Goal: Task Accomplishment & Management: Manage account settings

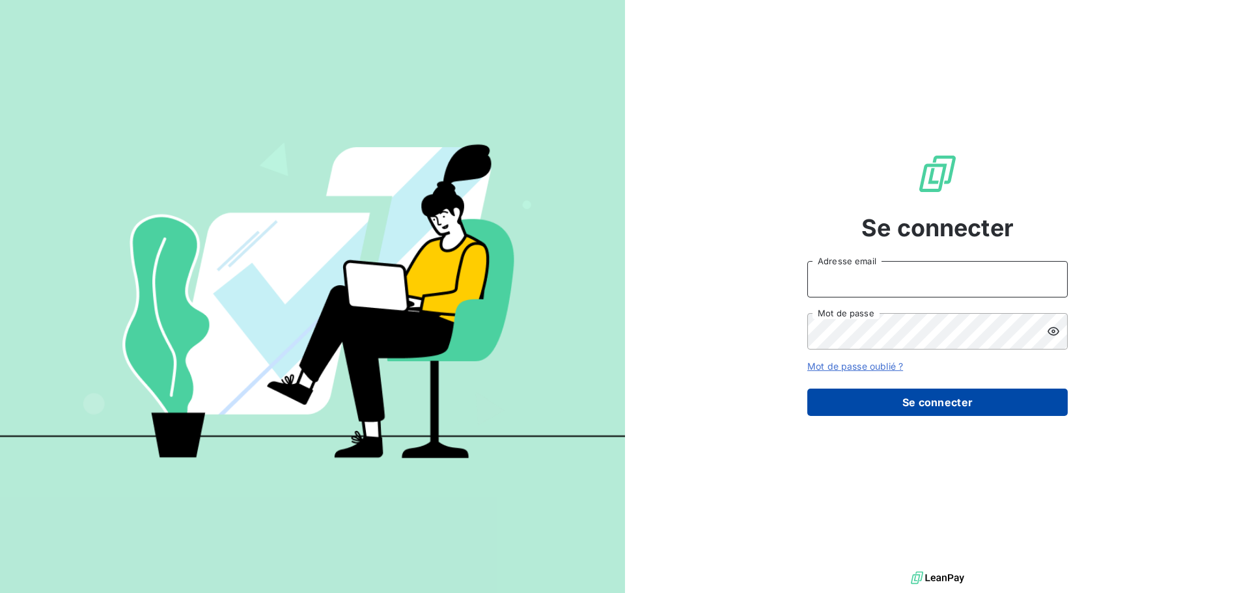
type input "[EMAIL_ADDRESS][DOMAIN_NAME]"
click at [959, 394] on button "Se connecter" at bounding box center [937, 402] width 260 height 27
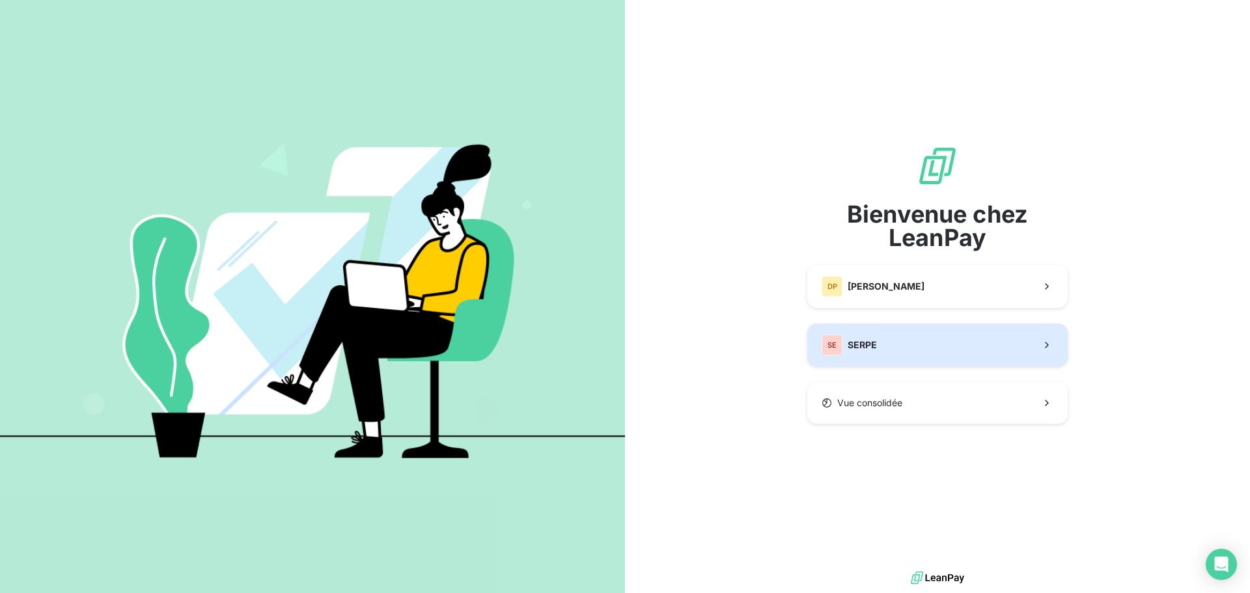
click at [908, 330] on button "SE SERPE" at bounding box center [937, 345] width 260 height 43
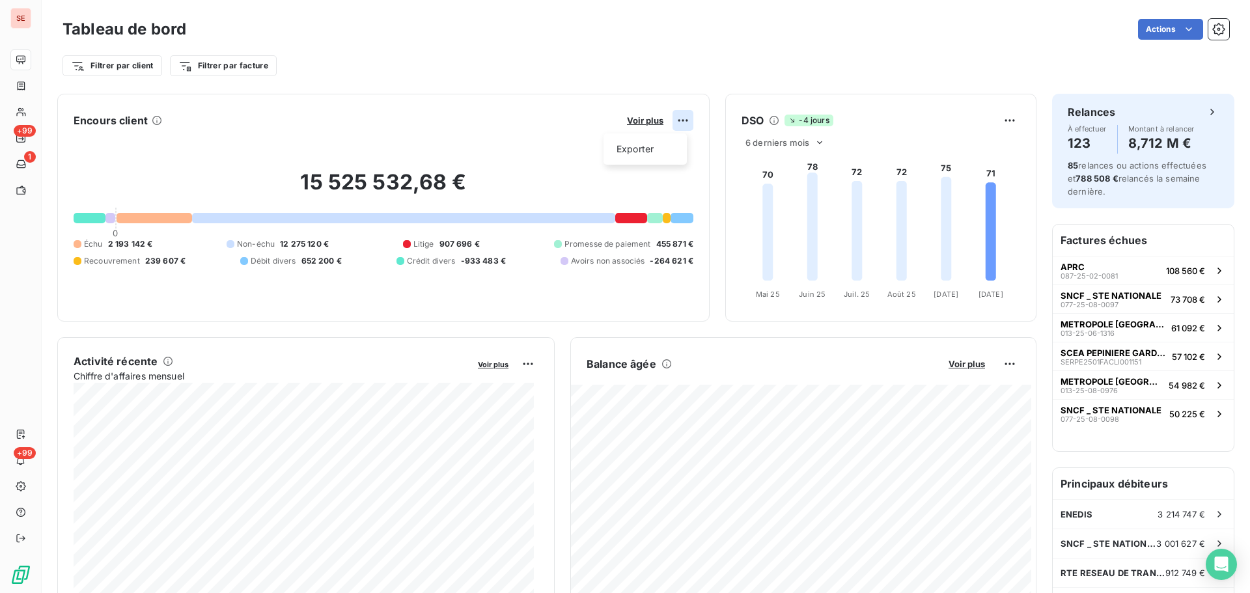
click at [670, 124] on html "SE +99 1 +99 Tableau de bord Actions Filtrer par client Filtrer par facture Enc…" at bounding box center [625, 296] width 1250 height 593
click at [644, 118] on html "SE +99 1 +99 Tableau de bord Actions Filtrer par client Filtrer par facture Enc…" at bounding box center [625, 296] width 1250 height 593
click at [646, 118] on span "Voir plus" at bounding box center [645, 120] width 36 height 10
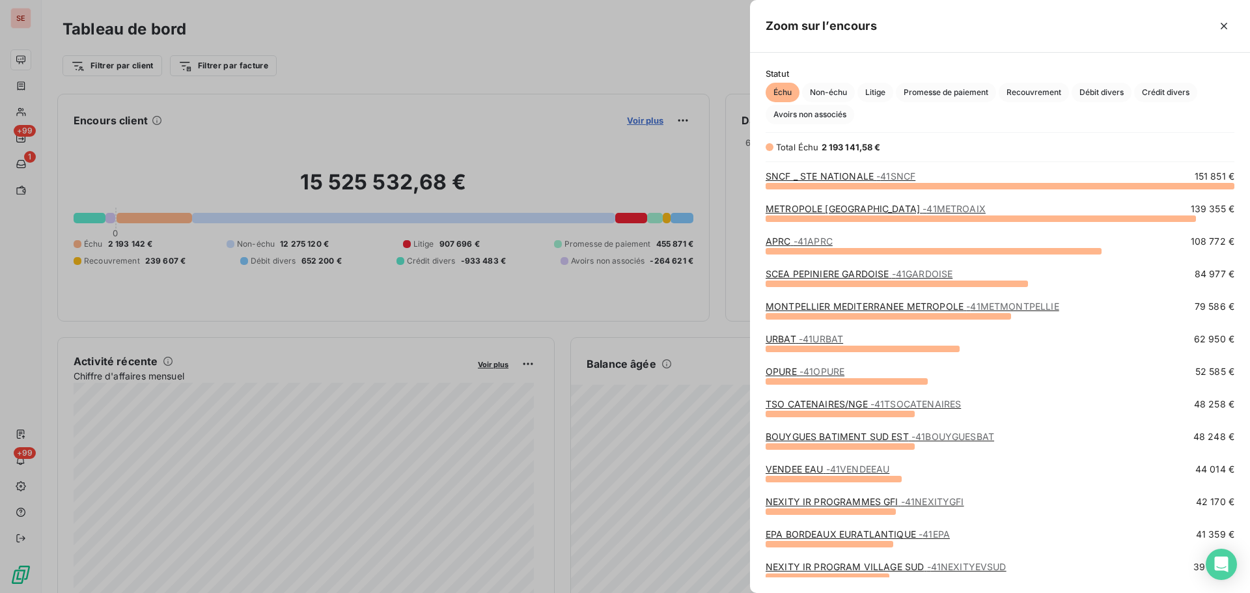
scroll to position [398, 490]
click at [1150, 90] on span "Crédit divers" at bounding box center [1165, 93] width 63 height 20
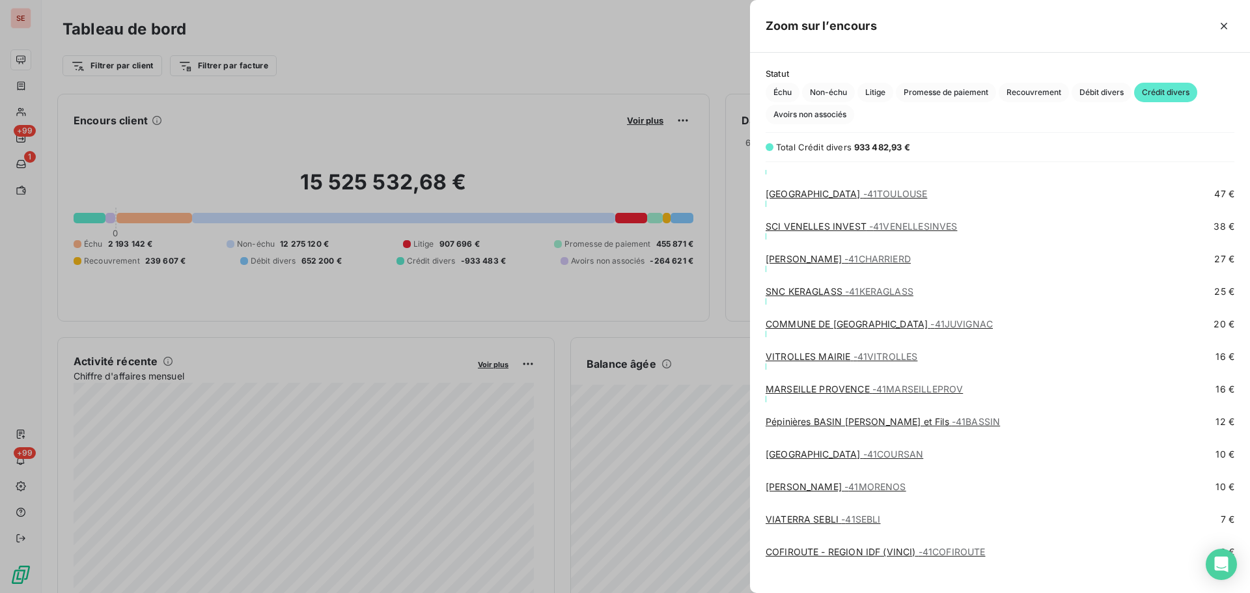
scroll to position [6475, 0]
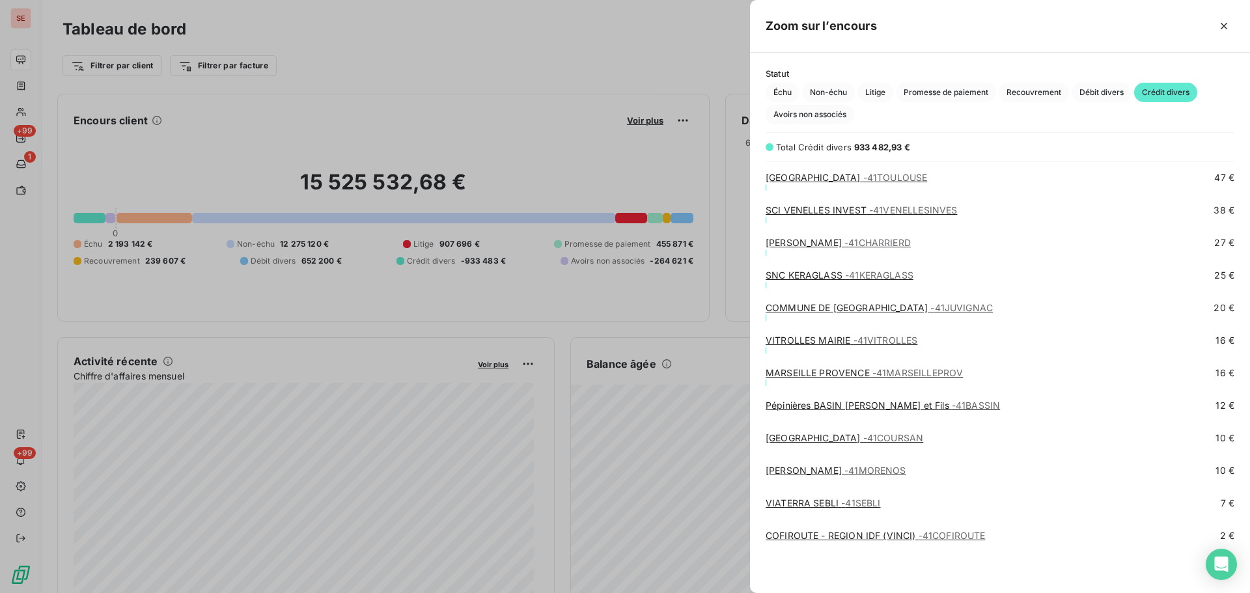
click at [902, 243] on span "- 41CHARRIERD" at bounding box center [877, 242] width 66 height 11
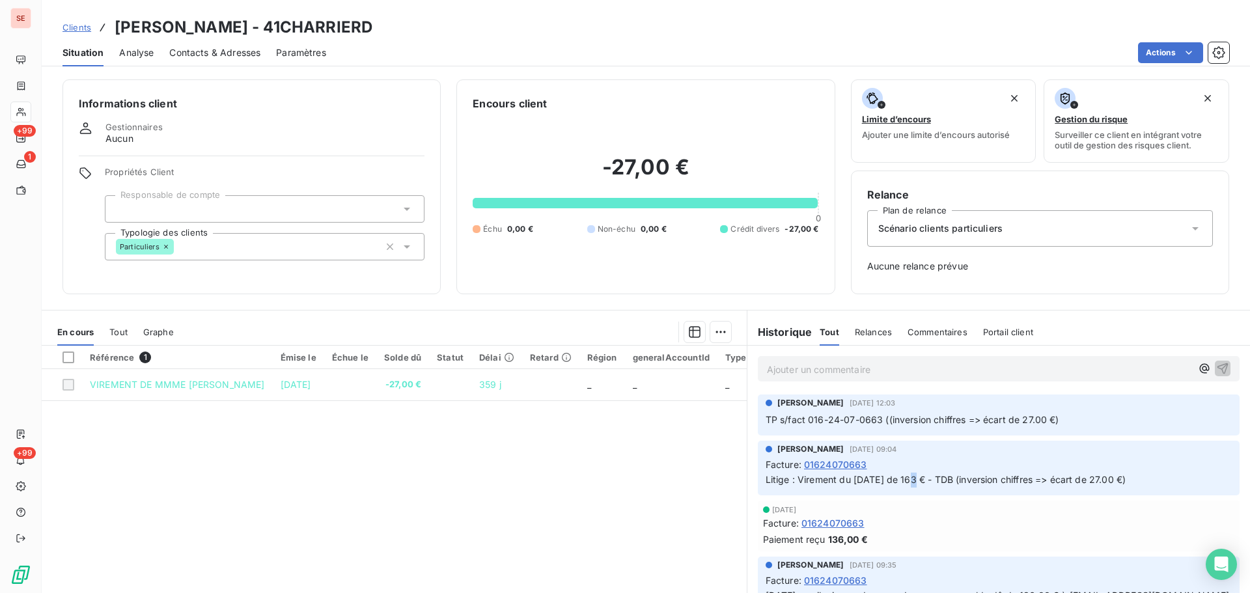
click at [903, 481] on span "Litige : Virement du [DATE] de 163 € - TDB (inversion chiffres => écart de 27.0…" at bounding box center [945, 479] width 360 height 11
click at [961, 480] on span "Litige : Virement du [DATE] de 163 € - TDB (inversion chiffres => écart de 27.0…" at bounding box center [945, 479] width 360 height 11
click at [960, 422] on span "TP s/fact 016-24-07-0663 ((inversion chiffres => écart de 27.00 €)" at bounding box center [912, 419] width 294 height 11
click at [1052, 420] on span "TP s/fact 016-24-07-0663 ((inversion chiffres => écart de 27.00 €)" at bounding box center [912, 419] width 294 height 11
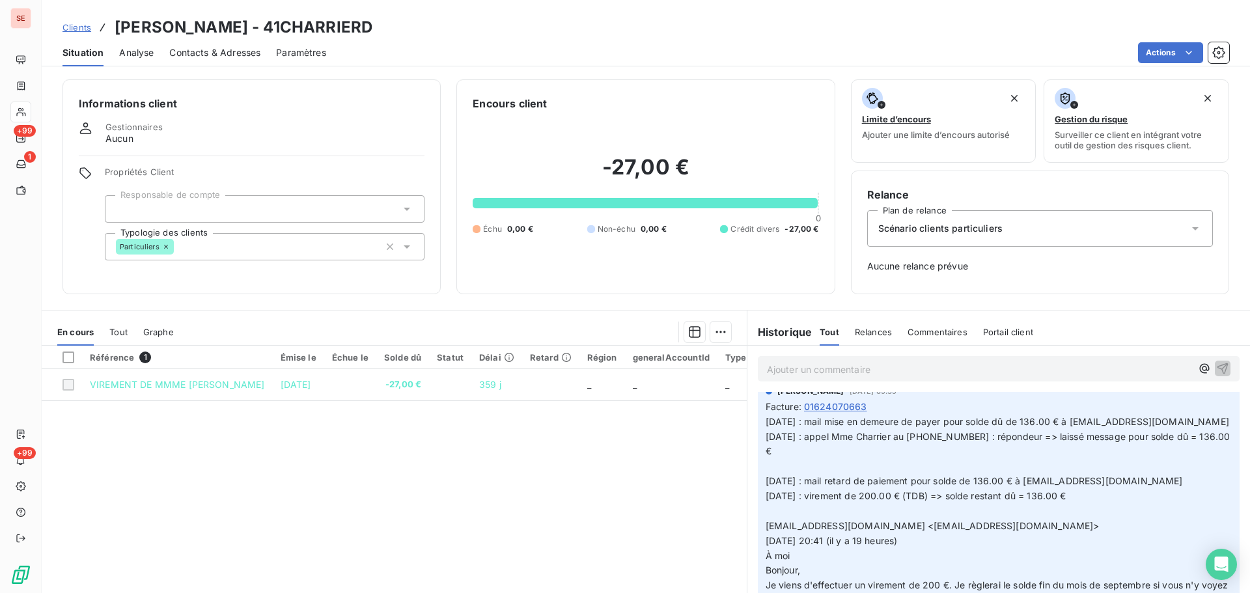
scroll to position [347, 0]
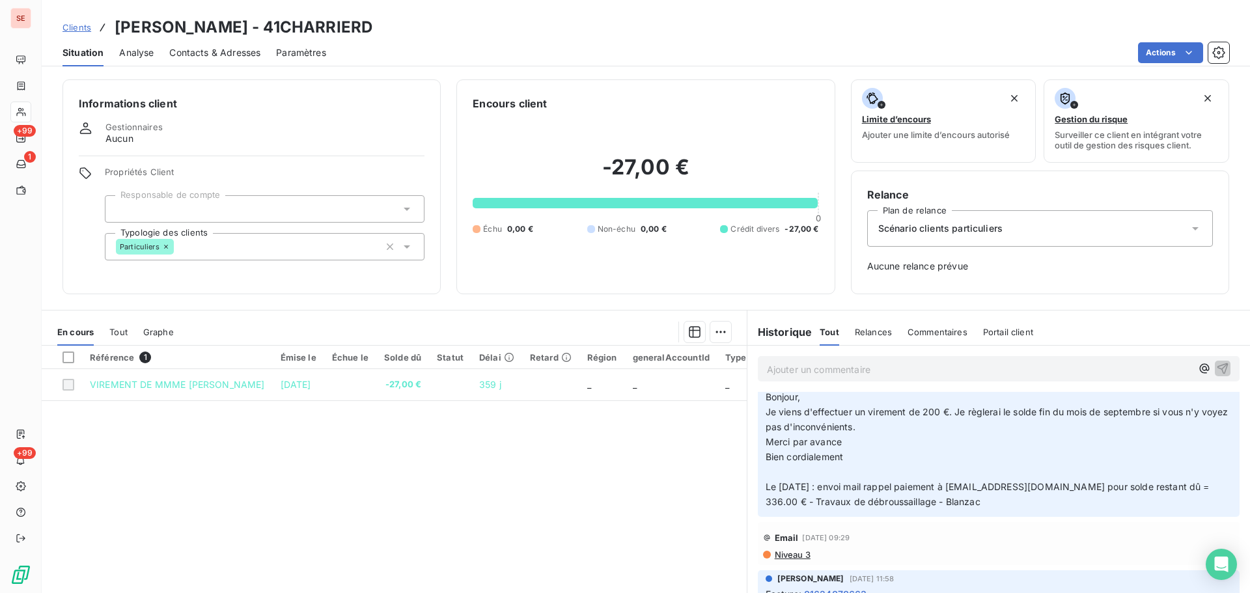
click at [838, 366] on p "Ajouter un commentaire ﻿" at bounding box center [979, 369] width 424 height 16
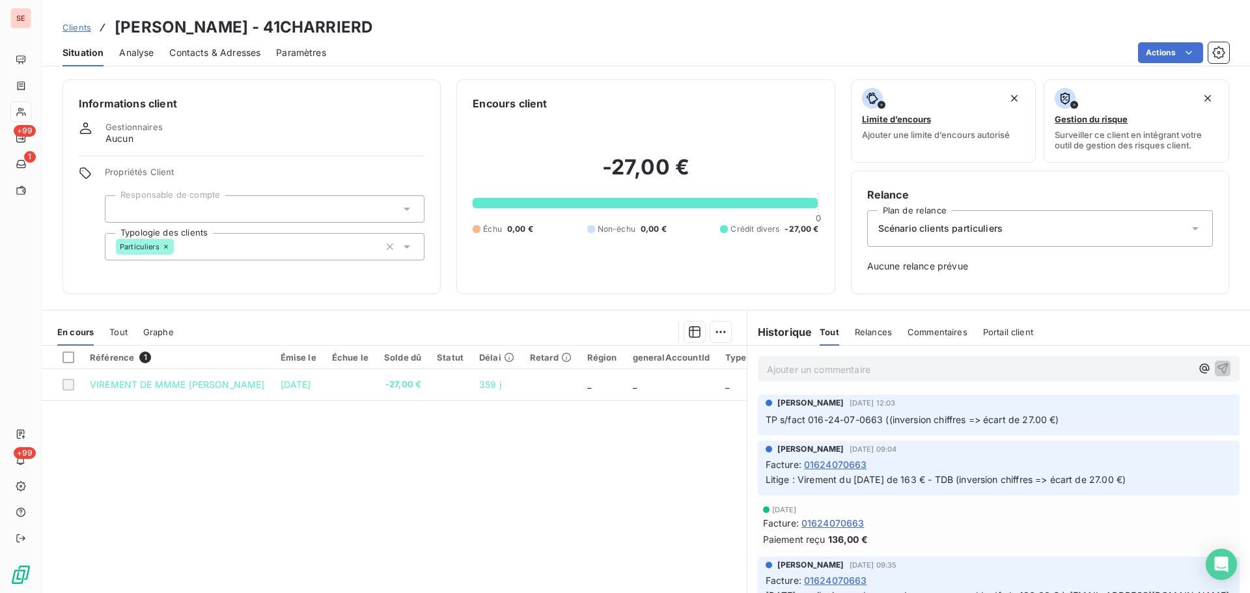
click at [735, 230] on span "Crédit divers" at bounding box center [754, 229] width 49 height 12
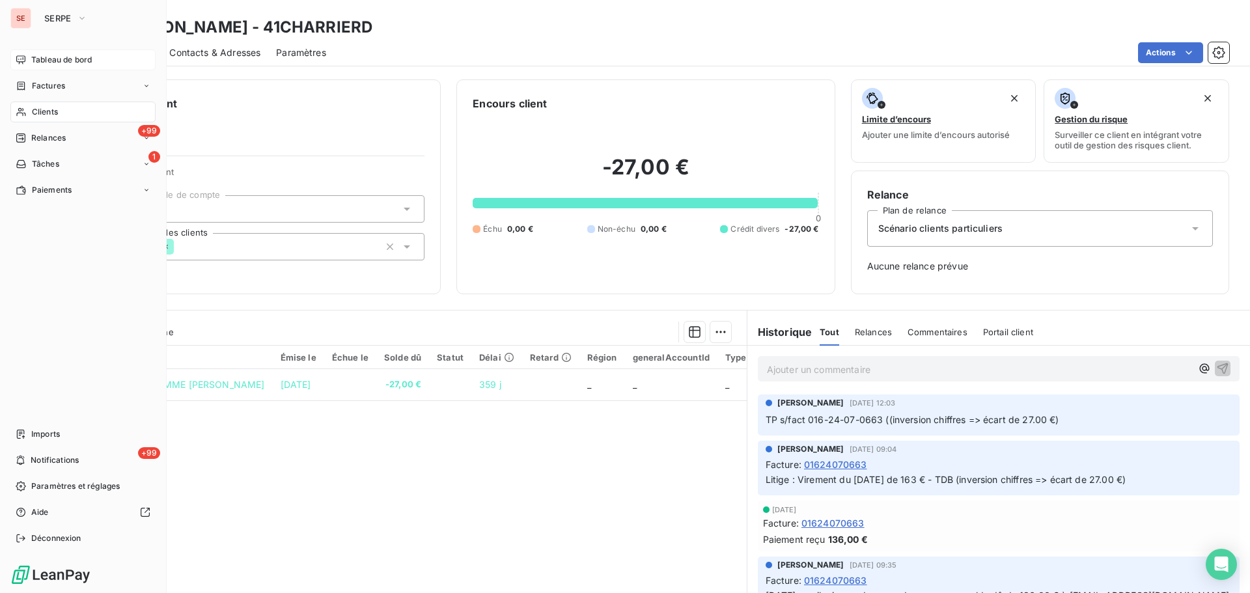
click at [34, 66] on div "Tableau de bord" at bounding box center [82, 59] width 145 height 21
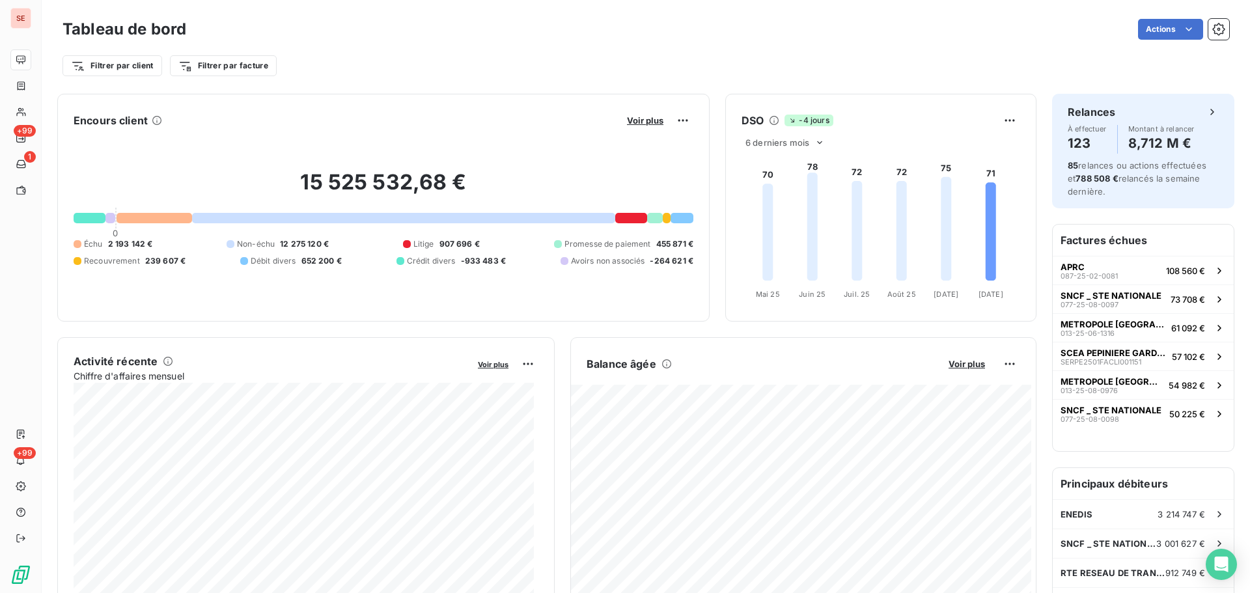
click at [647, 219] on div at bounding box center [655, 218] width 16 height 10
click at [650, 222] on div at bounding box center [655, 218] width 16 height 10
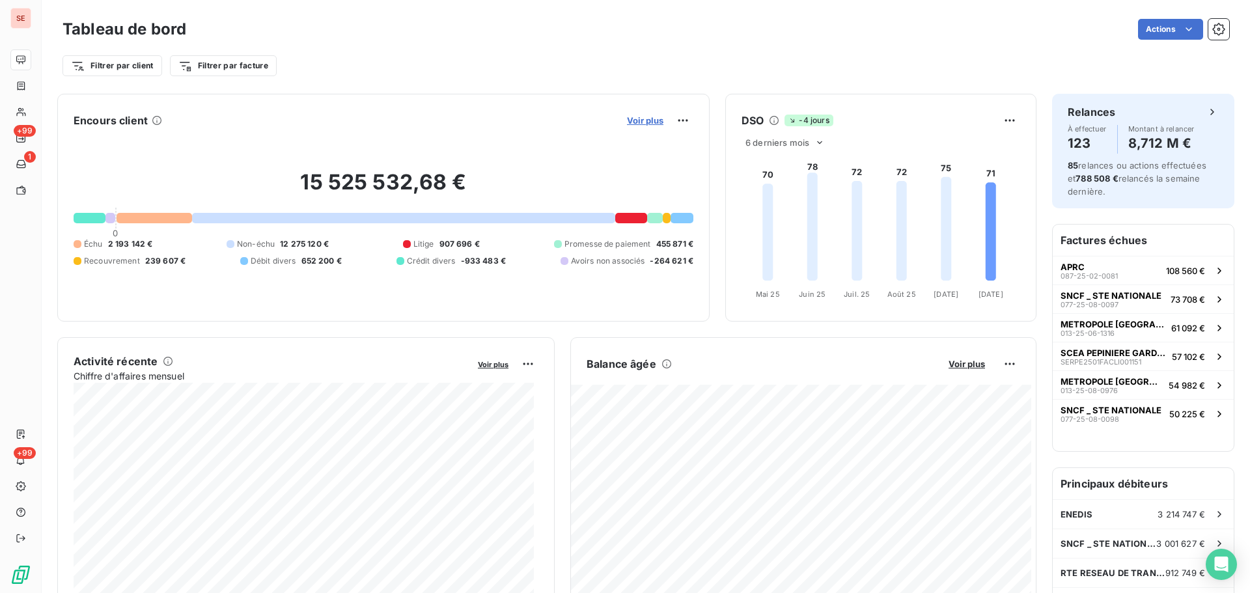
click at [639, 122] on span "Voir plus" at bounding box center [645, 120] width 36 height 10
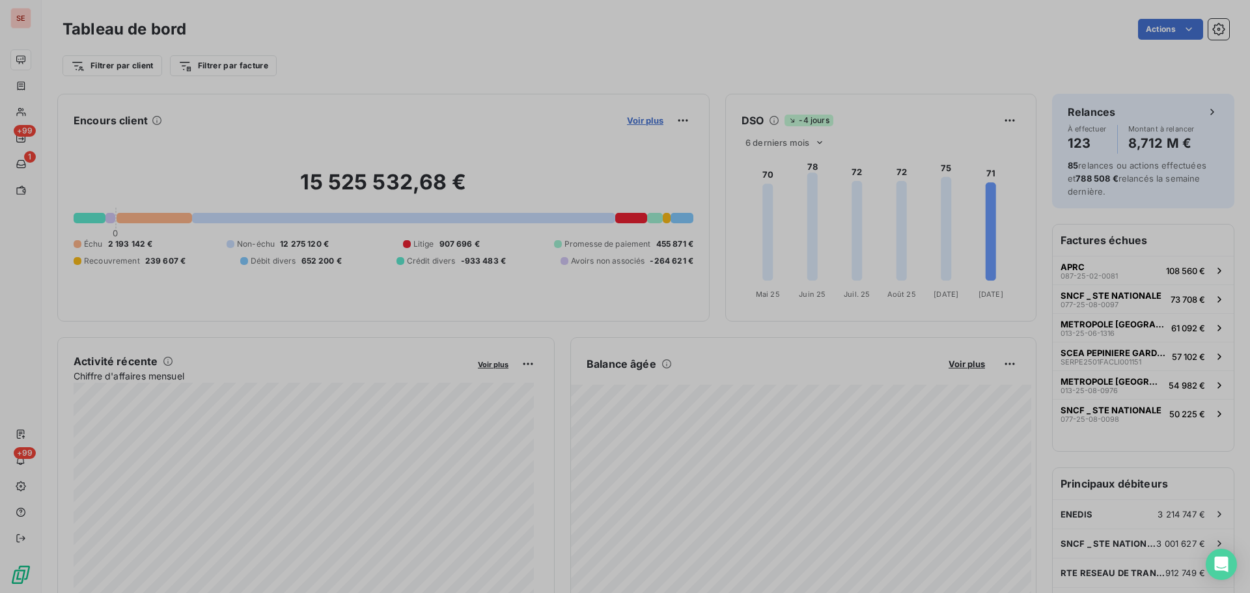
scroll to position [583, 490]
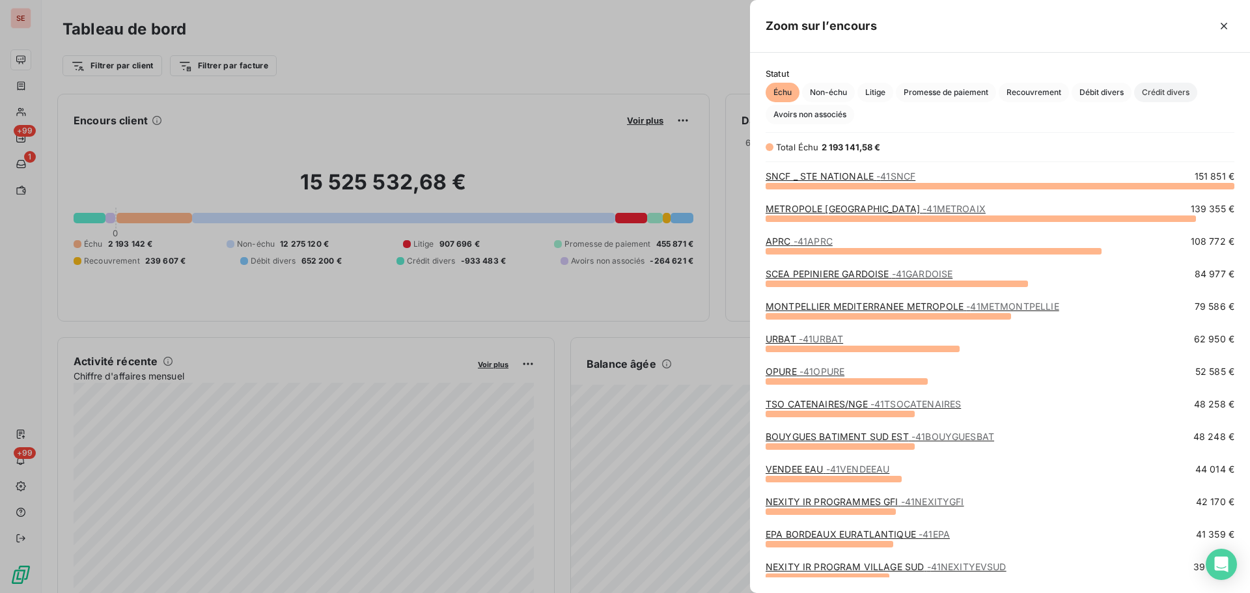
click at [1163, 94] on span "Crédit divers" at bounding box center [1165, 93] width 63 height 20
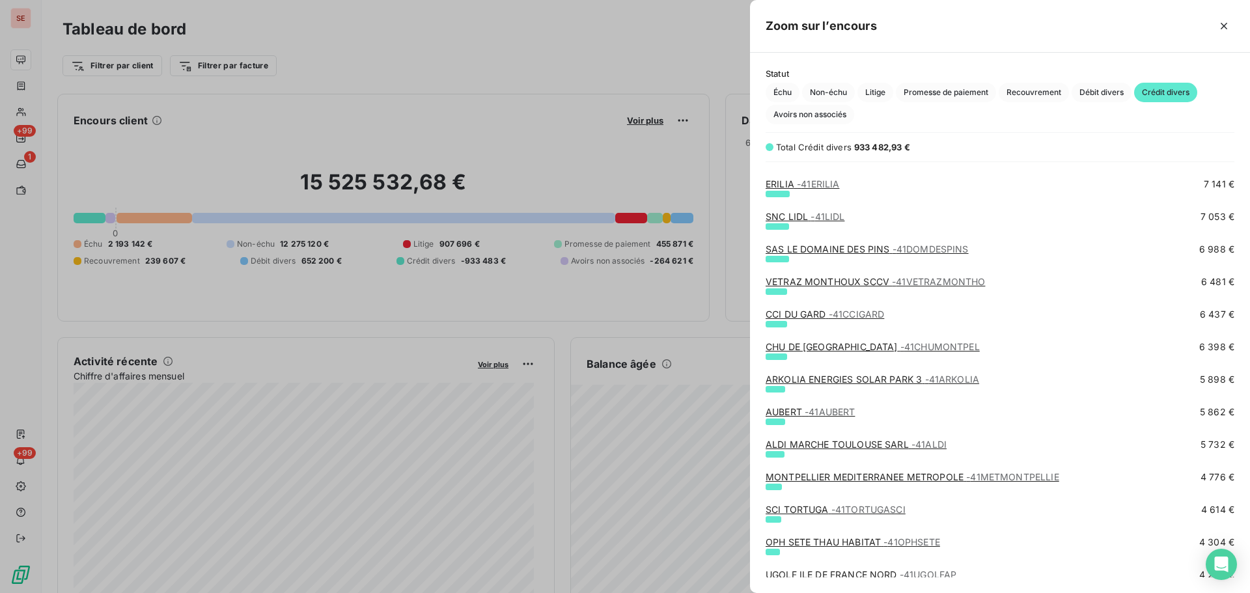
scroll to position [695, 0]
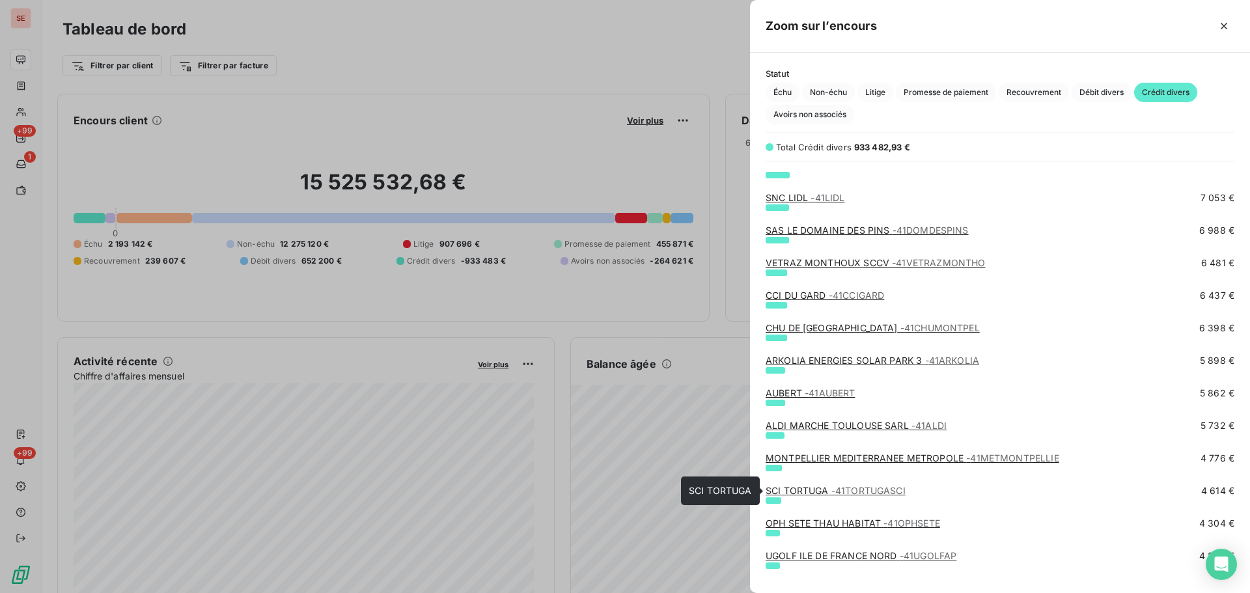
click at [831, 486] on span "- 41TORTUGASCI" at bounding box center [868, 490] width 74 height 11
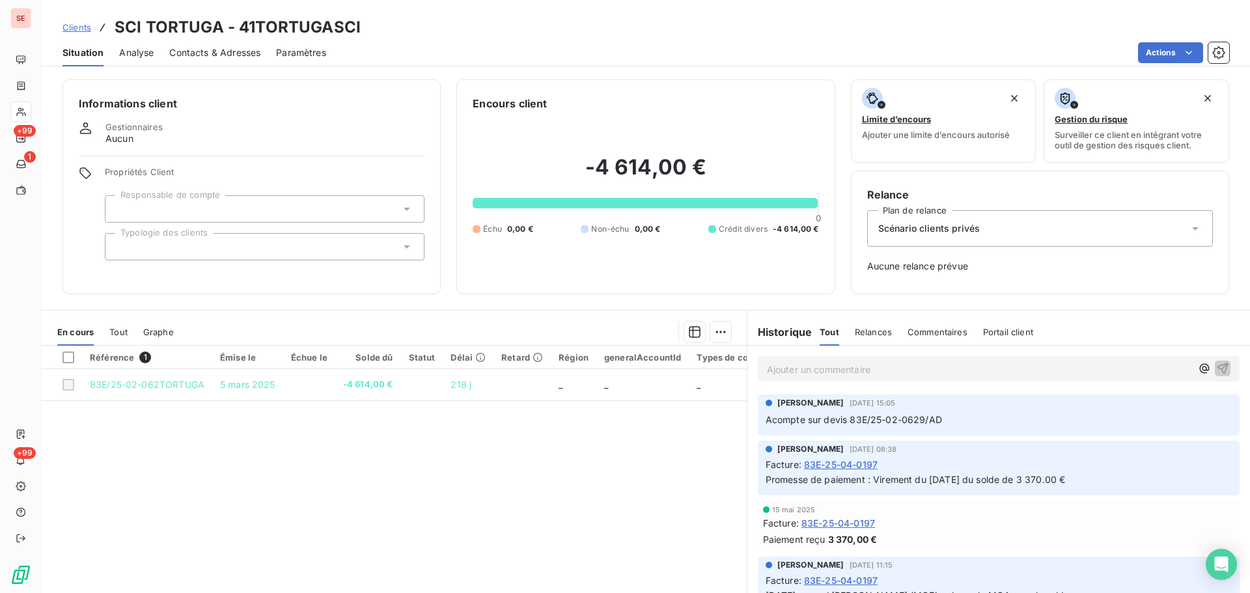
click at [957, 480] on span "Promesse de paiement : Virement du [DATE] du solde de 3 370.00 €" at bounding box center [915, 479] width 300 height 11
click at [881, 422] on span "Acompte sur devis 83E/25-02-0629/AD" at bounding box center [853, 419] width 176 height 11
click at [800, 363] on p "Ajouter un commentaire ﻿" at bounding box center [979, 369] width 424 height 16
drag, startPoint x: 941, startPoint y: 420, endPoint x: 754, endPoint y: 424, distance: 186.9
click at [758, 424] on div "[PERSON_NAME] [DATE] 15:05 Acompte sur devis 83E/25-02-0629/AD" at bounding box center [999, 413] width 482 height 41
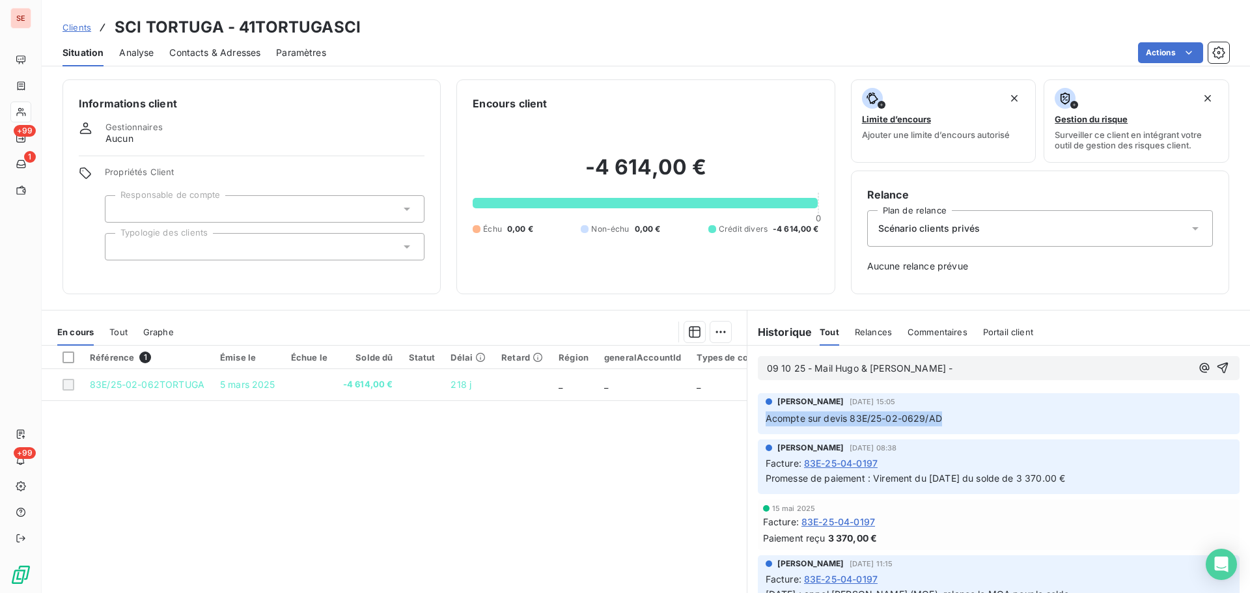
copy span "Acompte sur devis 83E/25-02-0629/AD"
click at [927, 370] on p "09 10 25 - Mail Hugo & [PERSON_NAME] -" at bounding box center [979, 368] width 424 height 15
click at [900, 370] on span "09 10 25 - Mail [PERSON_NAME] & [PERSON_NAME] - Acompte sur devis 83E/25-02-062…" at bounding box center [976, 368] width 418 height 11
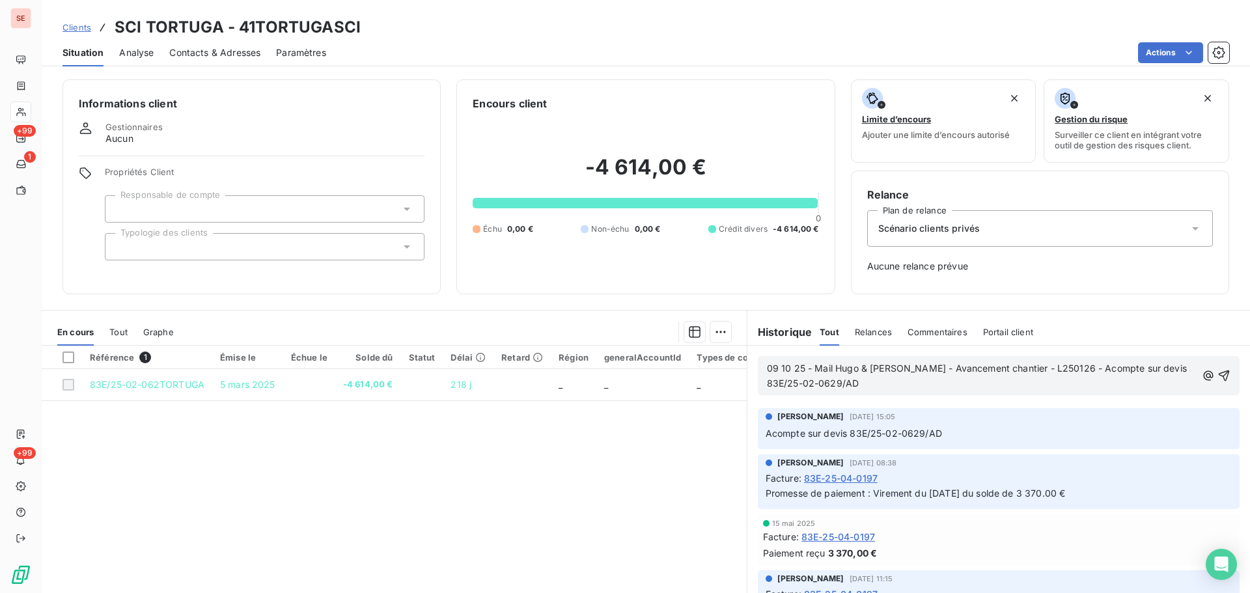
click at [849, 382] on p "09 10 25 - Mail Hugo & [PERSON_NAME] - Avancement chantier - L250126 - Acompte …" at bounding box center [982, 376] width 430 height 30
click at [1219, 375] on icon "button" at bounding box center [1224, 375] width 11 height 11
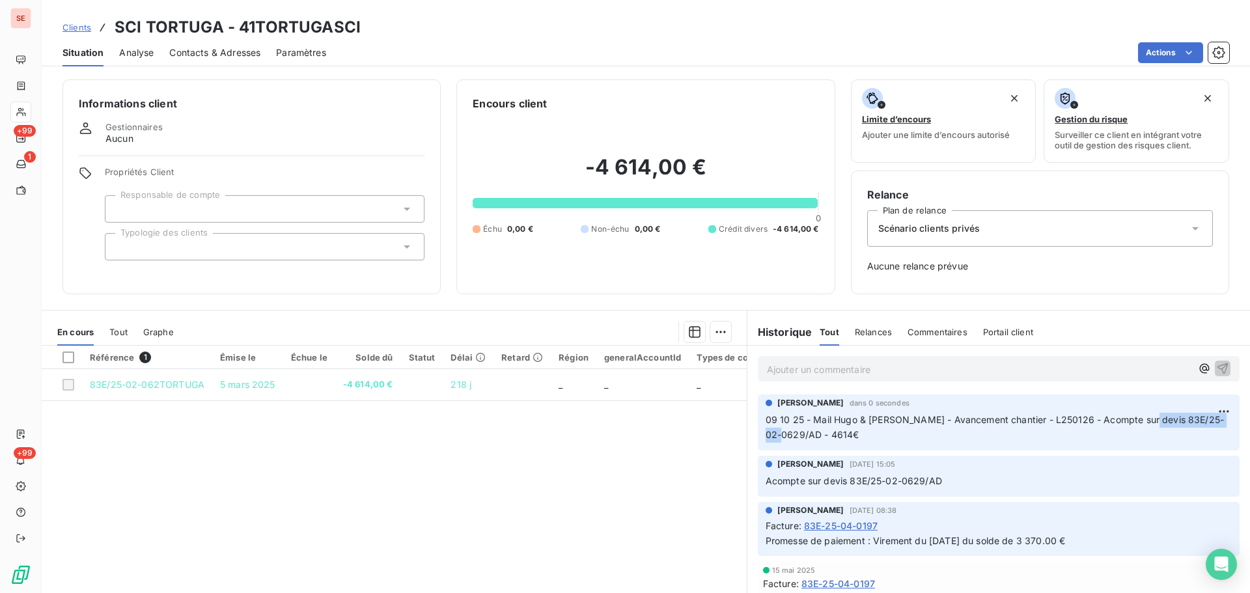
drag, startPoint x: 1133, startPoint y: 417, endPoint x: 799, endPoint y: 434, distance: 334.4
click at [799, 434] on span "09 10 25 - Mail Hugo & [PERSON_NAME] - Avancement chantier - L250126 - Acompte …" at bounding box center [994, 427] width 458 height 26
copy span "83E/25-02-0629/AD"
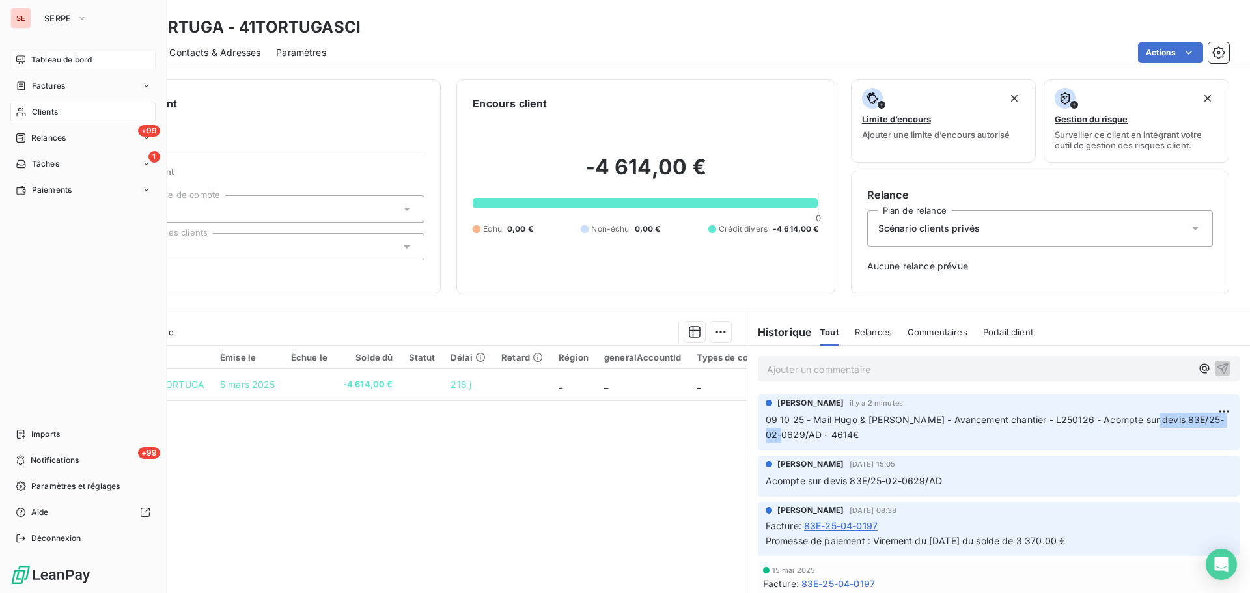
click at [38, 61] on span "Tableau de bord" at bounding box center [61, 60] width 61 height 12
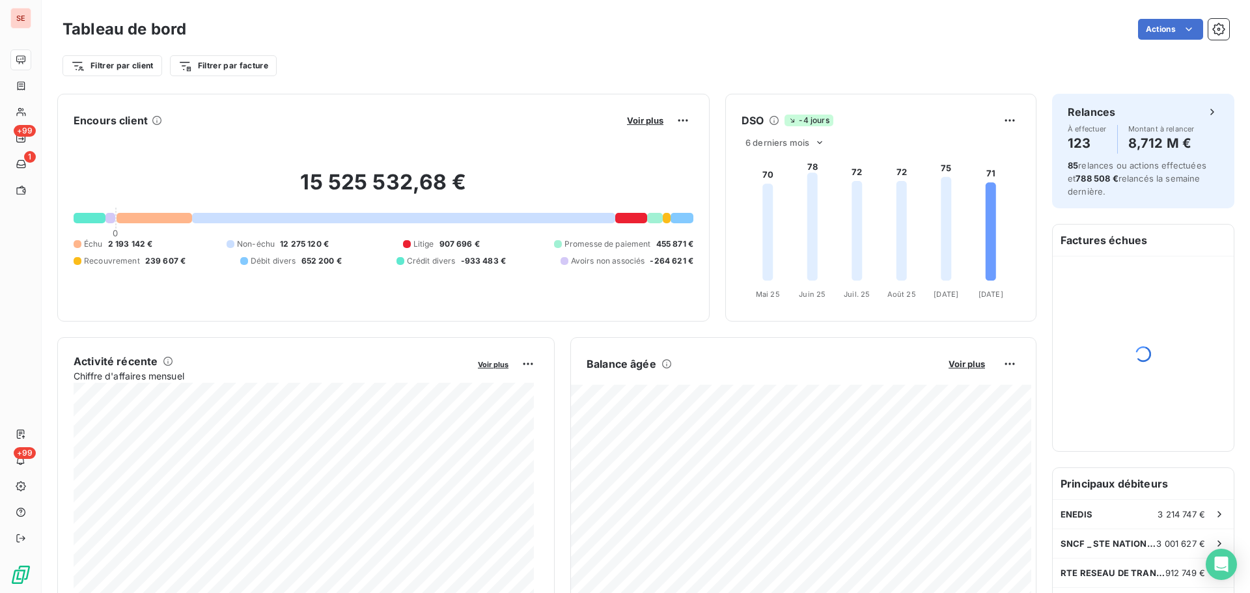
click at [650, 217] on div at bounding box center [655, 218] width 16 height 10
click at [627, 120] on span "Voir plus" at bounding box center [645, 120] width 36 height 10
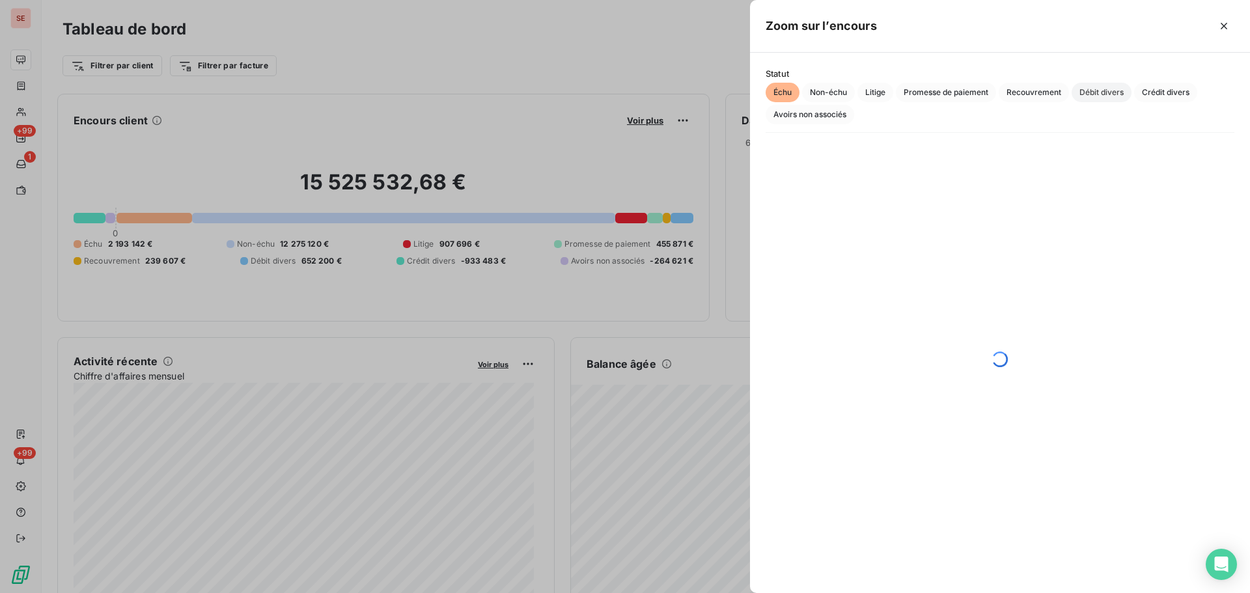
click at [1109, 94] on span "Débit divers" at bounding box center [1101, 93] width 60 height 20
click at [1164, 92] on span "Crédit divers" at bounding box center [1165, 93] width 63 height 20
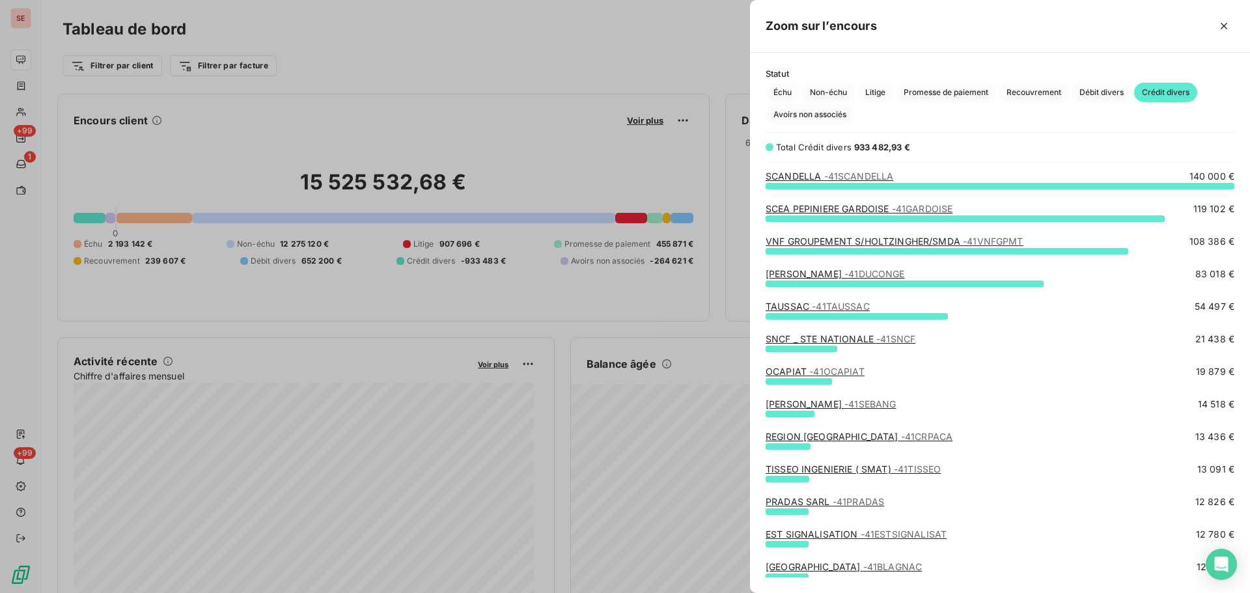
scroll to position [174, 0]
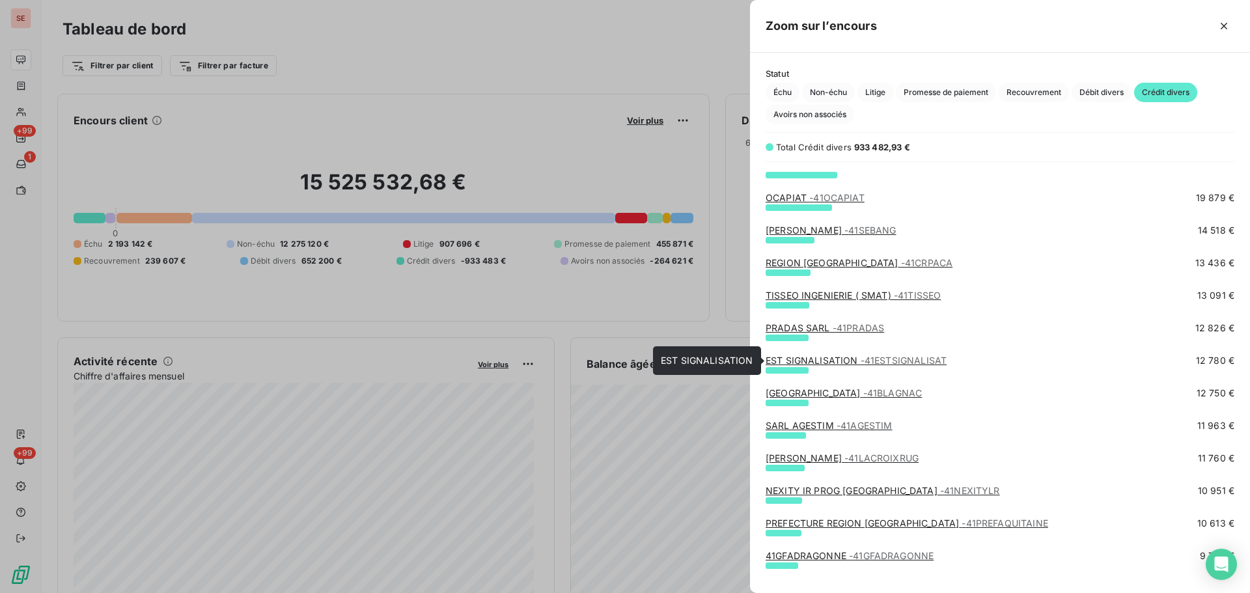
click at [802, 355] on link "EST SIGNALISATION - 41ESTSIGNALISAT" at bounding box center [855, 360] width 181 height 11
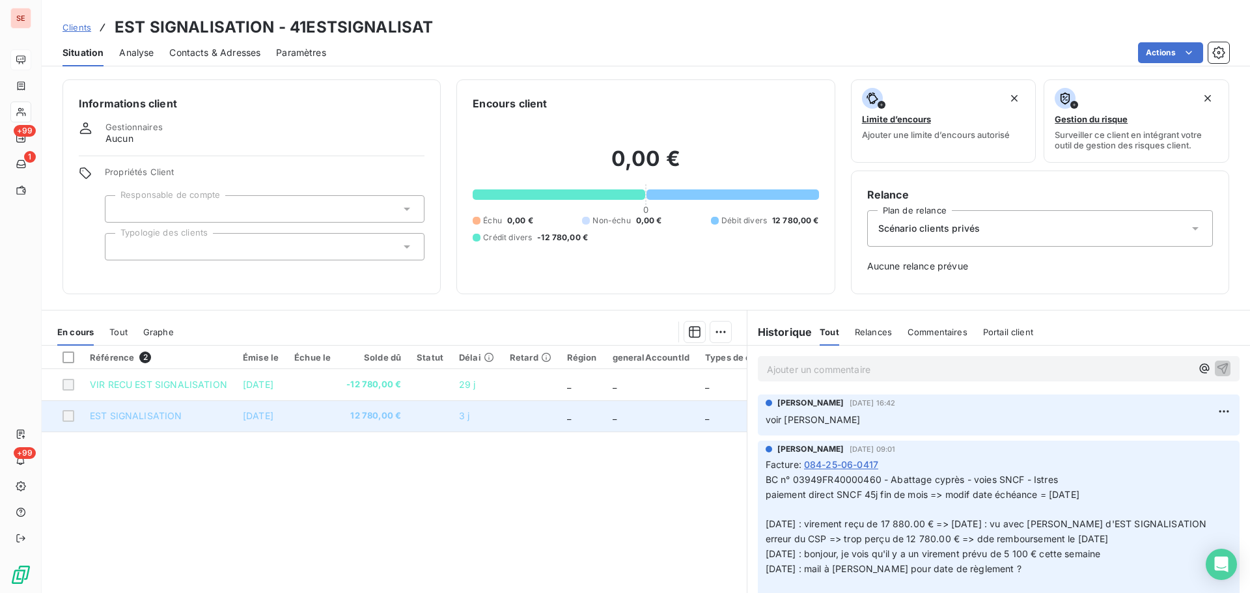
click at [409, 423] on td "12 780,00 €" at bounding box center [373, 415] width 70 height 31
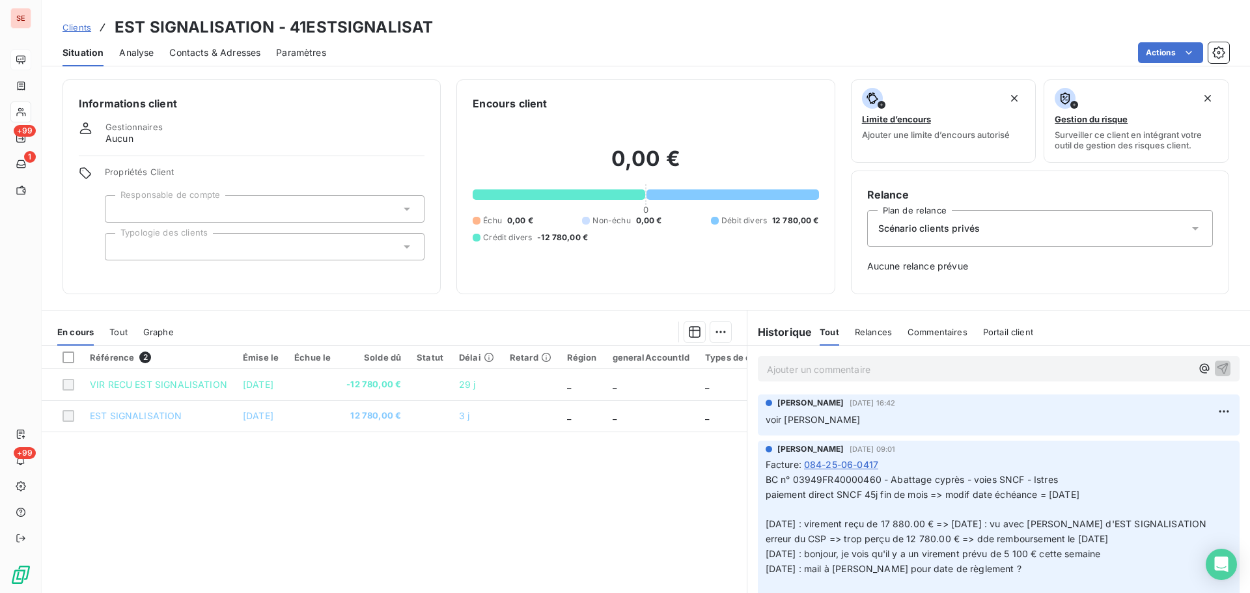
scroll to position [347, 0]
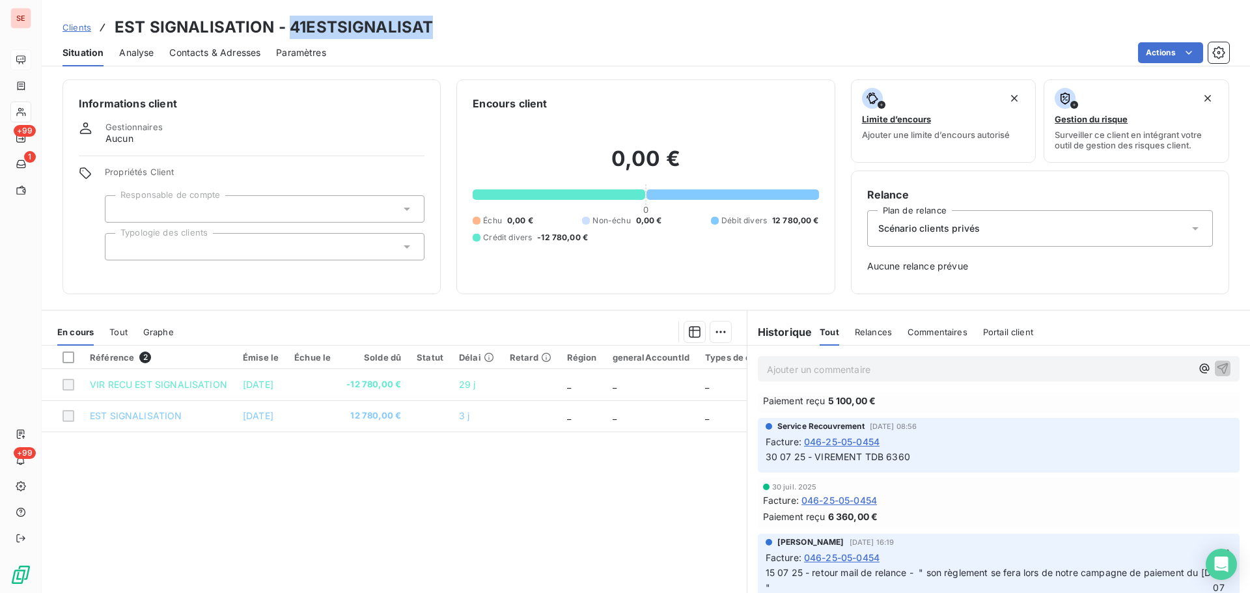
drag, startPoint x: 448, startPoint y: 25, endPoint x: 290, endPoint y: 21, distance: 158.2
click at [290, 21] on div "Clients EST SIGNALISATION - 41ESTSIGNALISAT" at bounding box center [646, 27] width 1208 height 23
copy h3 "41ESTSIGNALISAT"
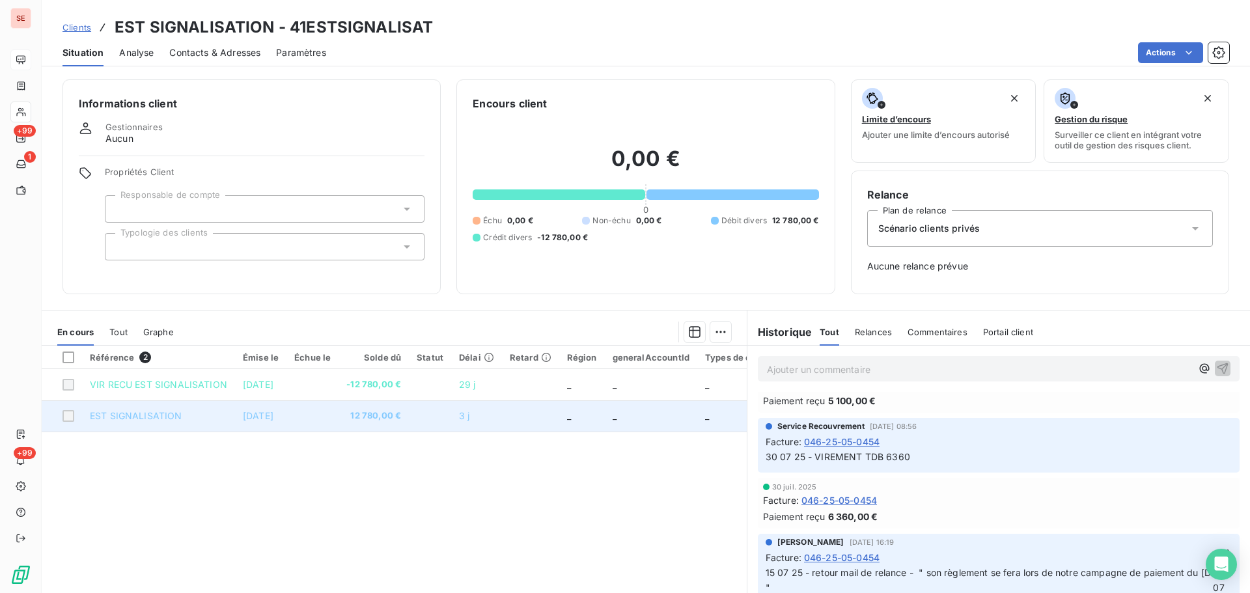
click at [374, 419] on span "12 780,00 €" at bounding box center [373, 415] width 55 height 13
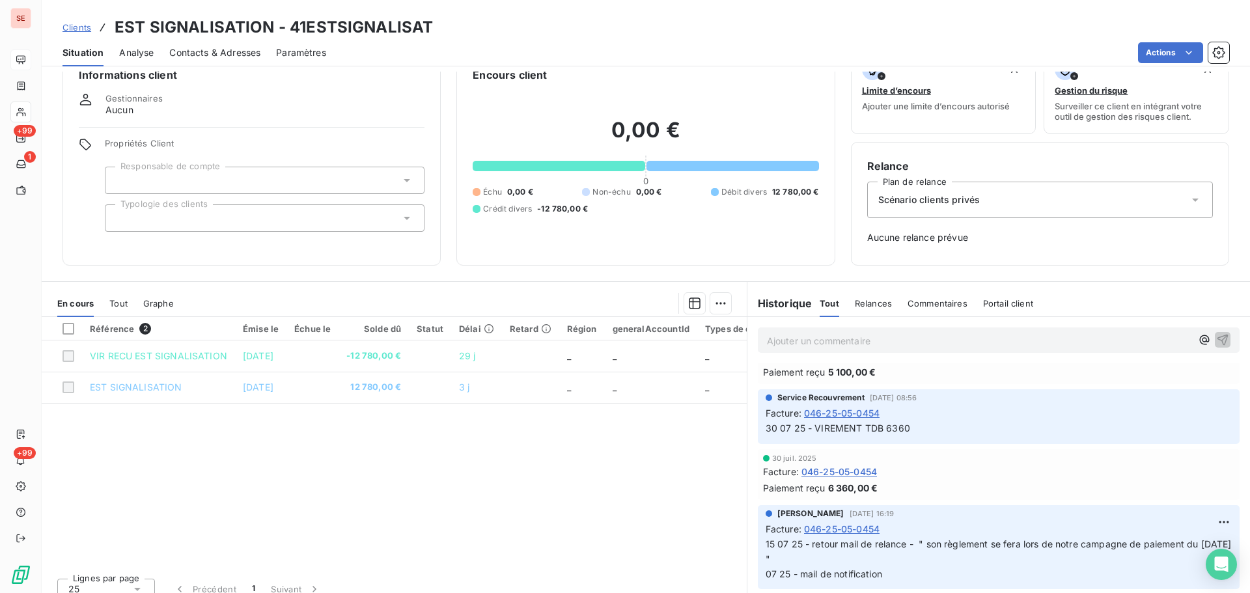
scroll to position [42, 0]
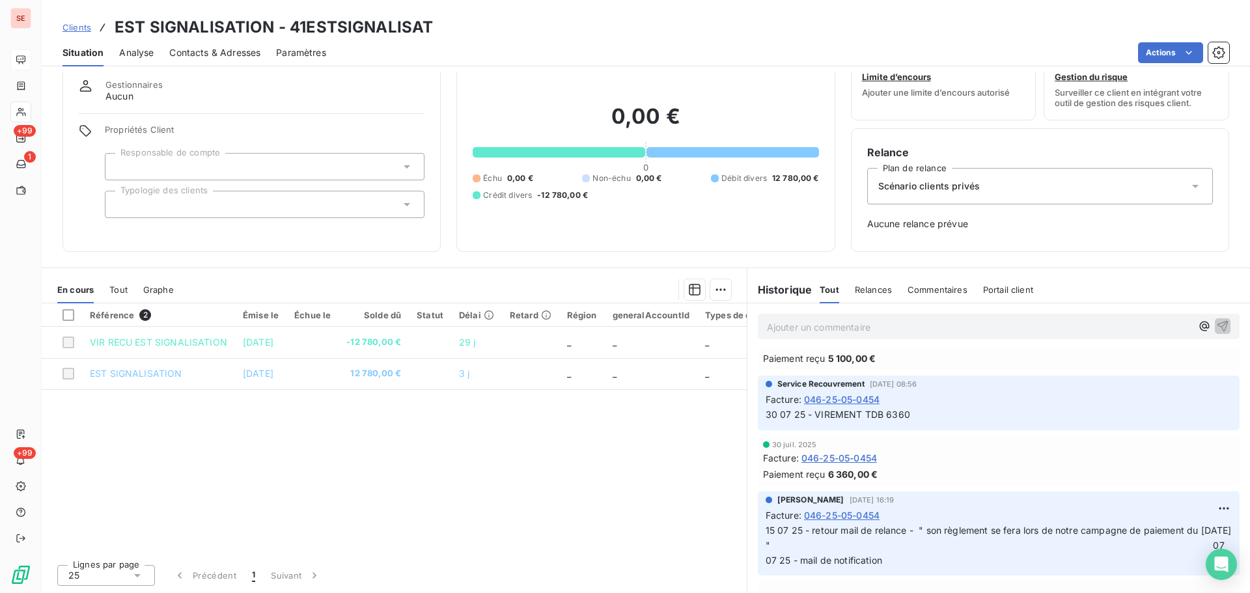
click at [777, 326] on p "Ajouter un commentaire ﻿" at bounding box center [979, 327] width 424 height 16
click at [1216, 326] on icon "button" at bounding box center [1222, 325] width 13 height 13
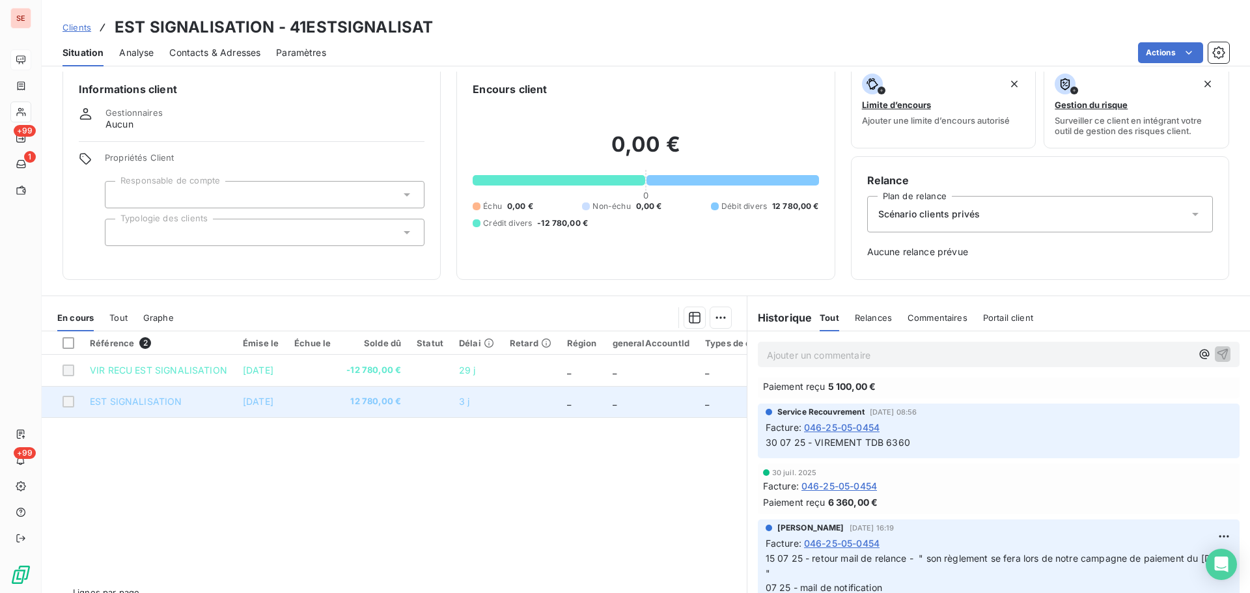
scroll to position [0, 0]
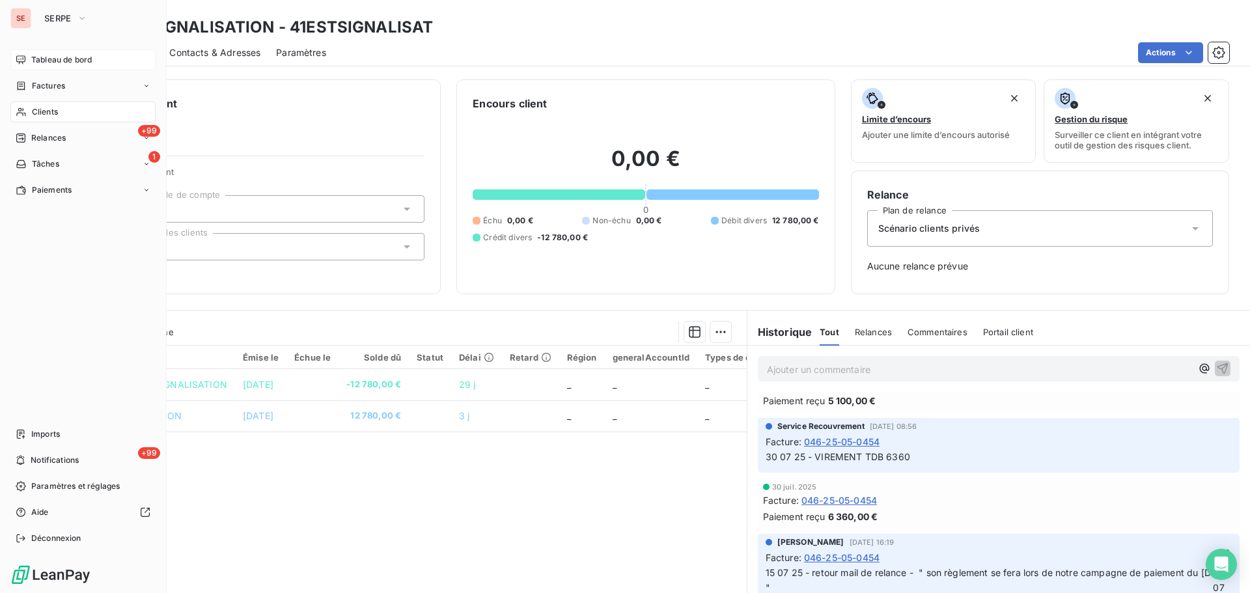
click at [45, 59] on span "Tableau de bord" at bounding box center [61, 60] width 61 height 12
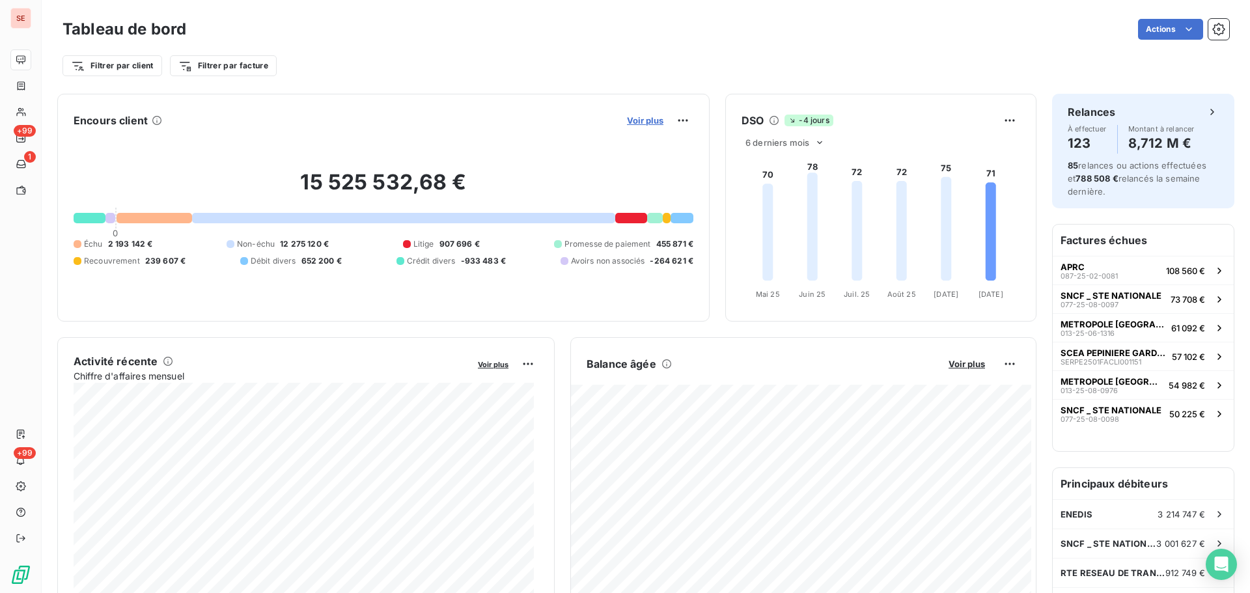
click at [644, 118] on span "Voir plus" at bounding box center [645, 120] width 36 height 10
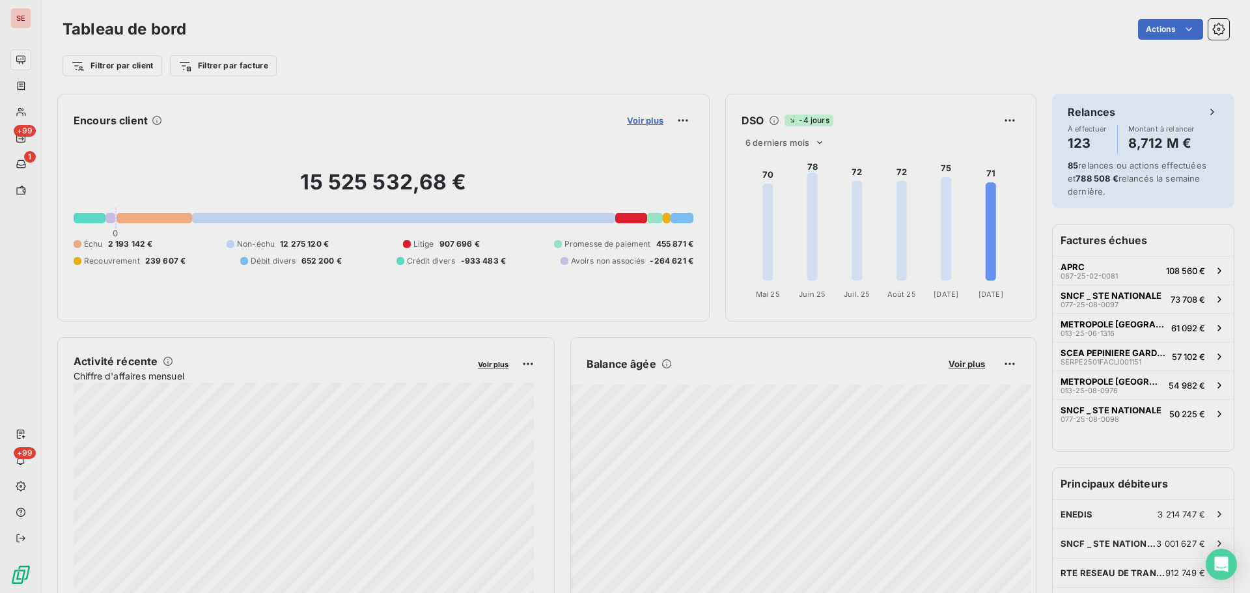
scroll to position [583, 490]
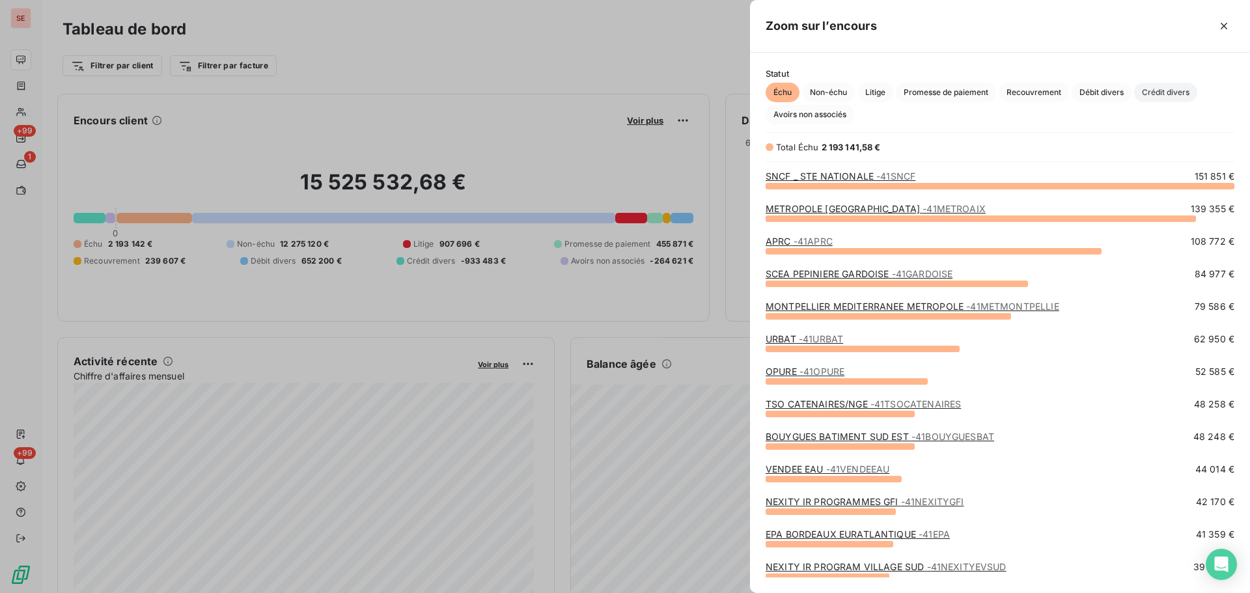
click at [1162, 94] on span "Crédit divers" at bounding box center [1165, 93] width 63 height 20
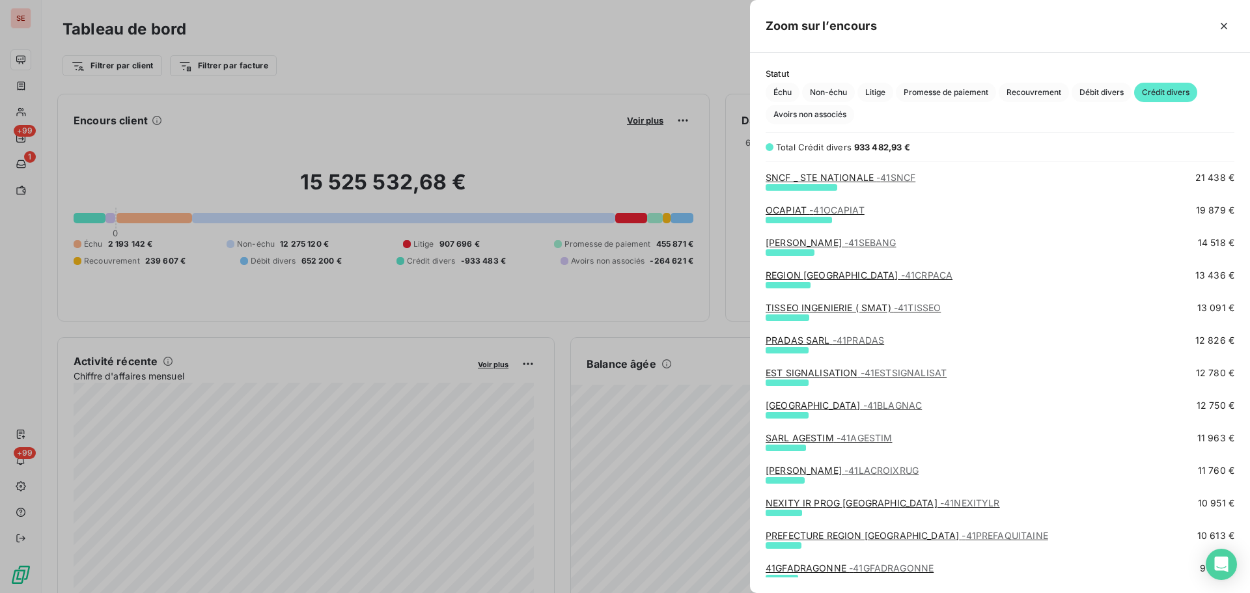
scroll to position [174, 0]
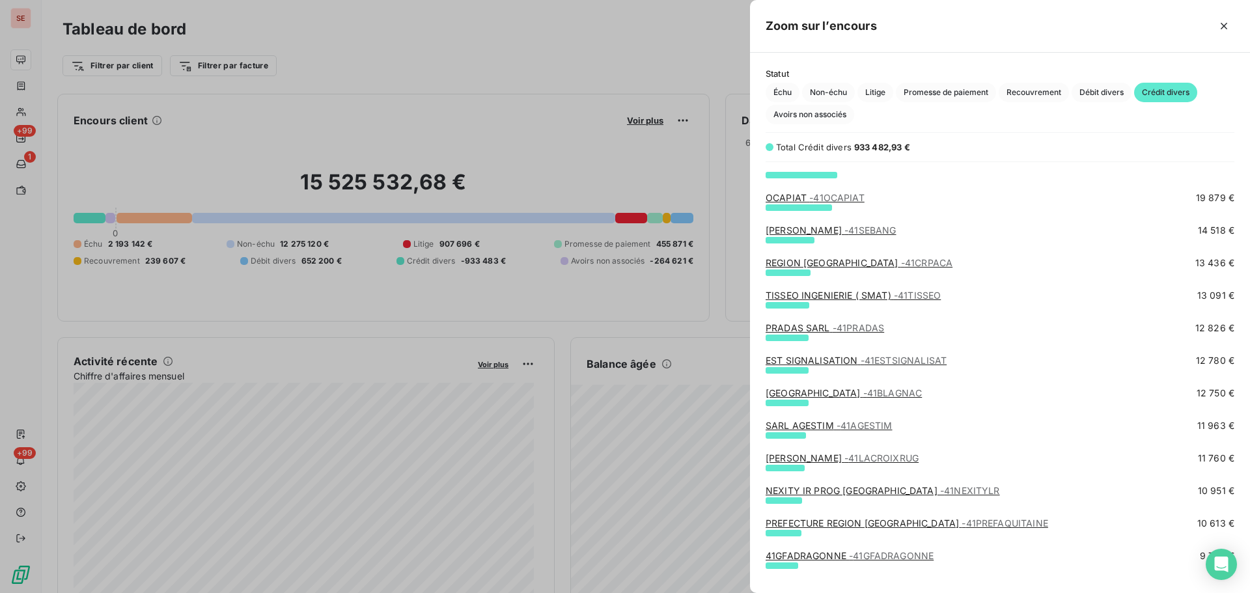
click at [786, 430] on link "SARL AGESTIM - 41AGESTIM" at bounding box center [828, 425] width 126 height 11
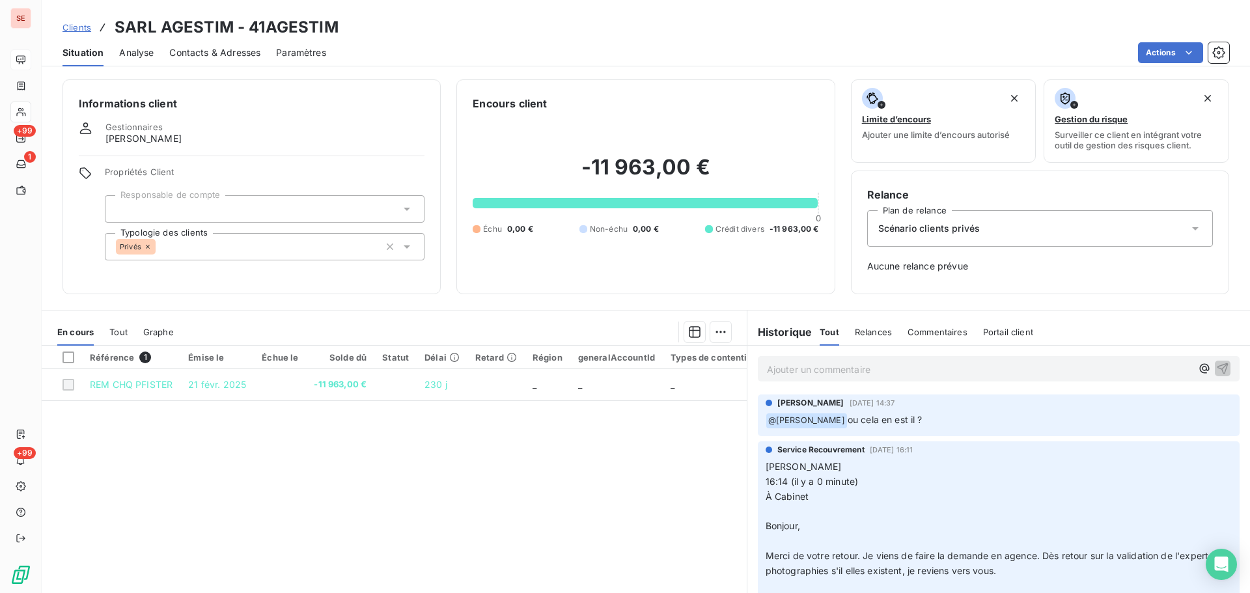
click at [825, 368] on p "Ajouter un commentaire ﻿" at bounding box center [979, 369] width 424 height 16
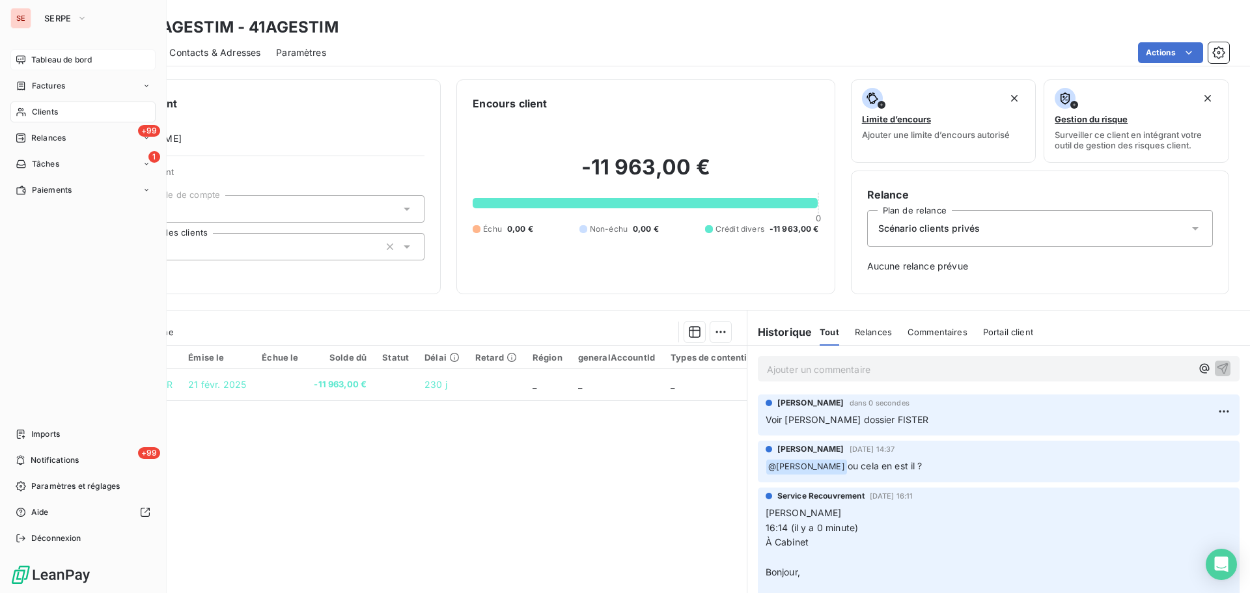
click at [51, 57] on span "Tableau de bord" at bounding box center [61, 60] width 61 height 12
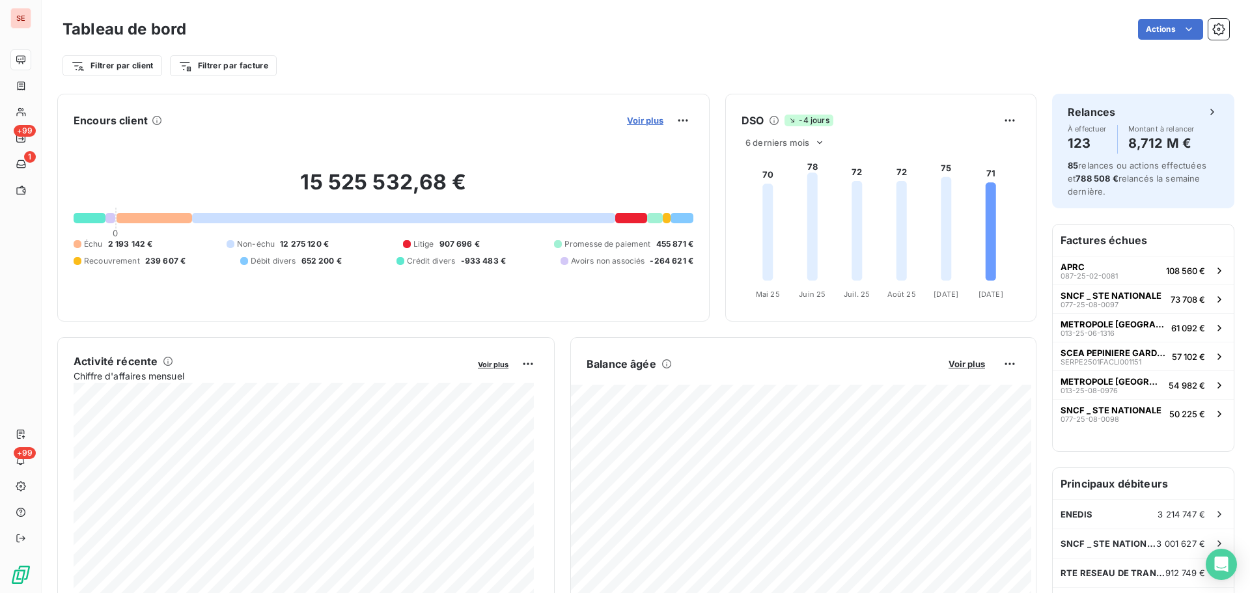
click at [629, 121] on span "Voir plus" at bounding box center [645, 120] width 36 height 10
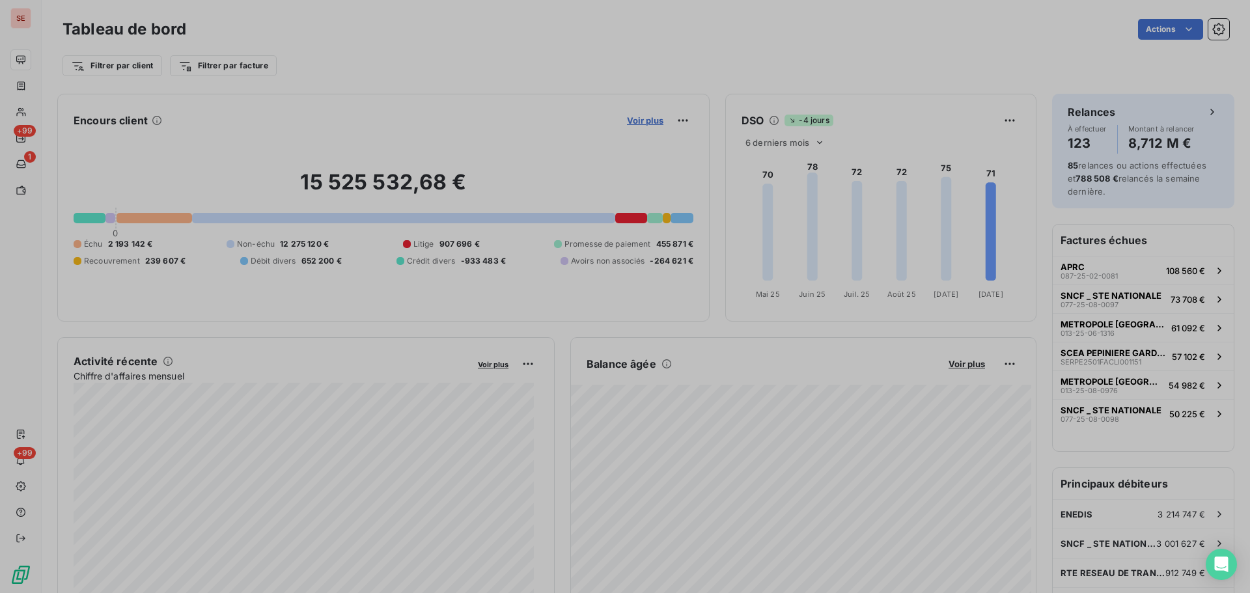
scroll to position [583, 490]
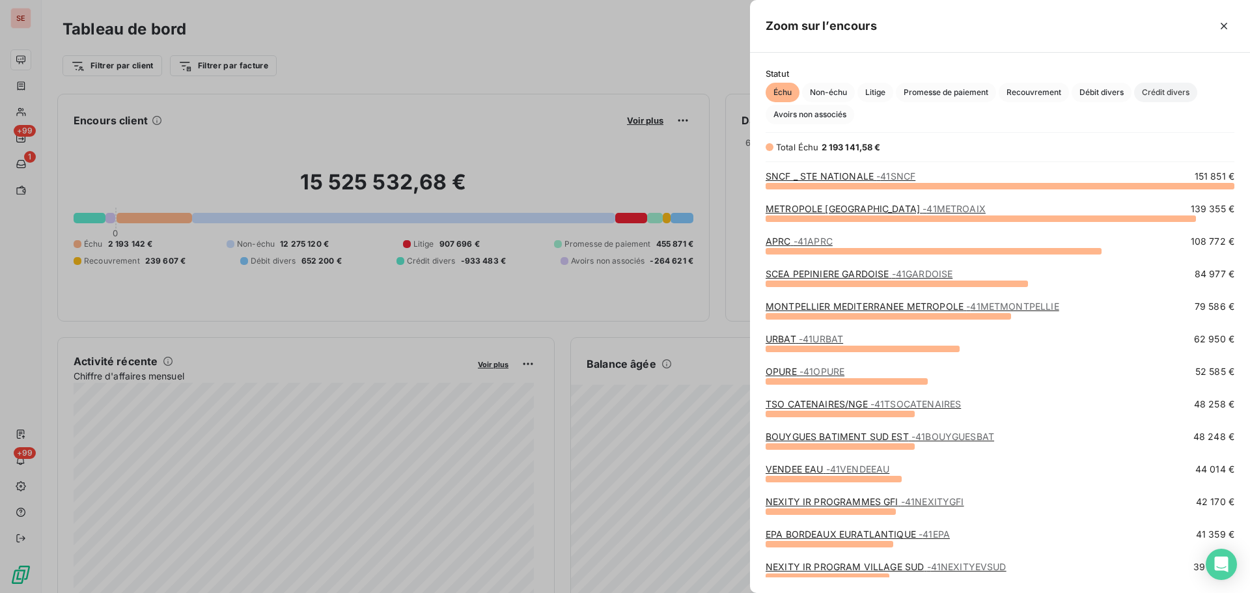
click at [1139, 97] on span "Crédit divers" at bounding box center [1165, 93] width 63 height 20
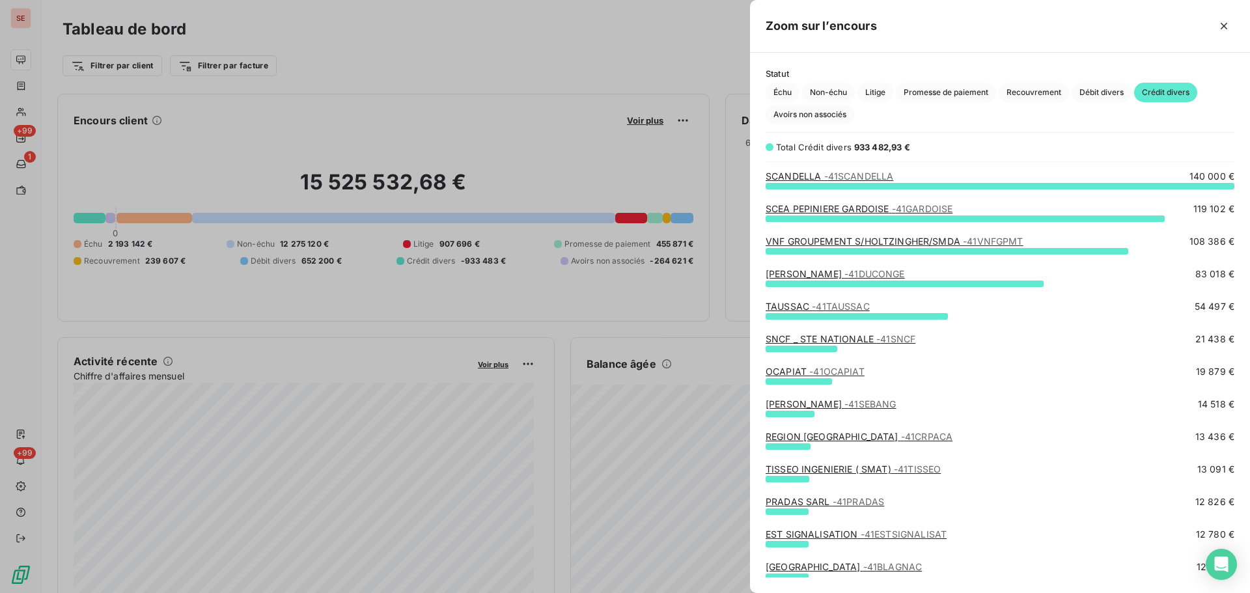
click at [796, 402] on link "[PERSON_NAME] - 41SEBANG" at bounding box center [830, 403] width 130 height 11
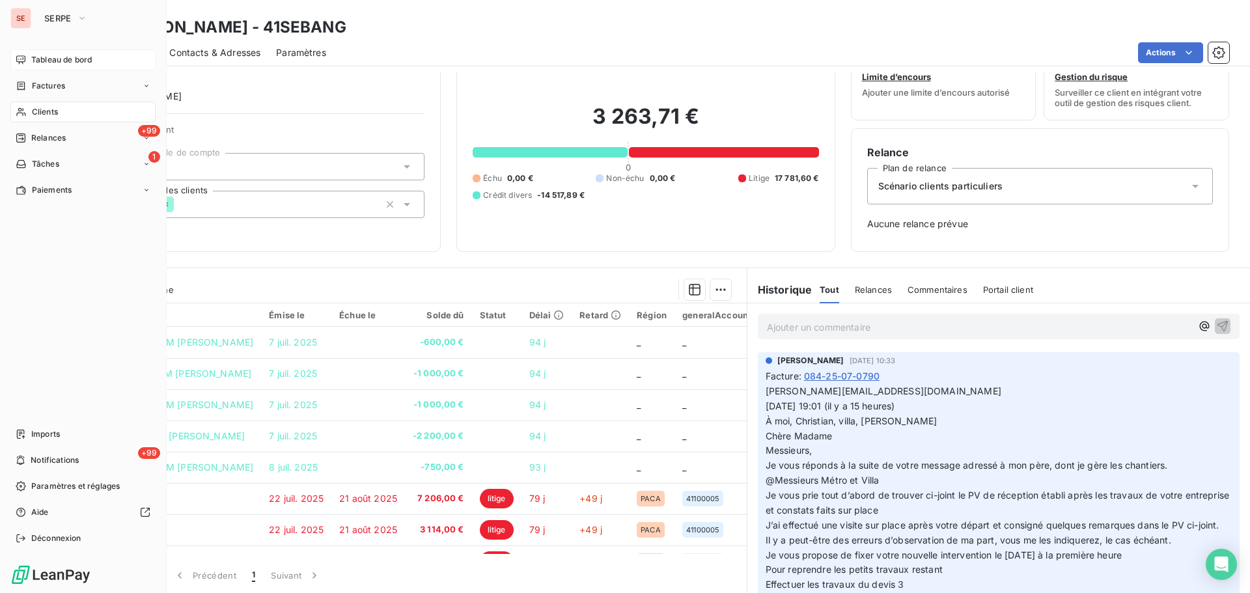
click at [35, 64] on span "Tableau de bord" at bounding box center [61, 60] width 61 height 12
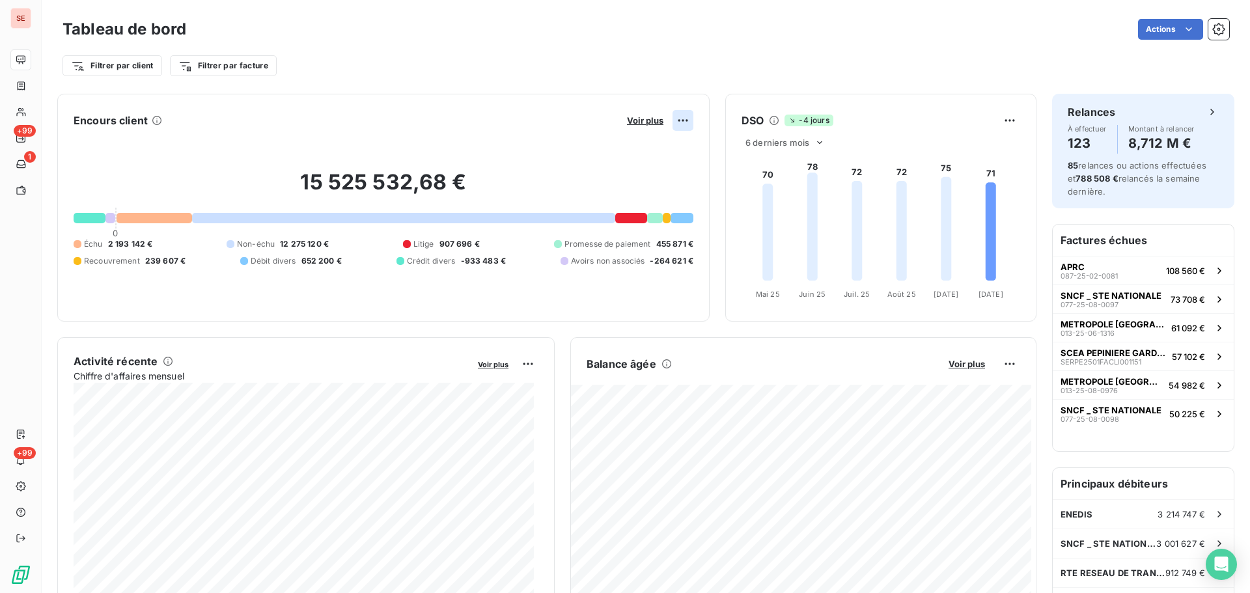
click at [669, 120] on html "SE +99 1 +99 Tableau de bord Actions Filtrer par client Filtrer par facture Enc…" at bounding box center [625, 296] width 1250 height 593
click at [637, 121] on html "SE +99 1 +99 Tableau de bord Actions Filtrer par client Filtrer par facture Enc…" at bounding box center [625, 296] width 1250 height 593
click at [637, 121] on span "Voir plus" at bounding box center [645, 120] width 36 height 10
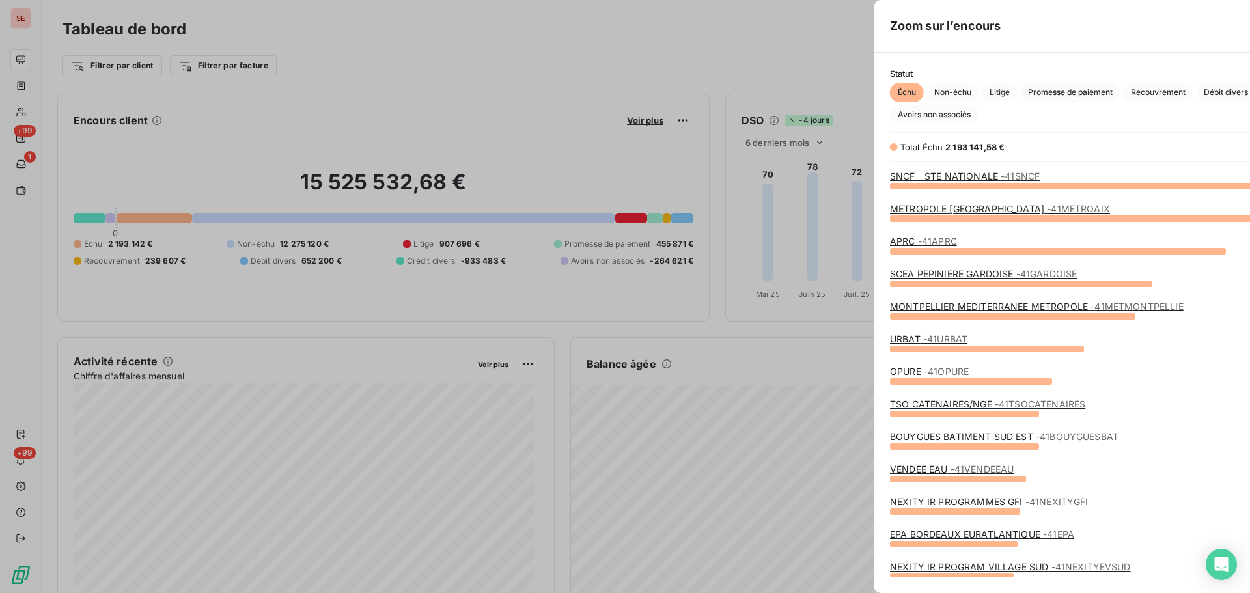
scroll to position [583, 490]
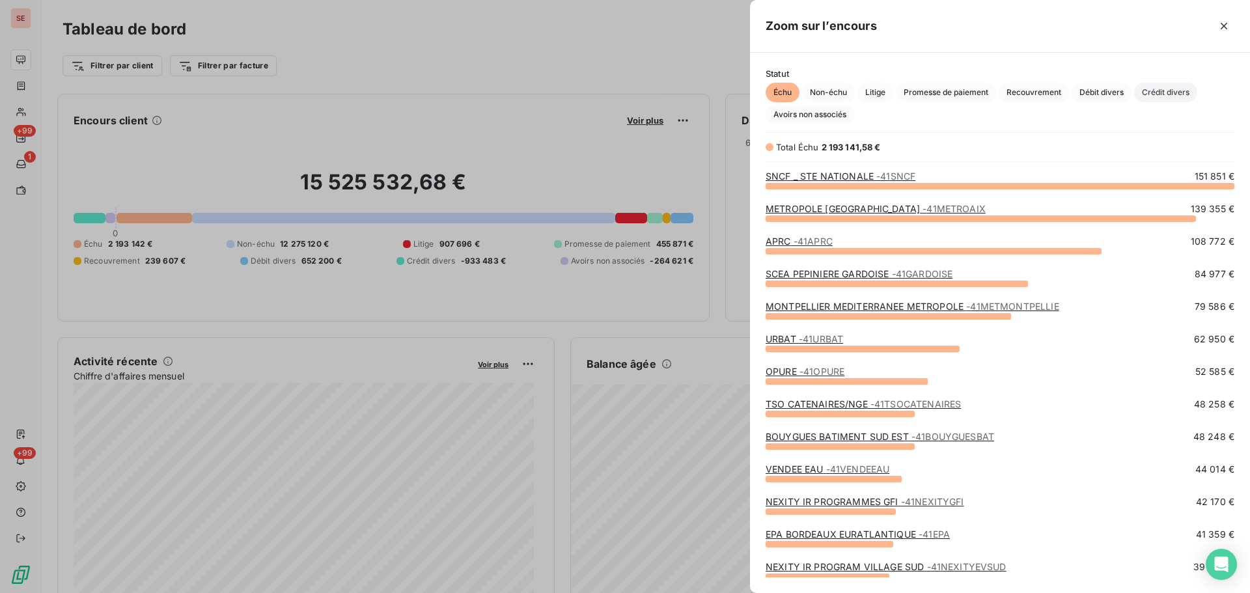
click at [1170, 85] on span "Crédit divers" at bounding box center [1165, 93] width 63 height 20
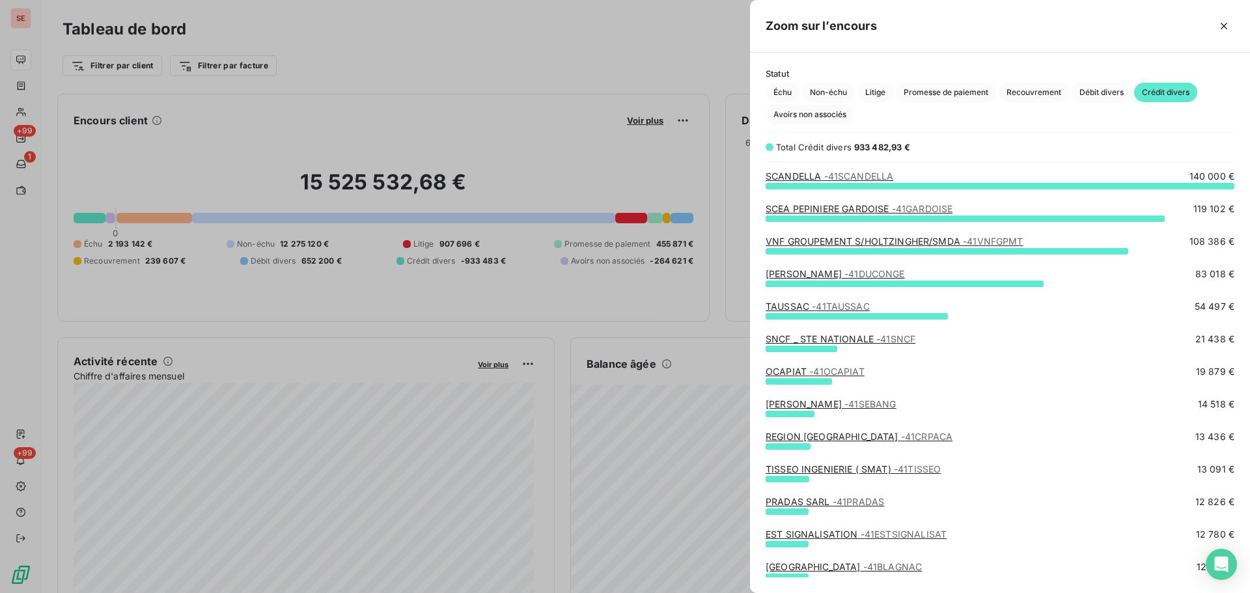
click at [844, 303] on span "- 41TAUSSAC" at bounding box center [841, 306] width 58 height 11
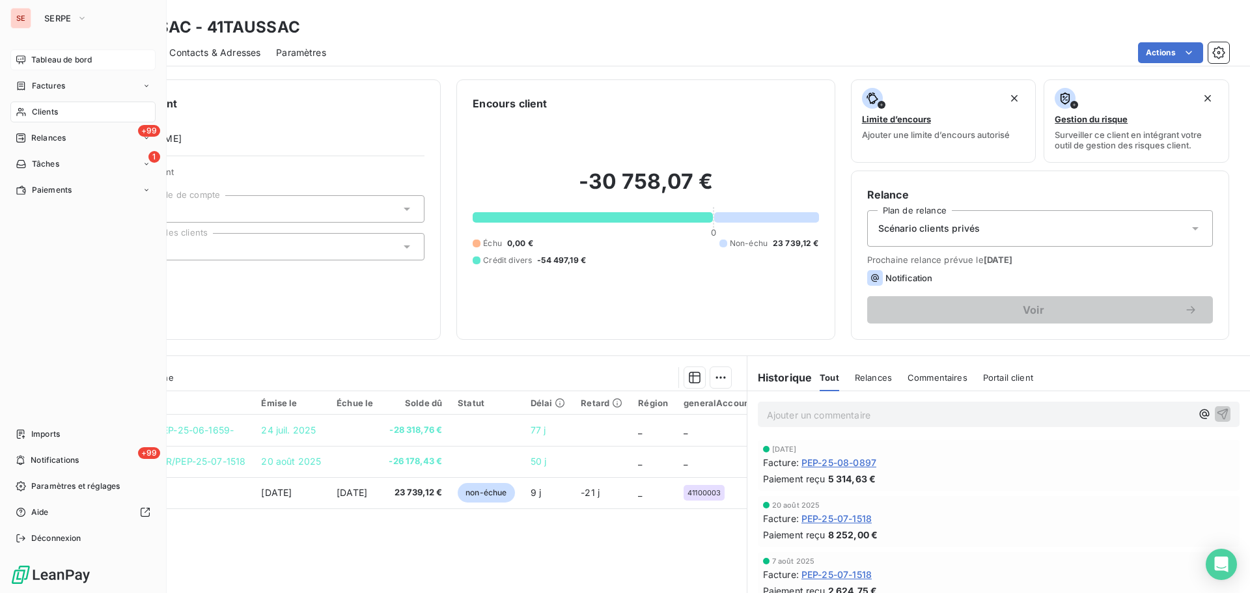
click at [59, 61] on span "Tableau de bord" at bounding box center [61, 60] width 61 height 12
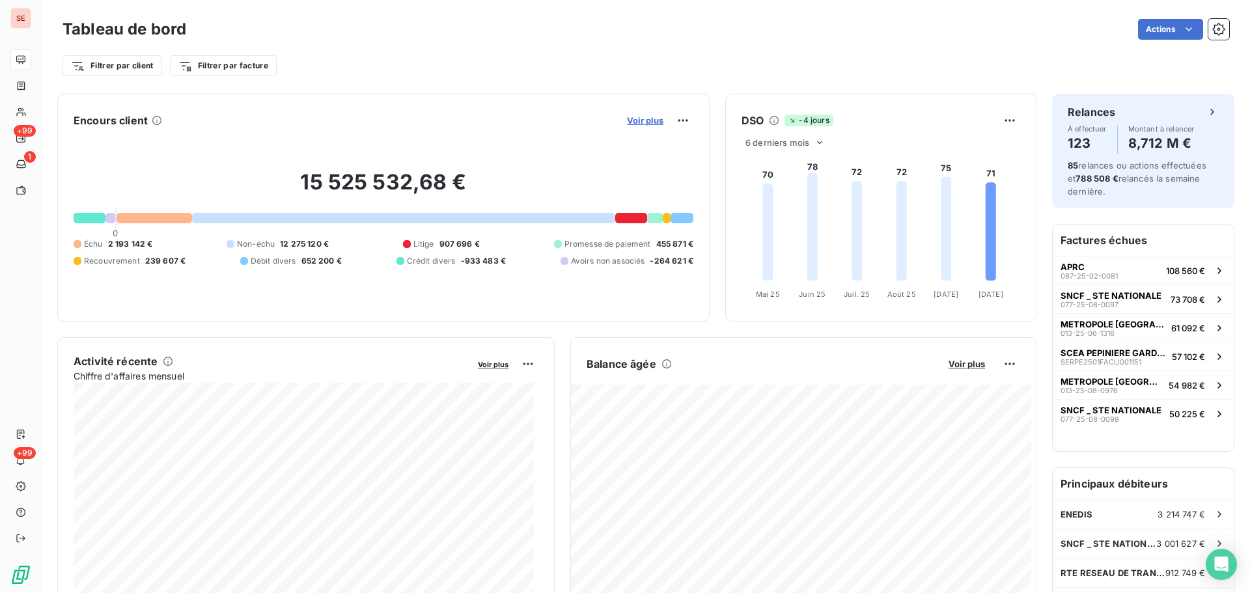
click at [646, 121] on span "Voir plus" at bounding box center [645, 120] width 36 height 10
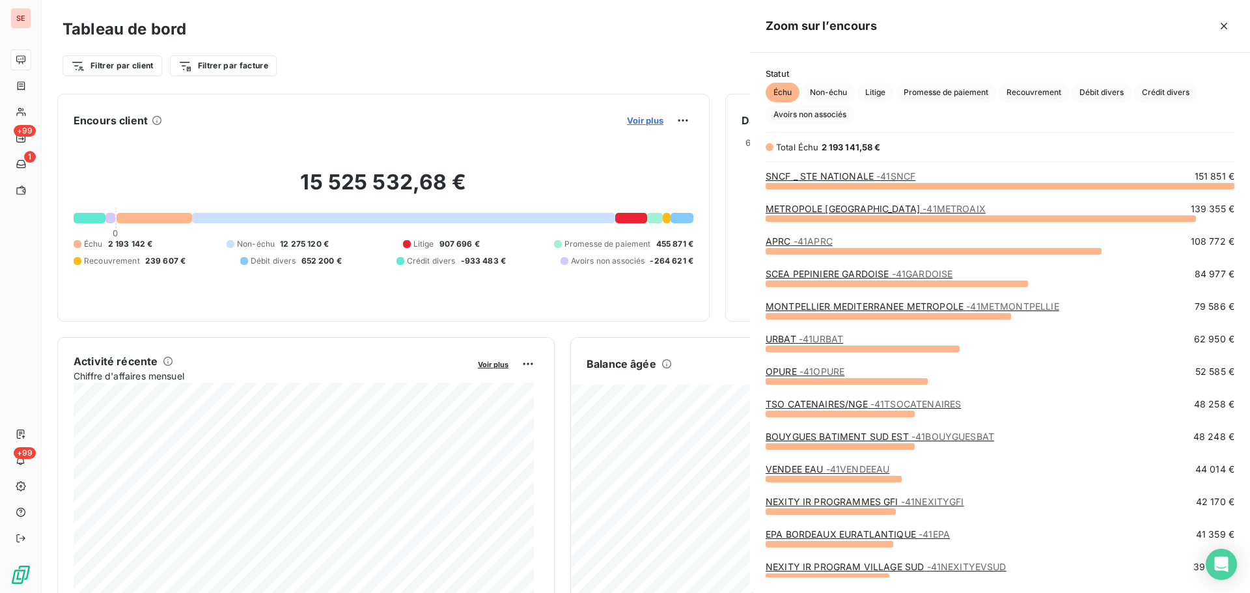
scroll to position [583, 490]
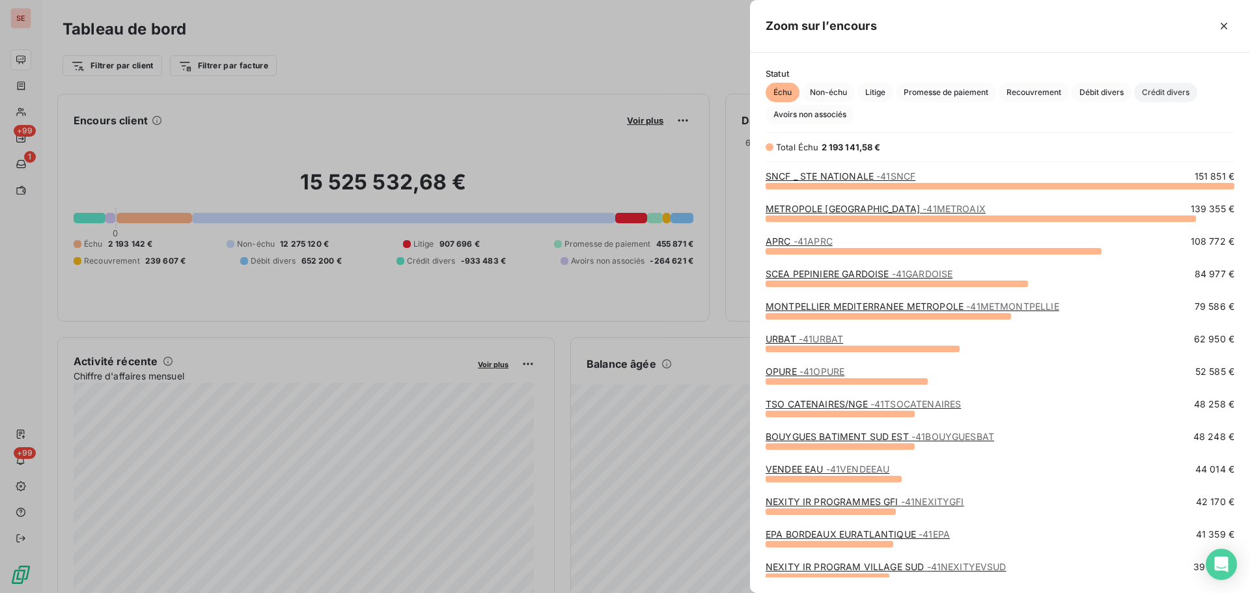
click at [1170, 95] on span "Crédit divers" at bounding box center [1165, 93] width 63 height 20
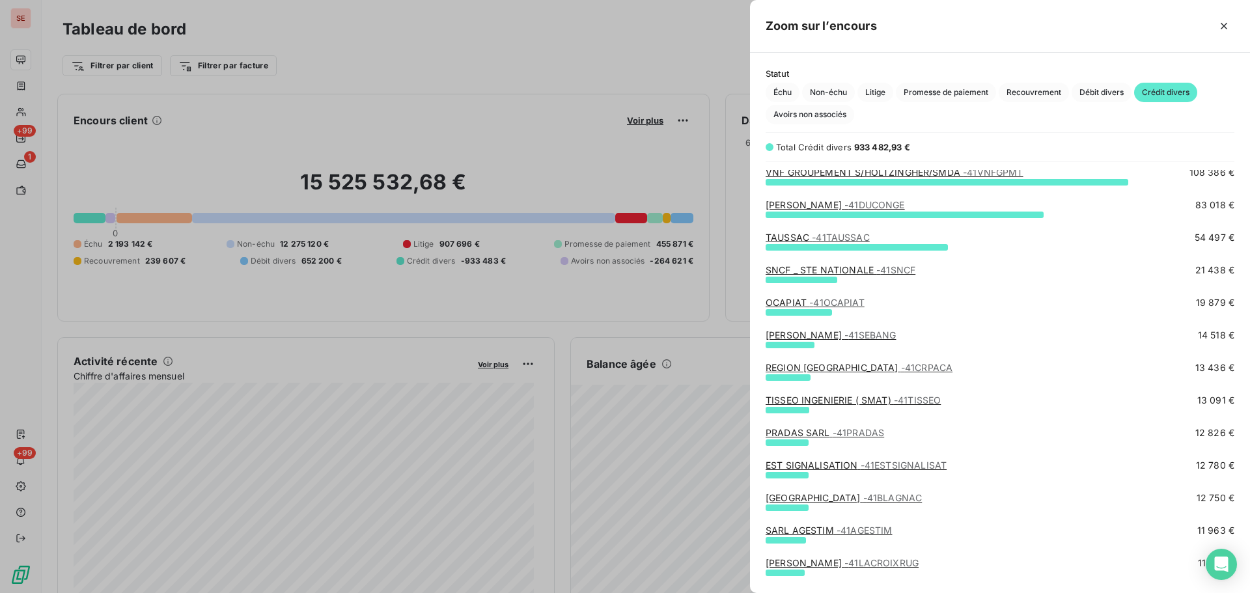
scroll to position [174, 0]
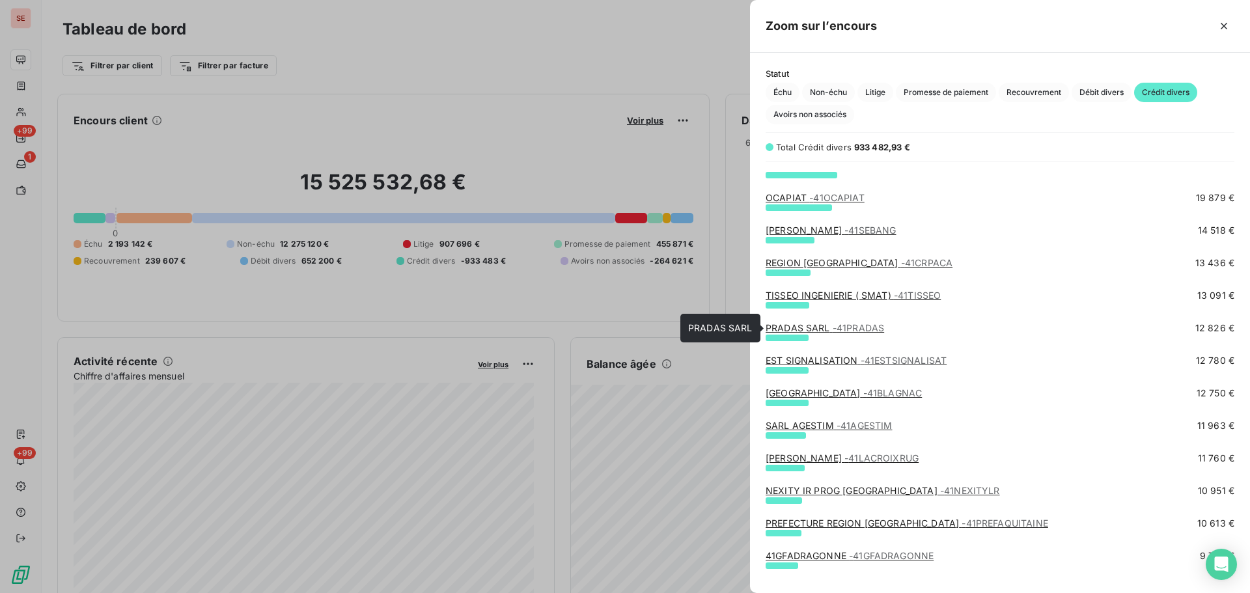
click at [790, 326] on link "PRADAS SARL - 41PRADAS" at bounding box center [824, 327] width 118 height 11
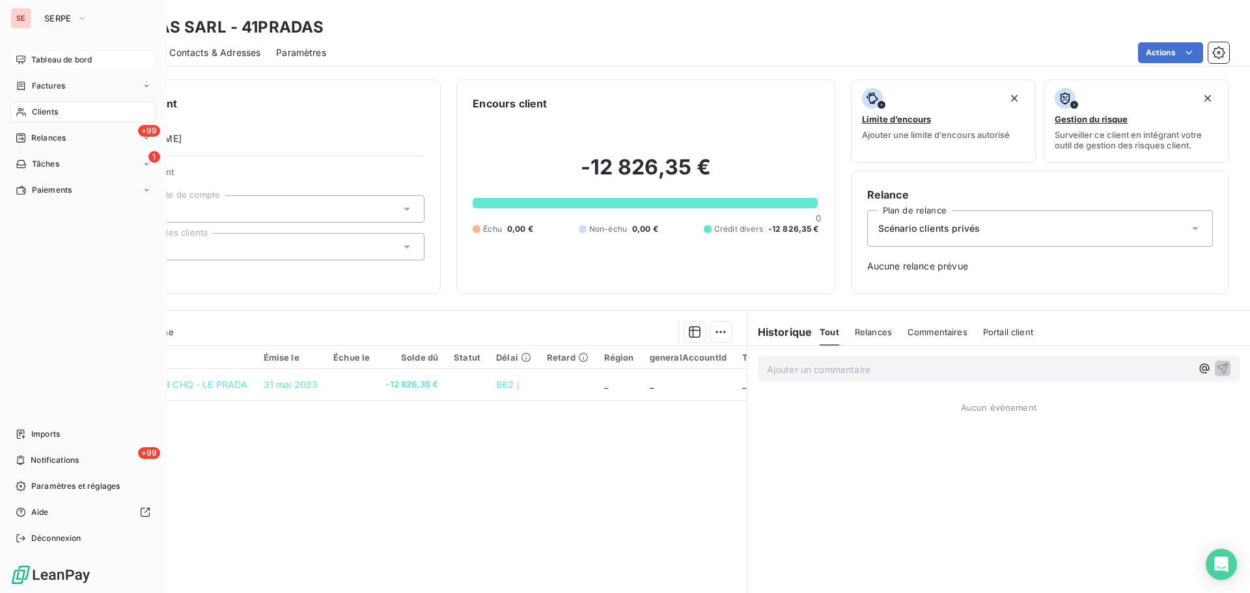
click at [53, 61] on span "Tableau de bord" at bounding box center [61, 60] width 61 height 12
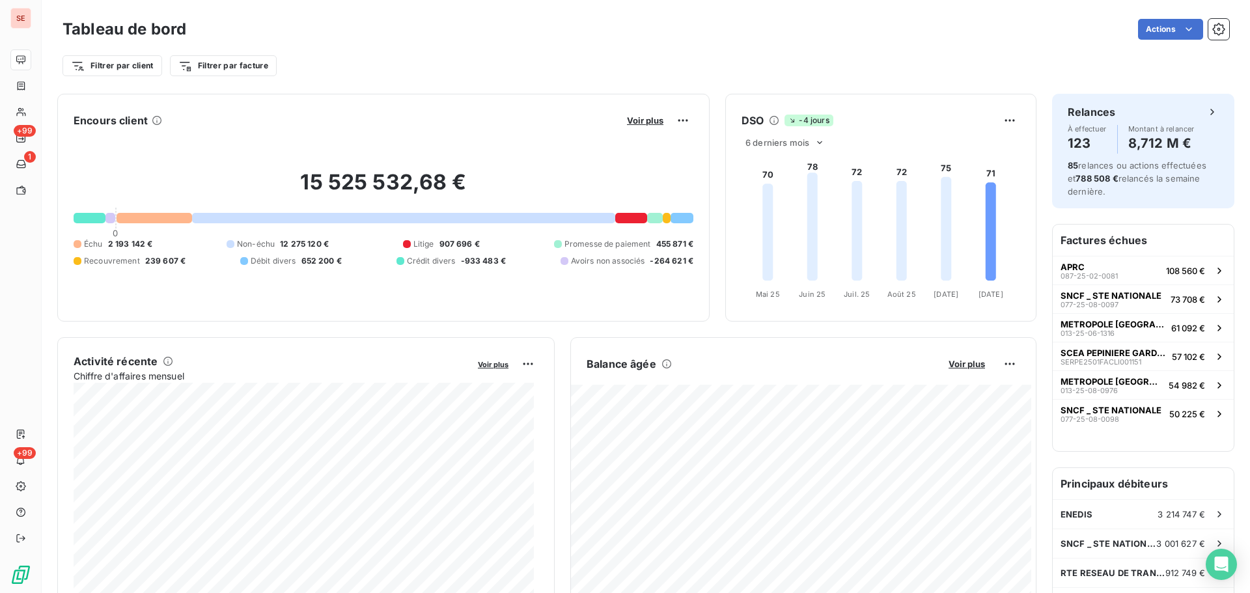
click at [649, 218] on div at bounding box center [655, 218] width 16 height 10
click at [640, 121] on span "Voir plus" at bounding box center [645, 120] width 36 height 10
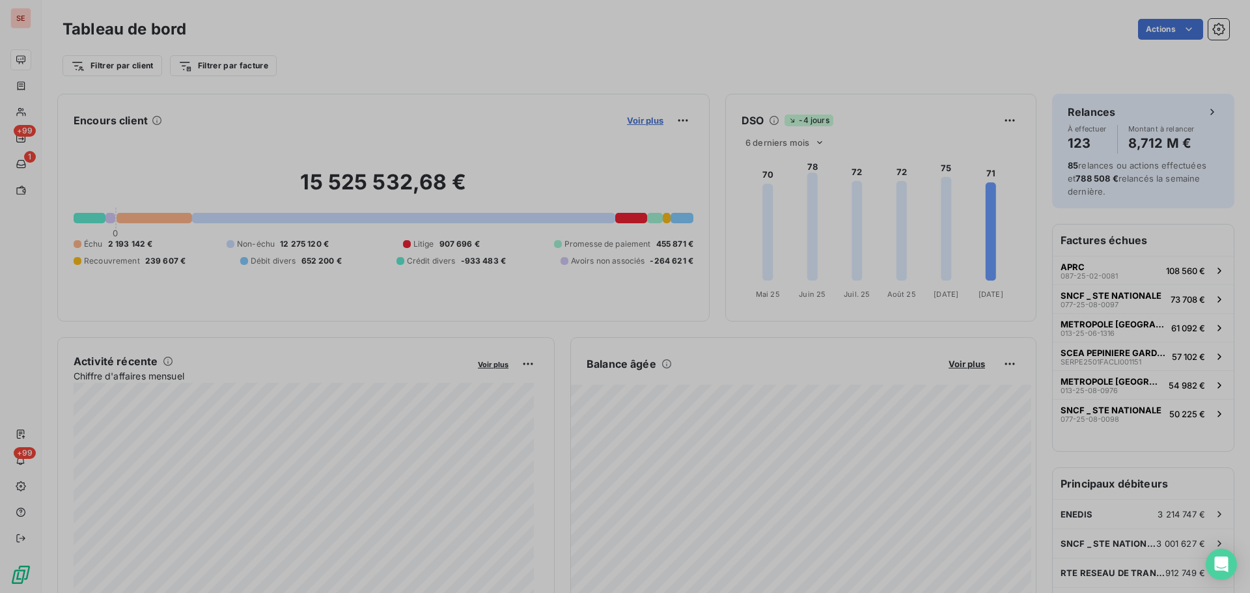
scroll to position [10, 10]
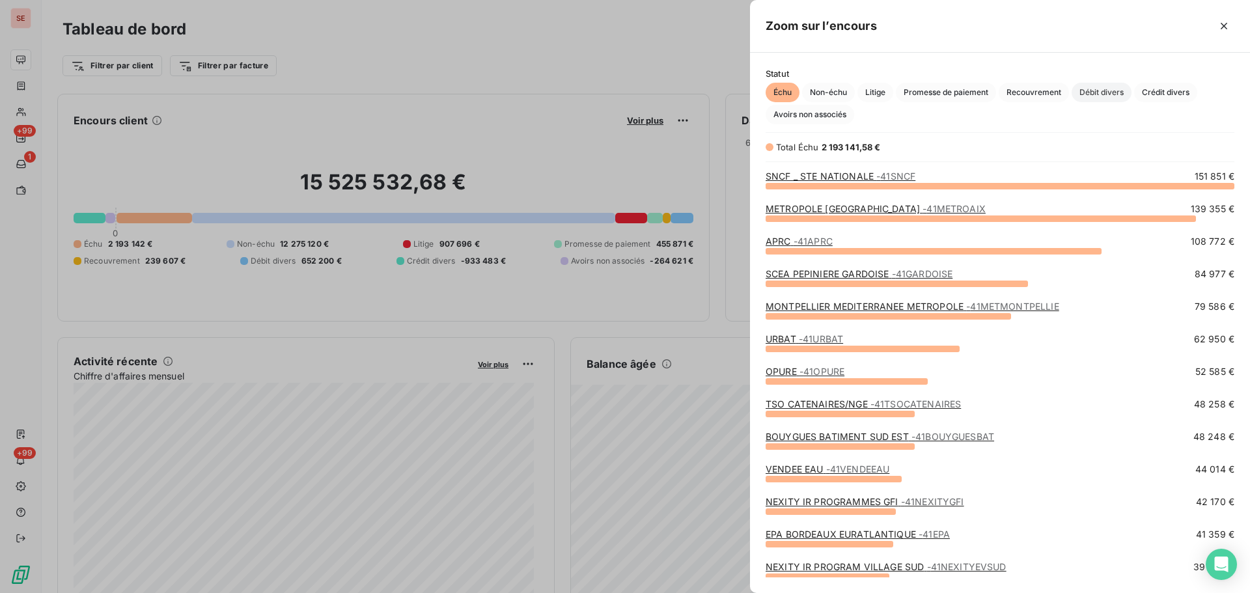
click at [1102, 92] on span "Débit divers" at bounding box center [1101, 93] width 60 height 20
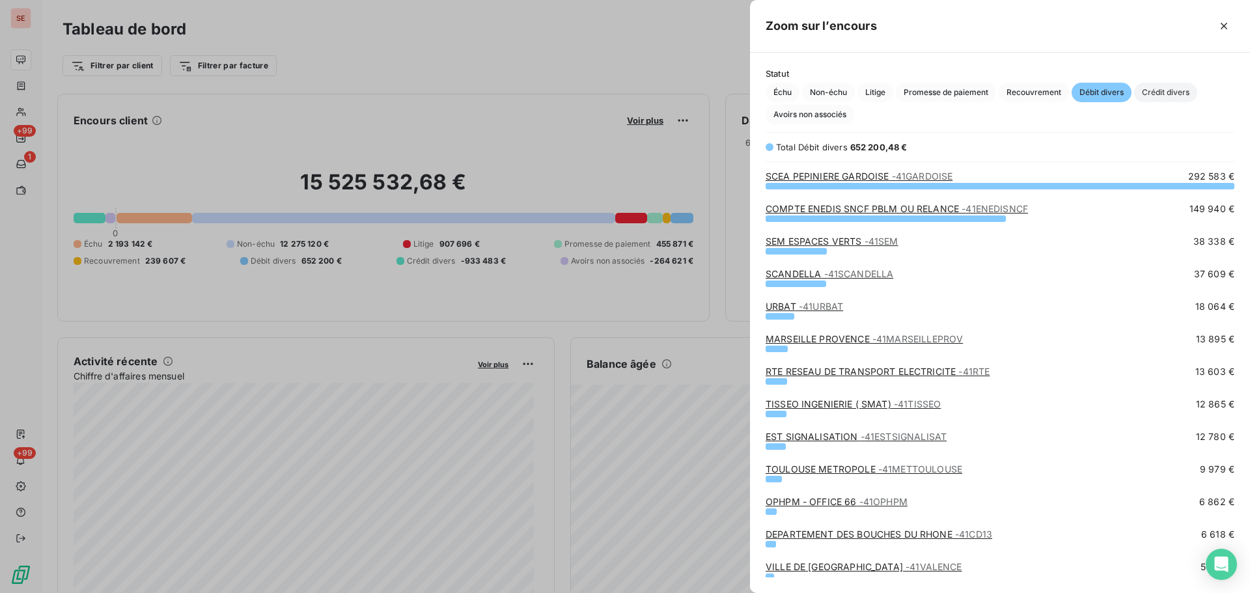
click at [1160, 94] on span "Crédit divers" at bounding box center [1165, 93] width 63 height 20
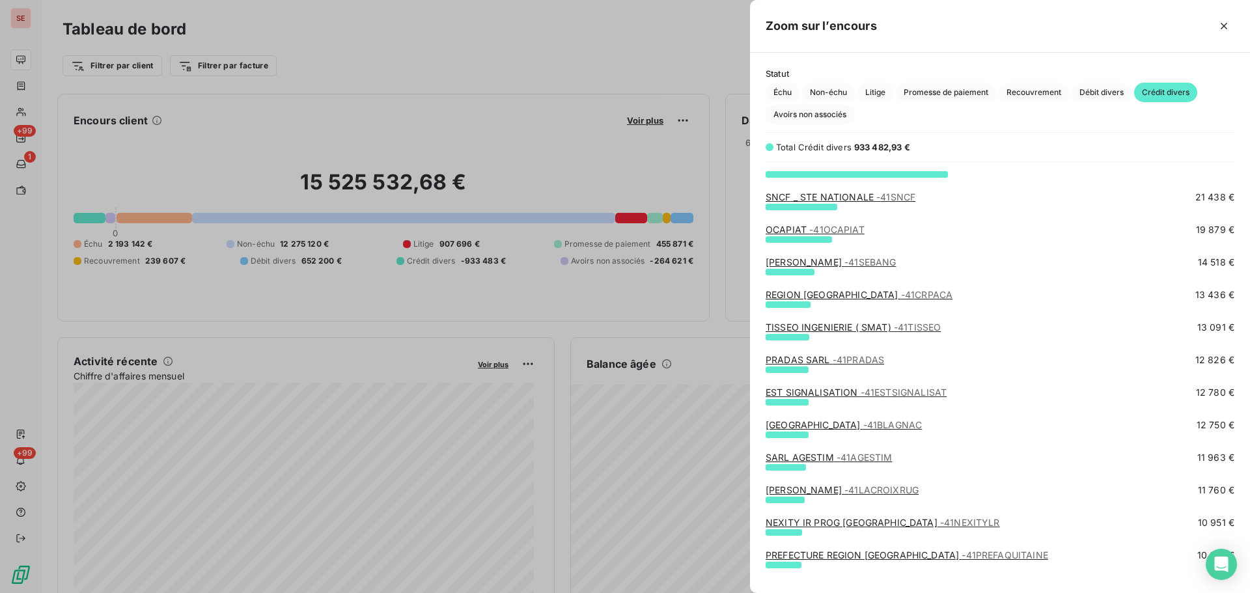
scroll to position [174, 0]
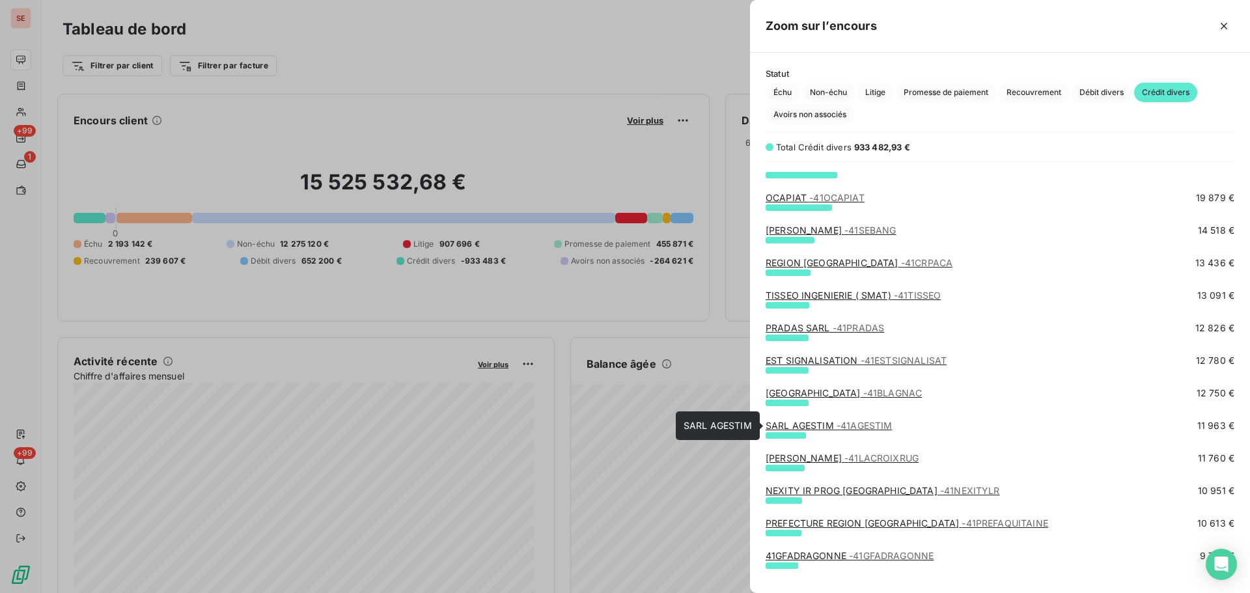
click at [810, 425] on link "SARL AGESTIM - 41AGESTIM" at bounding box center [828, 425] width 126 height 11
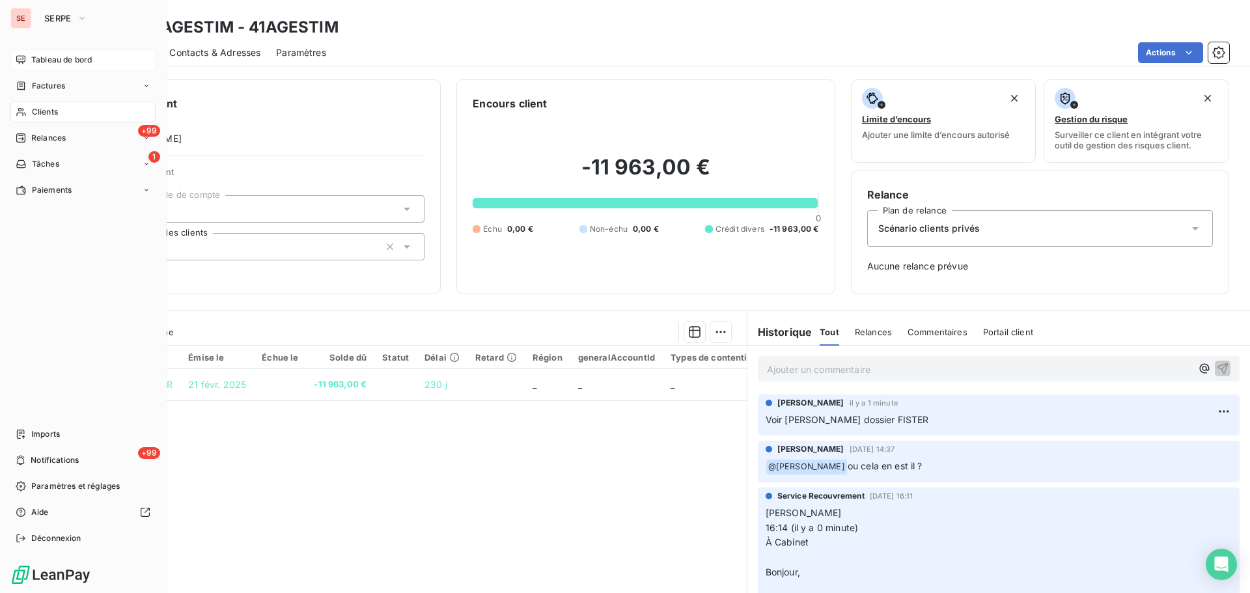
click at [33, 57] on span "Tableau de bord" at bounding box center [61, 60] width 61 height 12
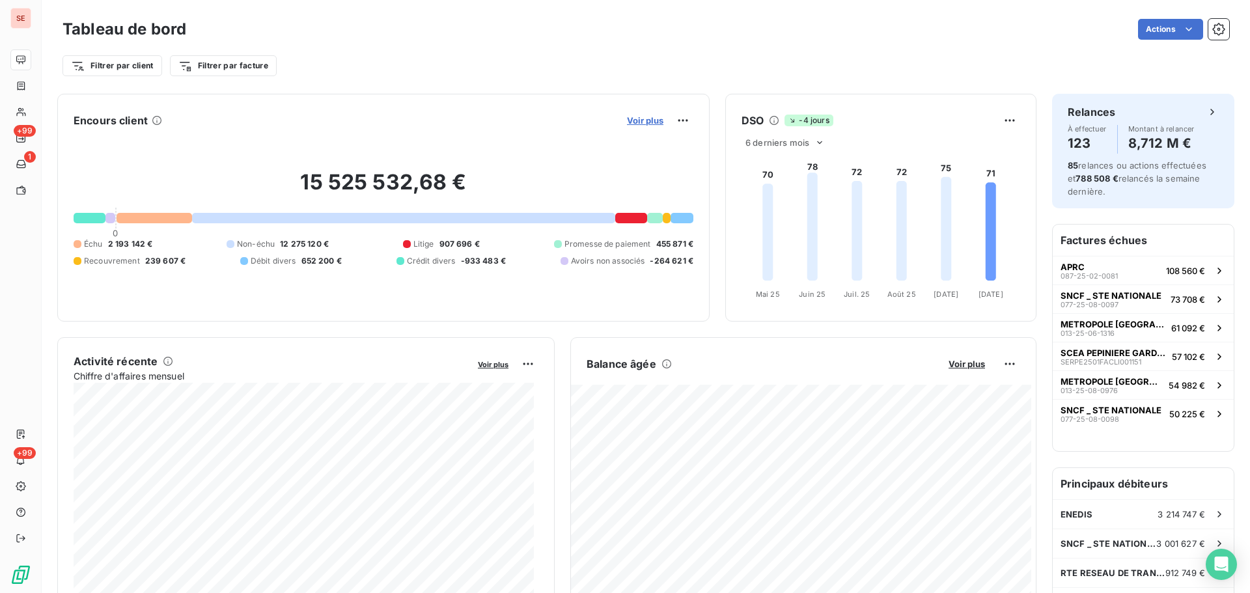
click at [627, 120] on span "Voir plus" at bounding box center [645, 120] width 36 height 10
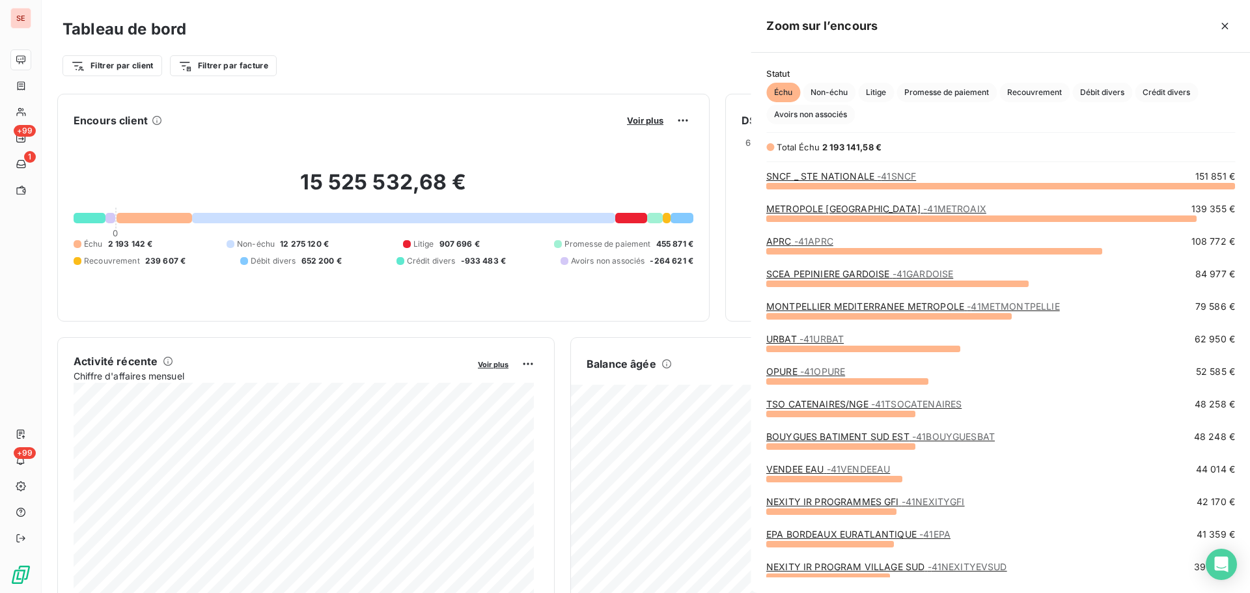
scroll to position [583, 490]
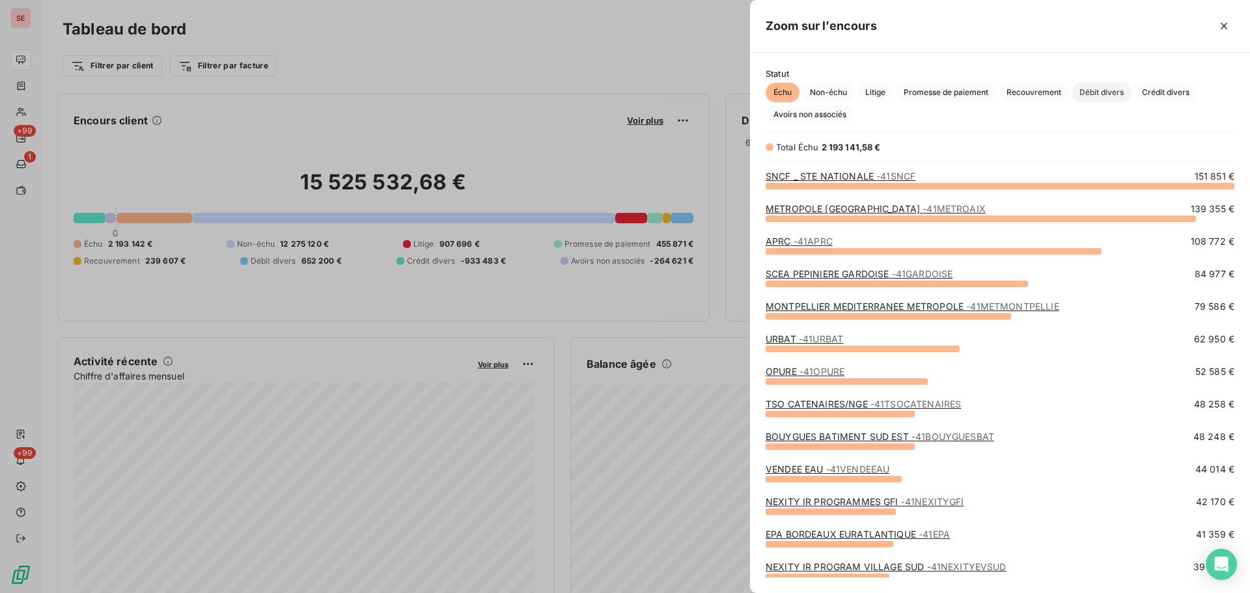
click at [1114, 96] on span "Débit divers" at bounding box center [1101, 93] width 60 height 20
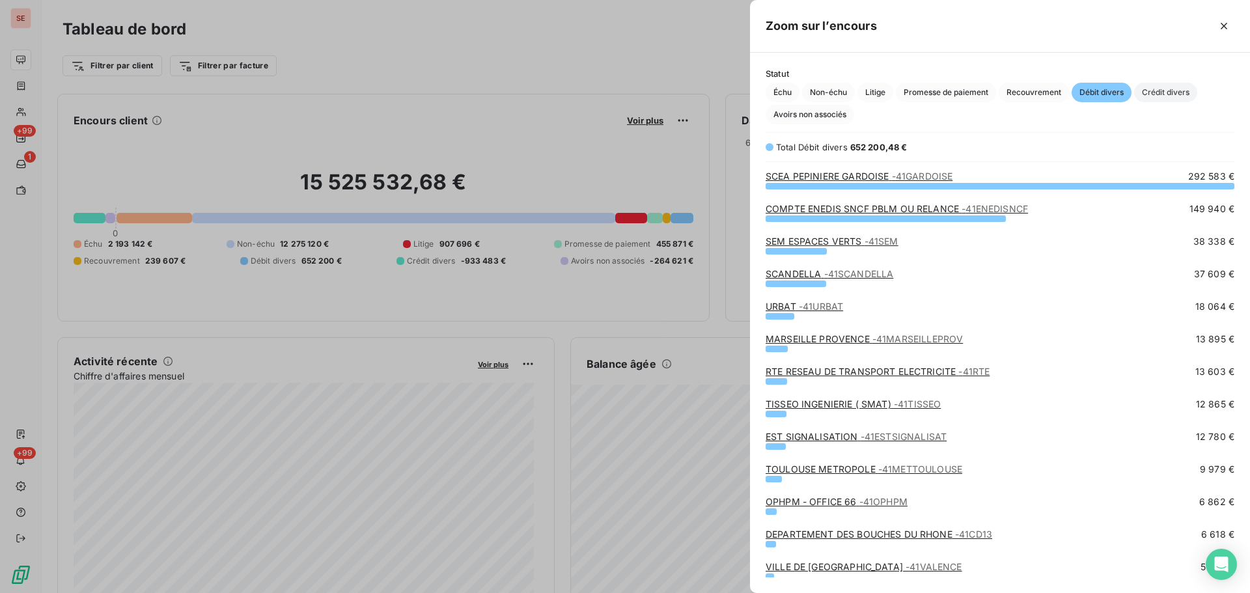
click at [1152, 90] on span "Crédit divers" at bounding box center [1165, 93] width 63 height 20
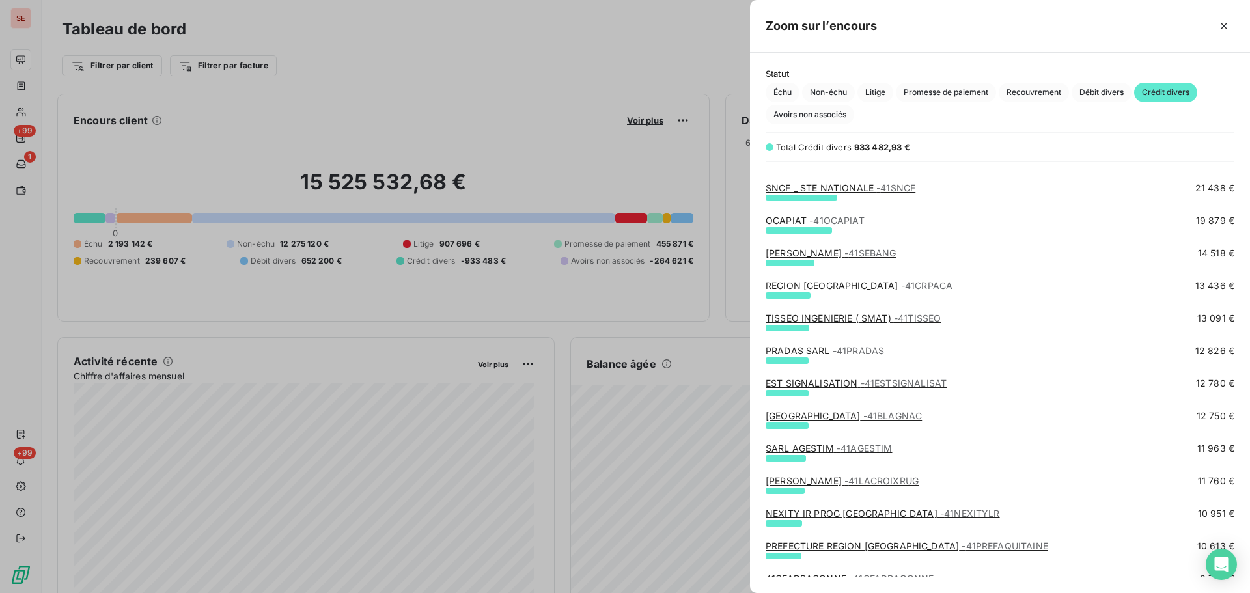
scroll to position [174, 0]
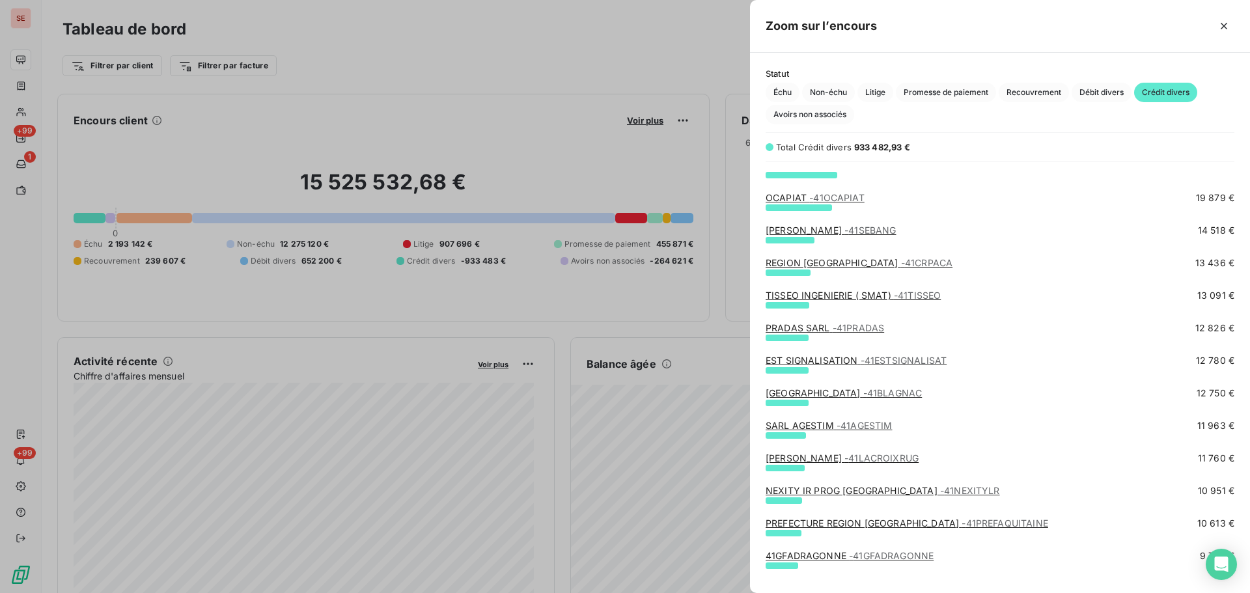
click at [859, 458] on span "- 41LACROIXRUG" at bounding box center [881, 457] width 74 height 11
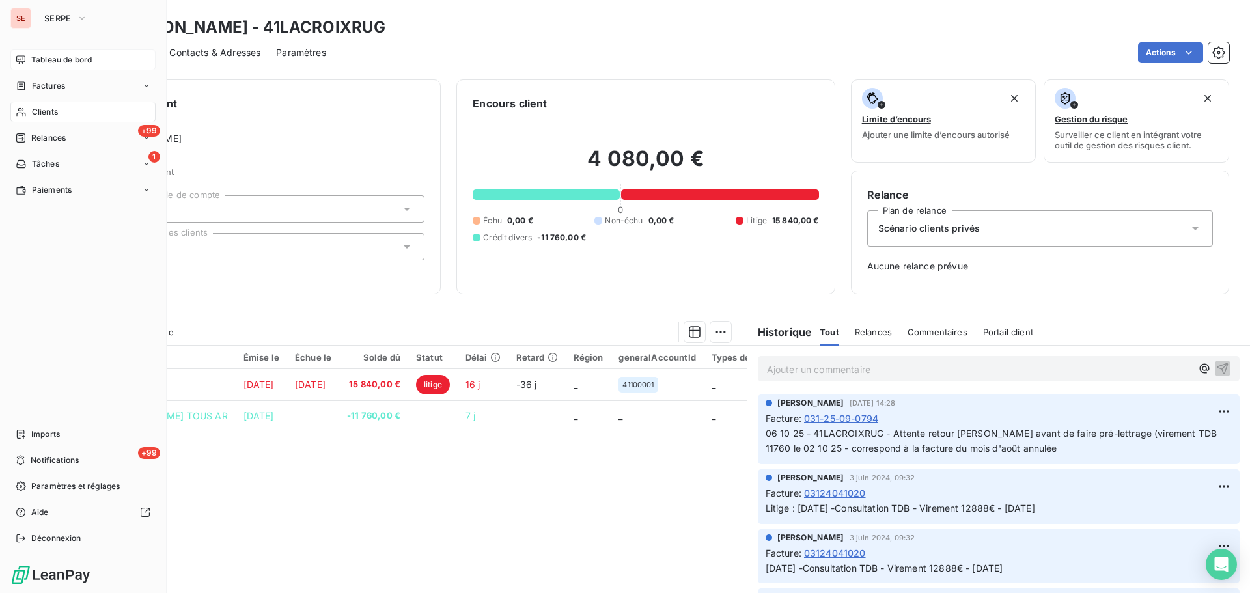
click at [44, 60] on span "Tableau de bord" at bounding box center [61, 60] width 61 height 12
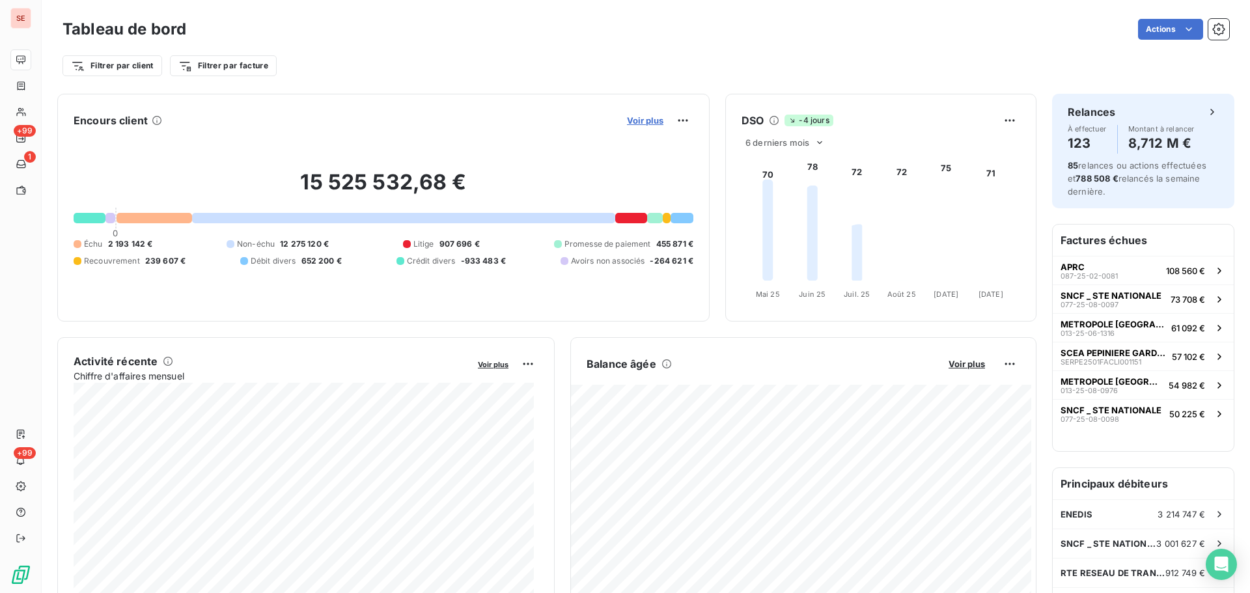
click at [646, 119] on span "Voir plus" at bounding box center [645, 120] width 36 height 10
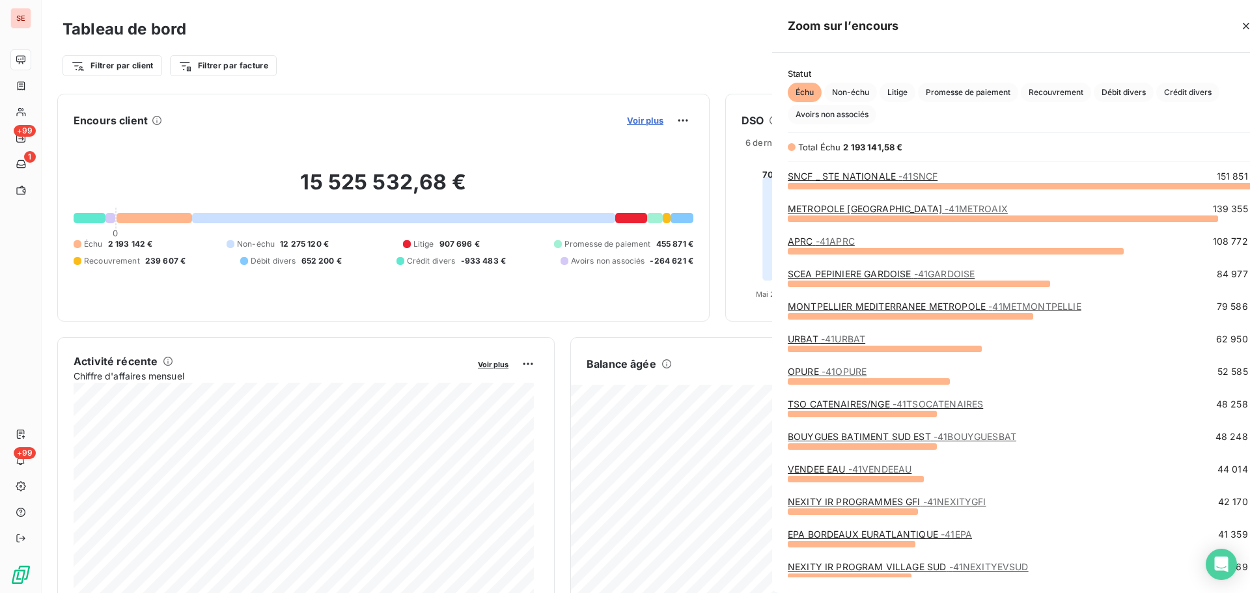
scroll to position [583, 490]
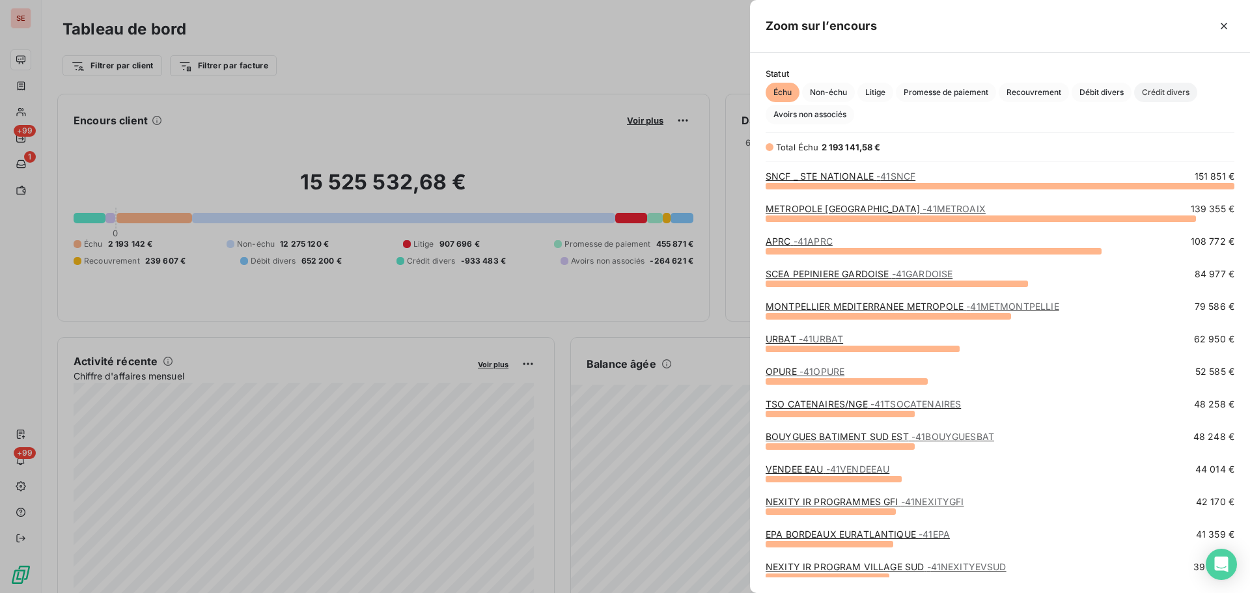
click at [1176, 94] on span "Crédit divers" at bounding box center [1165, 93] width 63 height 20
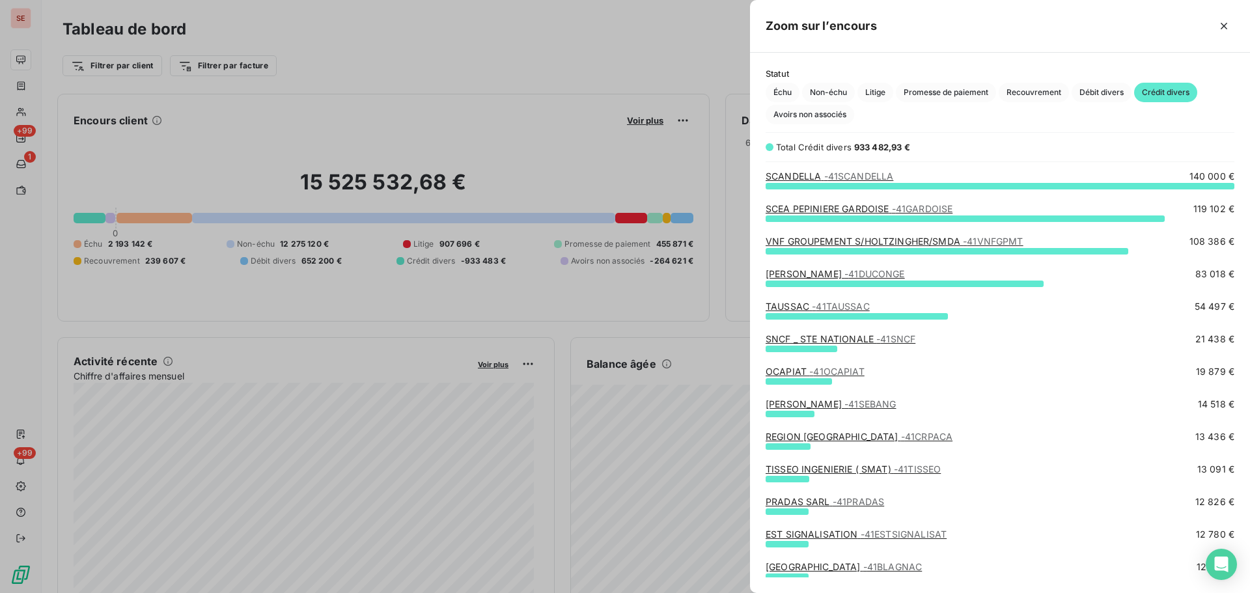
scroll to position [174, 0]
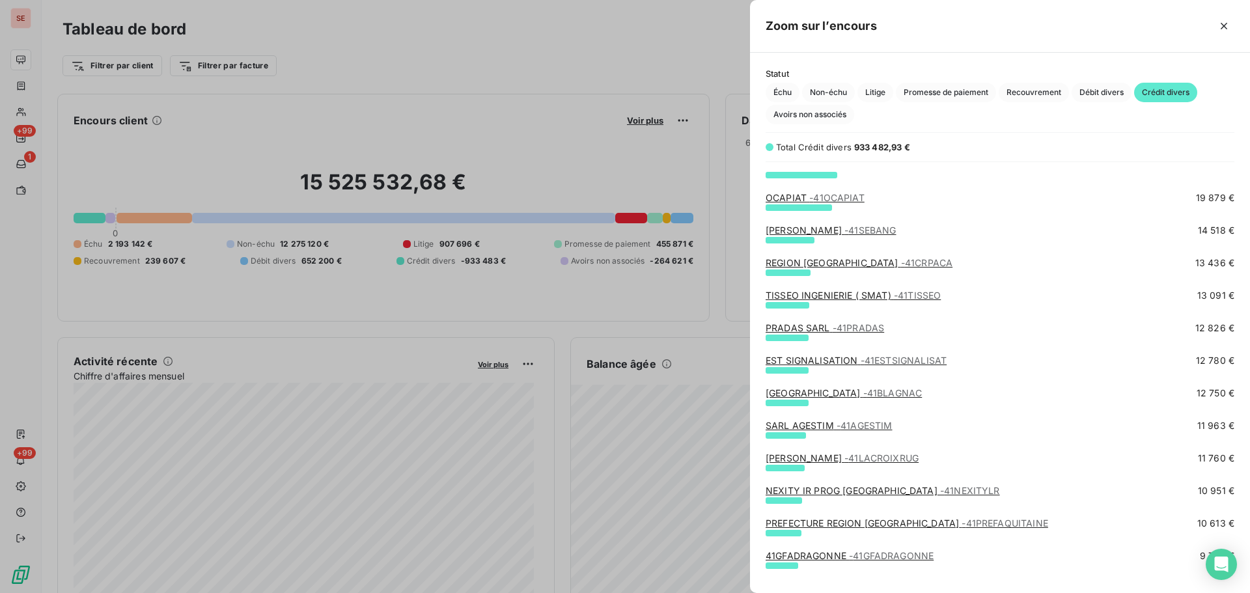
click at [969, 522] on span "- 41PREFAQUITAINE" at bounding box center [1004, 522] width 86 height 11
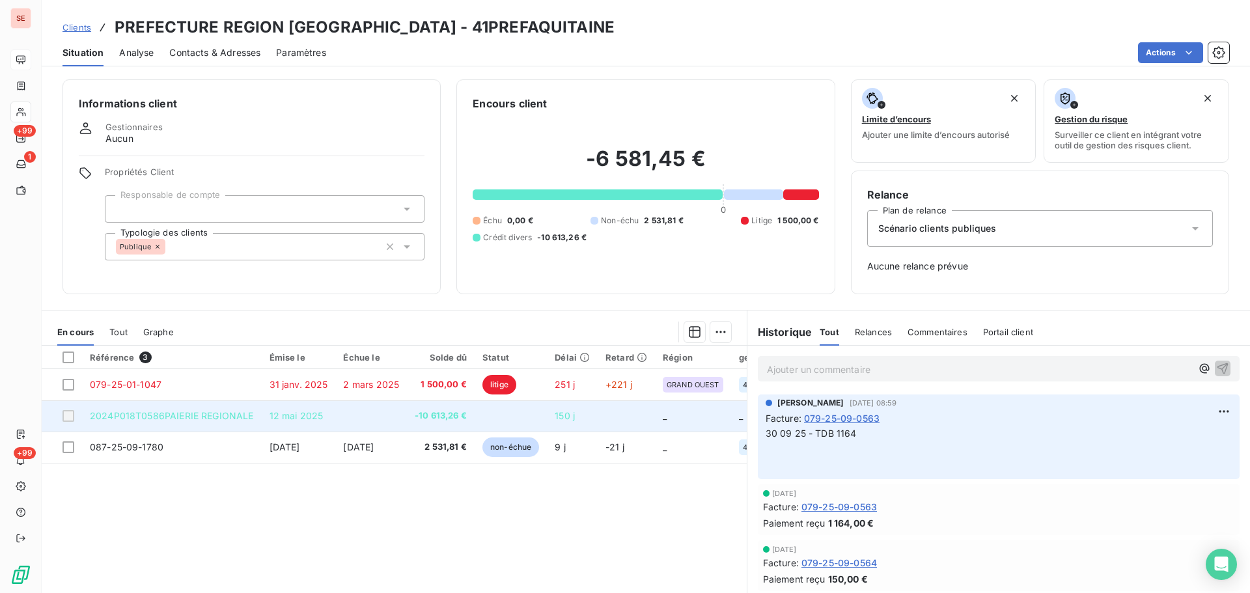
click at [446, 417] on span "-10 613,26 €" at bounding box center [441, 415] width 52 height 13
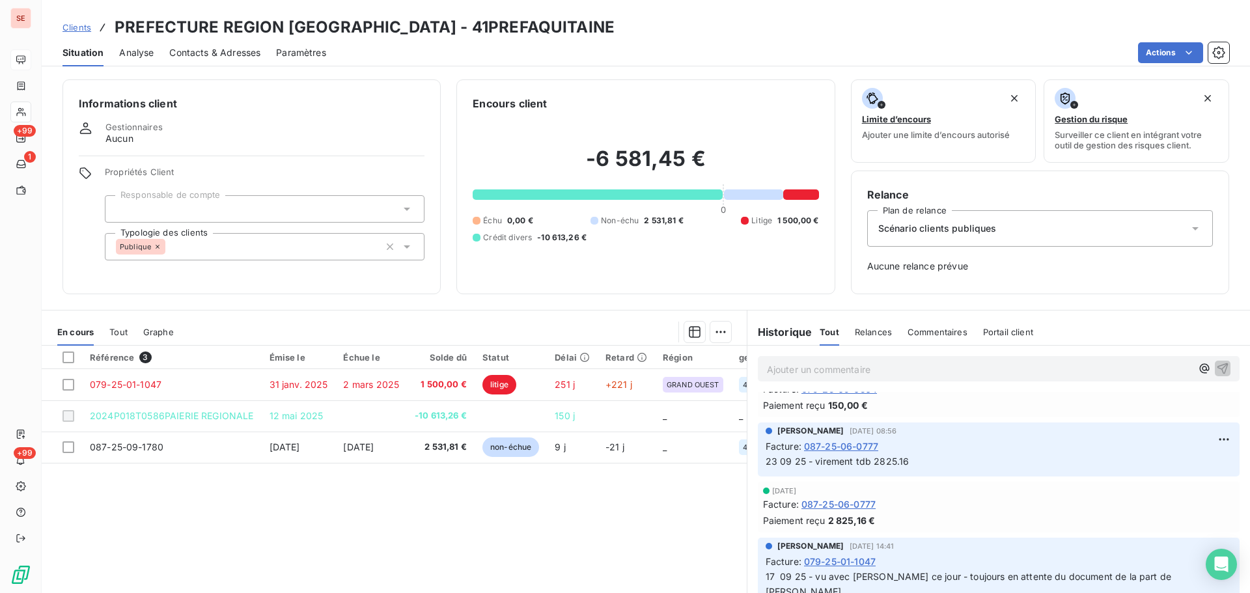
scroll to position [347, 0]
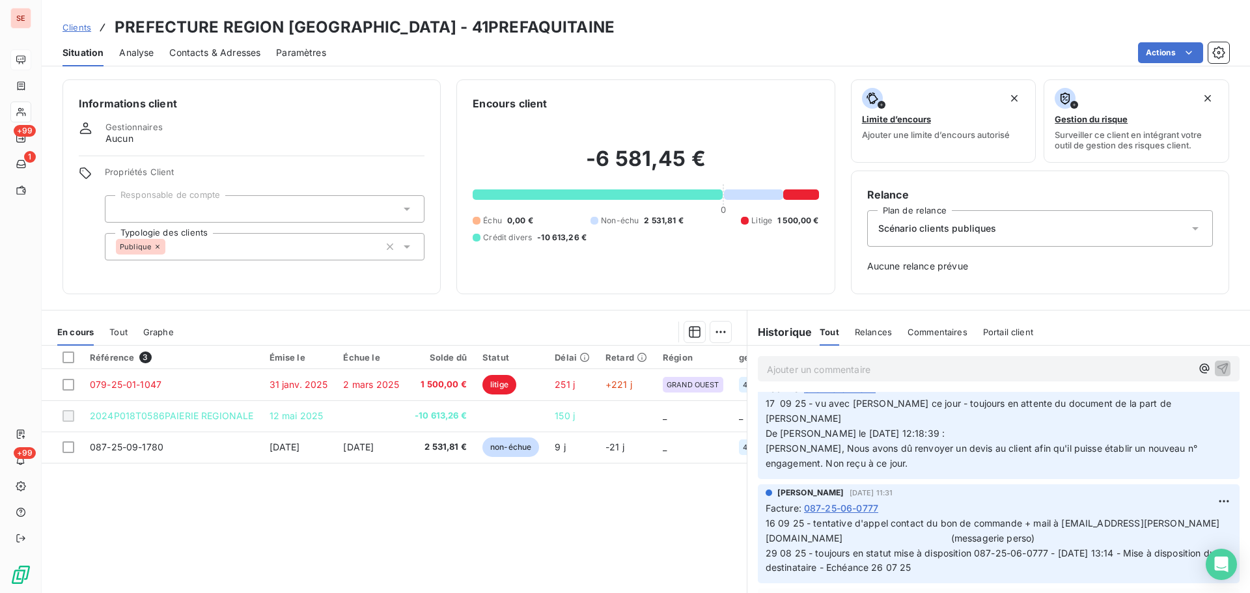
click at [920, 517] on span "16 09 25 - tentative d'appel contact du bon de commande + mail à [EMAIL_ADDRESS…" at bounding box center [1180, 545] width 831 height 56
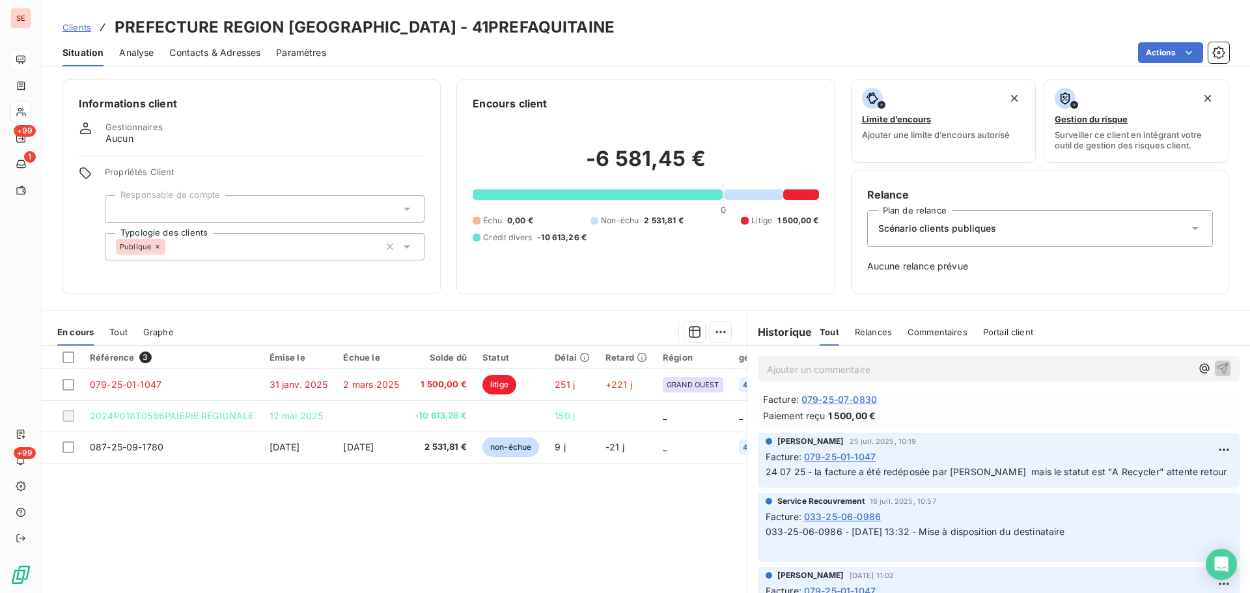
scroll to position [1388, 0]
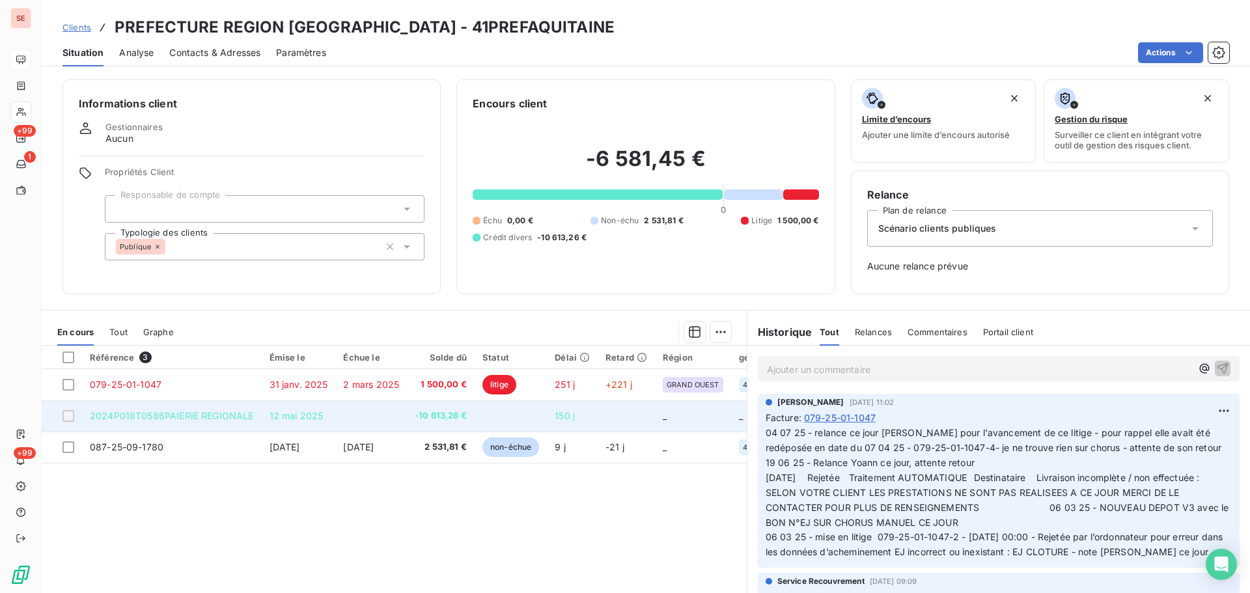
click at [439, 419] on span "-10 613,26 €" at bounding box center [441, 415] width 52 height 13
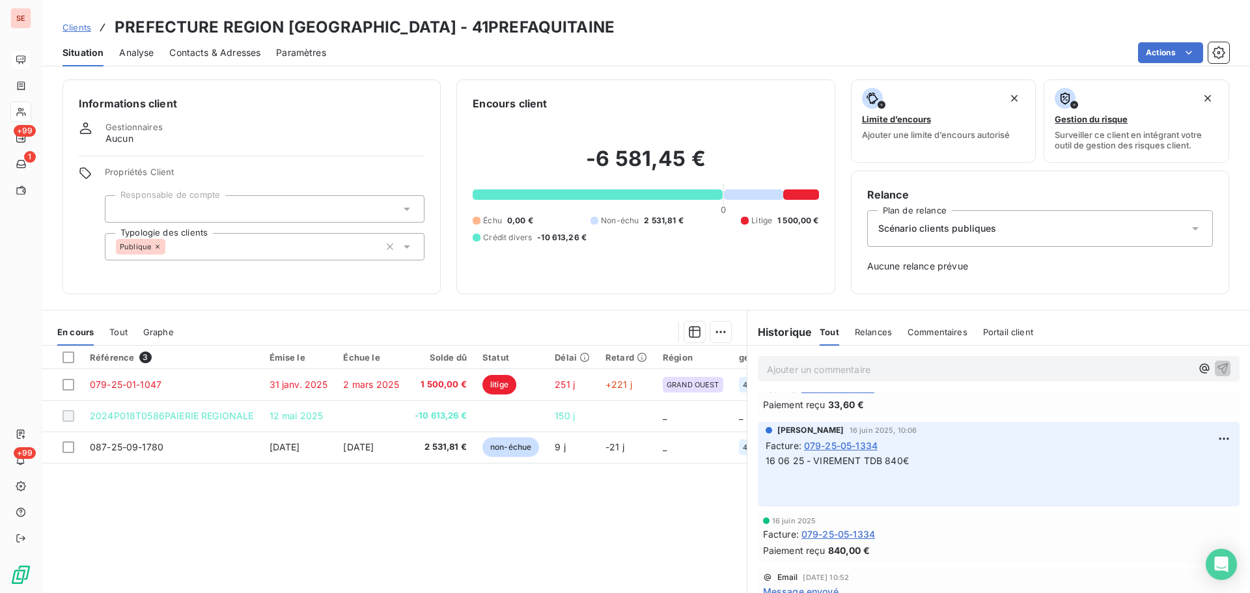
scroll to position [1736, 0]
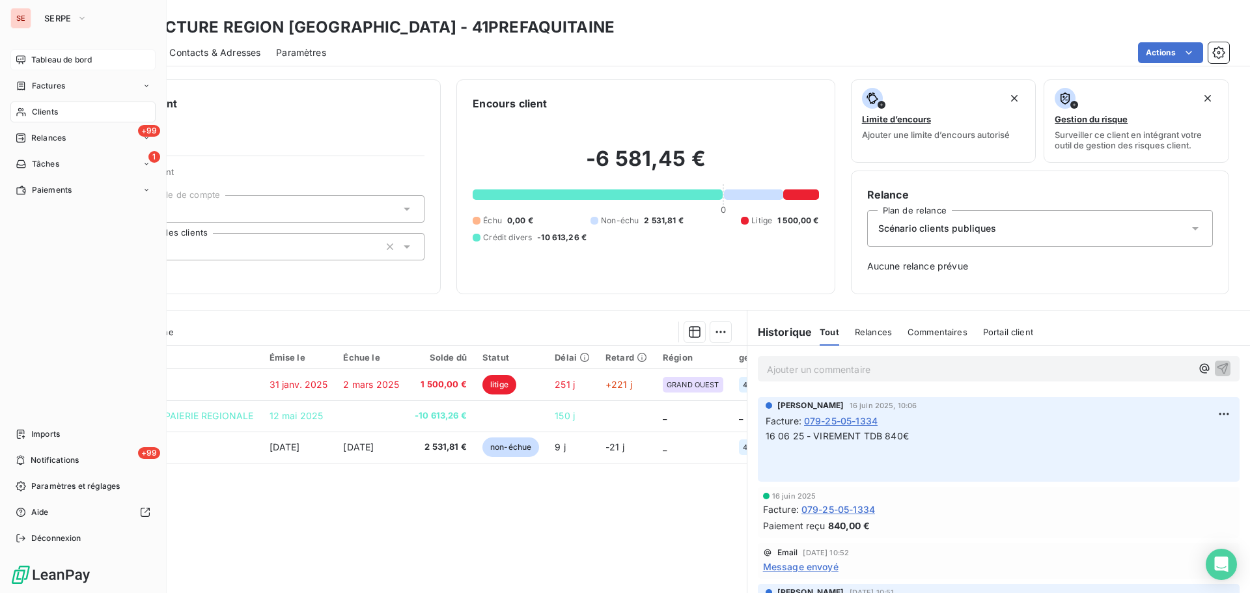
click at [49, 62] on span "Tableau de bord" at bounding box center [61, 60] width 61 height 12
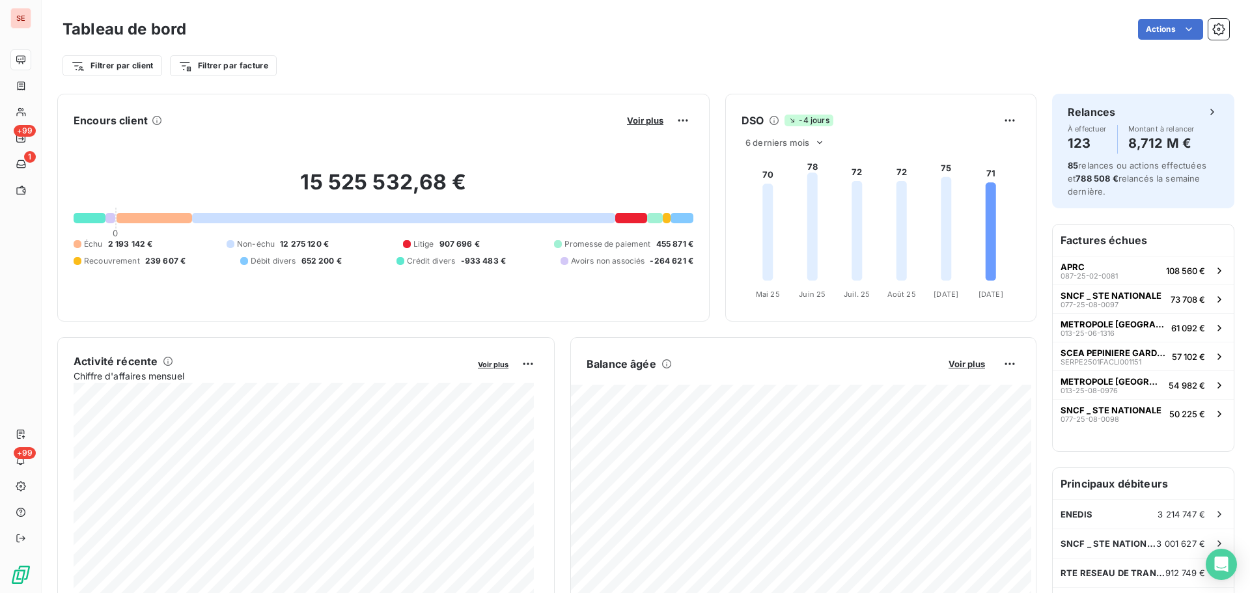
click at [639, 126] on div "Voir plus" at bounding box center [658, 120] width 70 height 21
click at [640, 118] on span "Voir plus" at bounding box center [645, 120] width 36 height 10
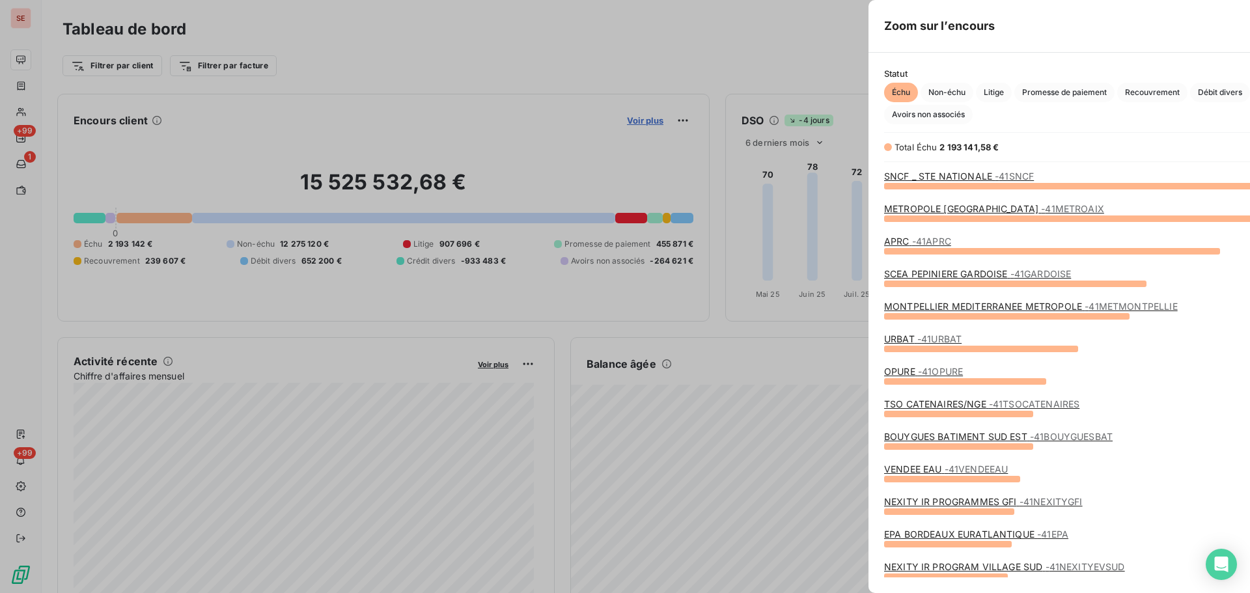
scroll to position [583, 490]
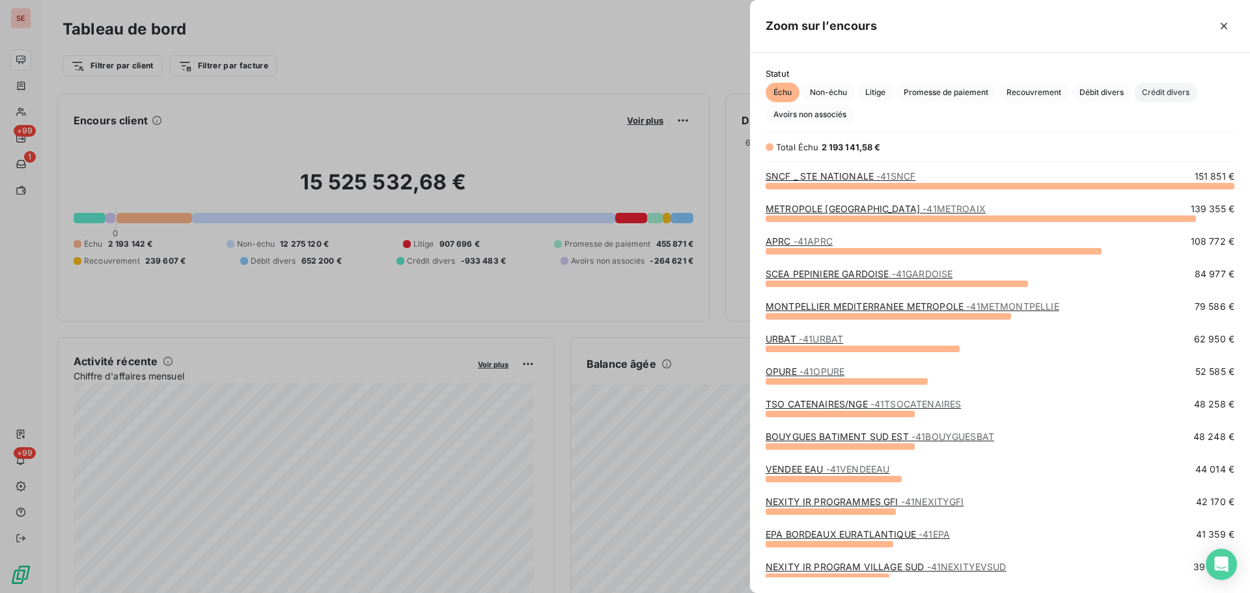
click at [1150, 93] on span "Crédit divers" at bounding box center [1165, 93] width 63 height 20
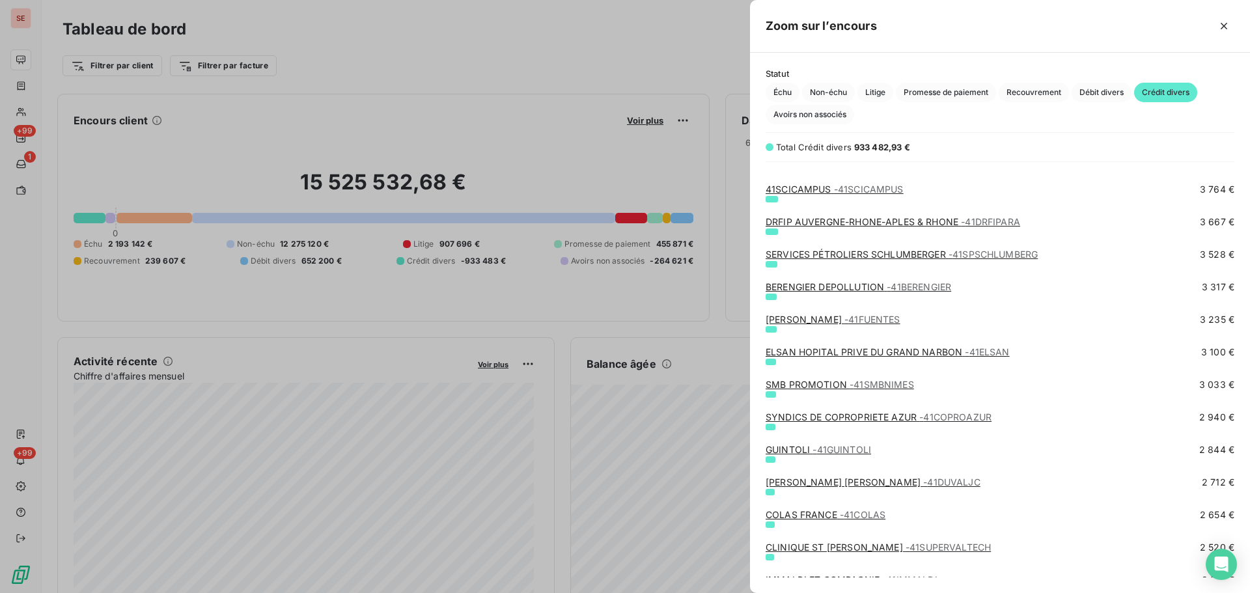
scroll to position [1215, 0]
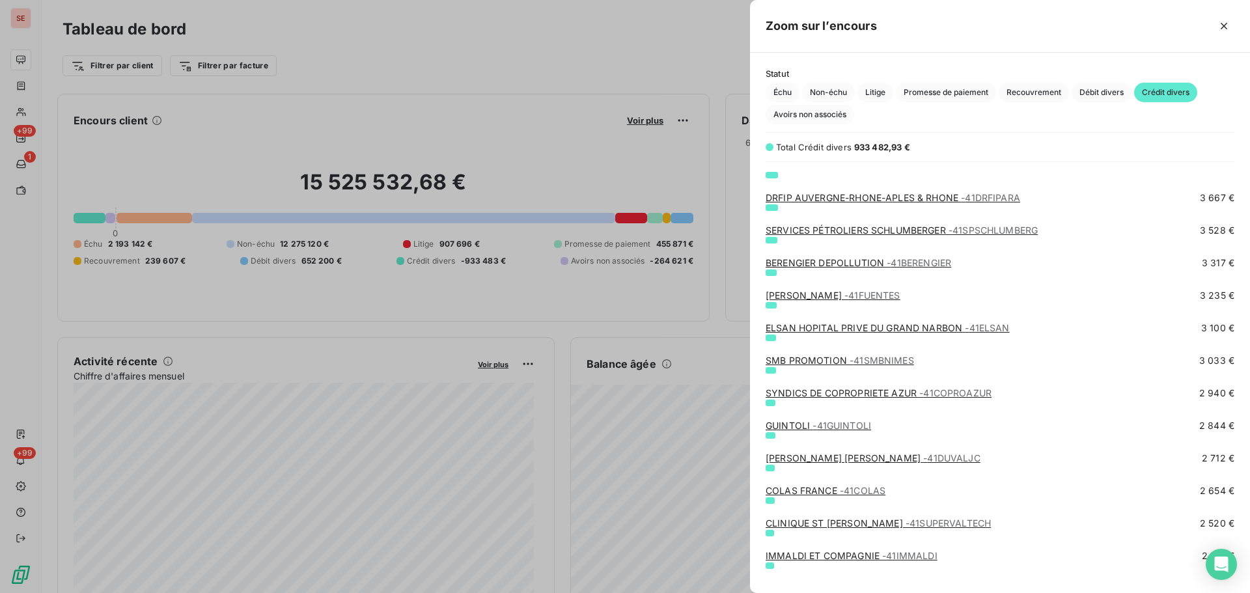
click at [848, 327] on link "ELSAN HOPITAL PRIVE DU GRAND NARBON - 41ELSAN" at bounding box center [887, 327] width 244 height 11
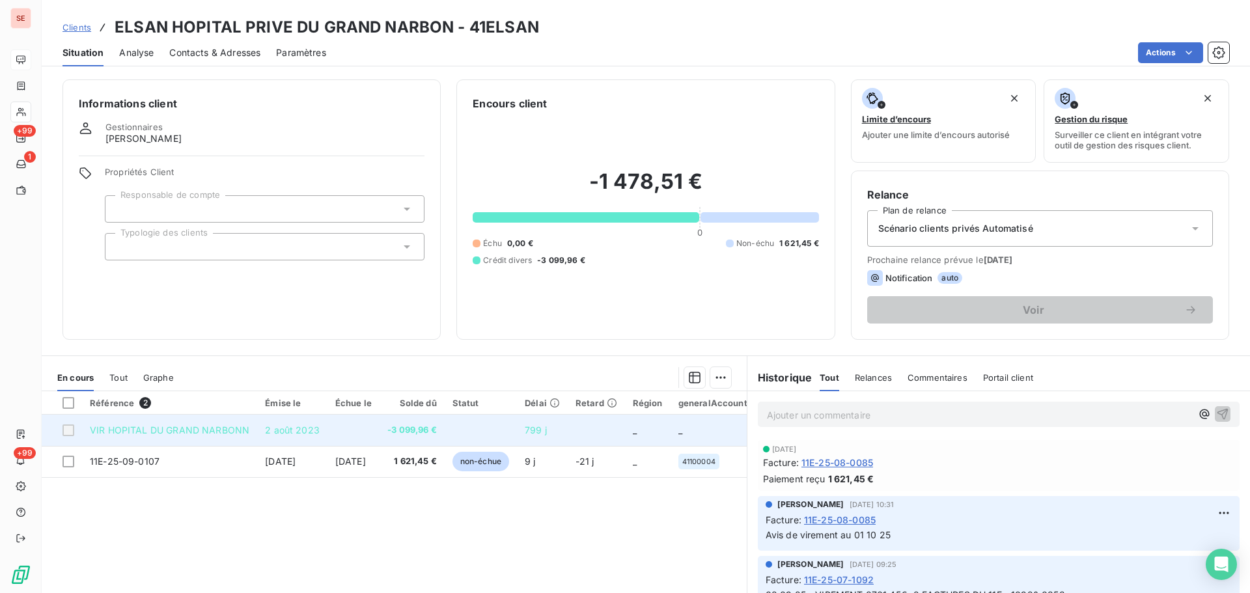
click at [379, 427] on td at bounding box center [353, 430] width 52 height 31
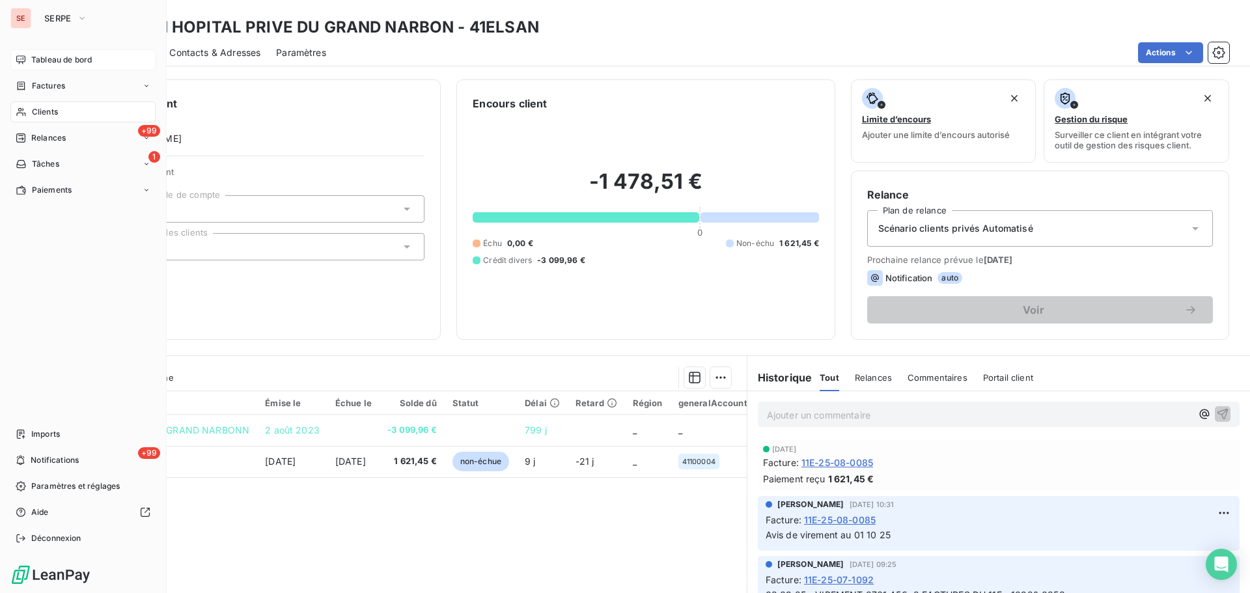
click at [32, 62] on span "Tableau de bord" at bounding box center [61, 60] width 61 height 12
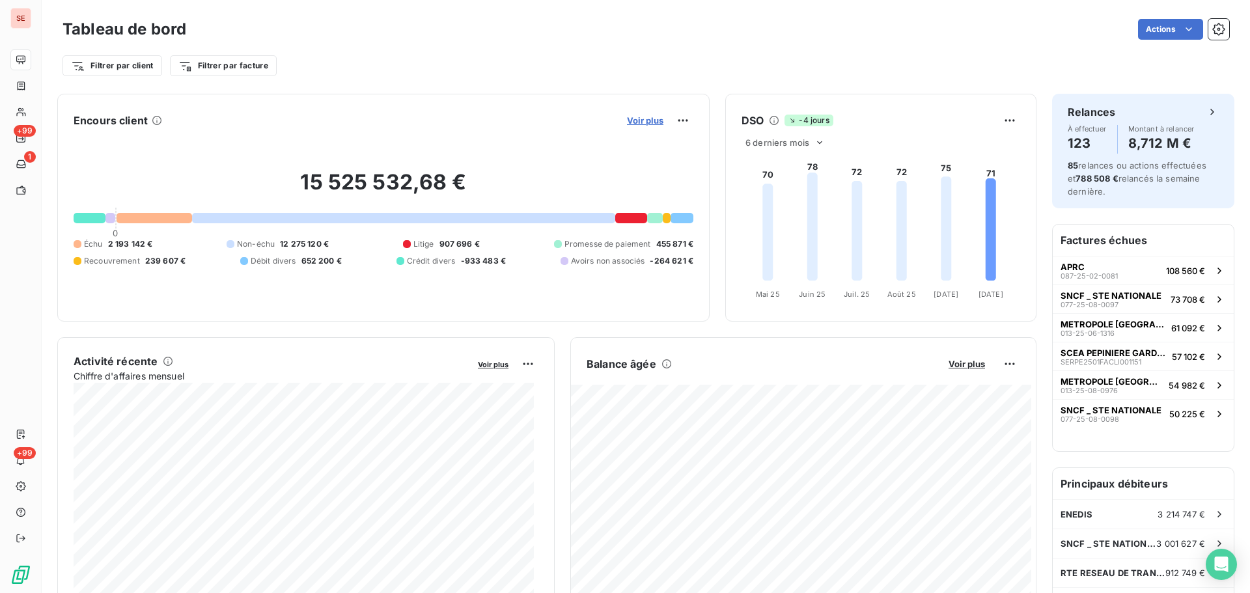
click at [644, 120] on span "Voir plus" at bounding box center [645, 120] width 36 height 10
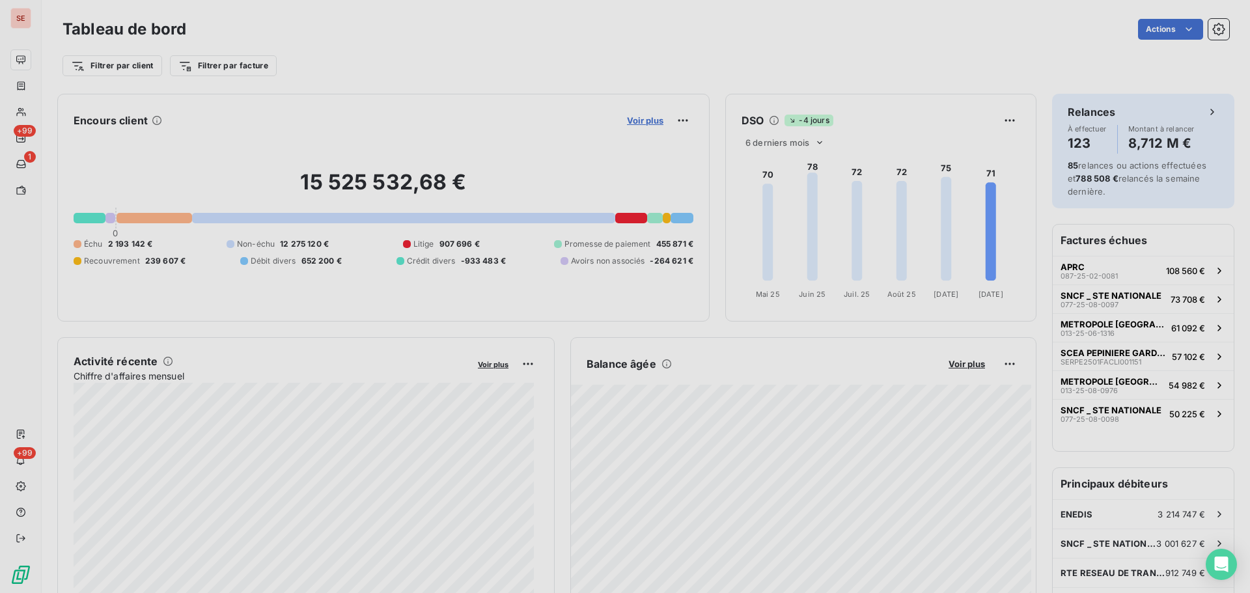
scroll to position [10, 10]
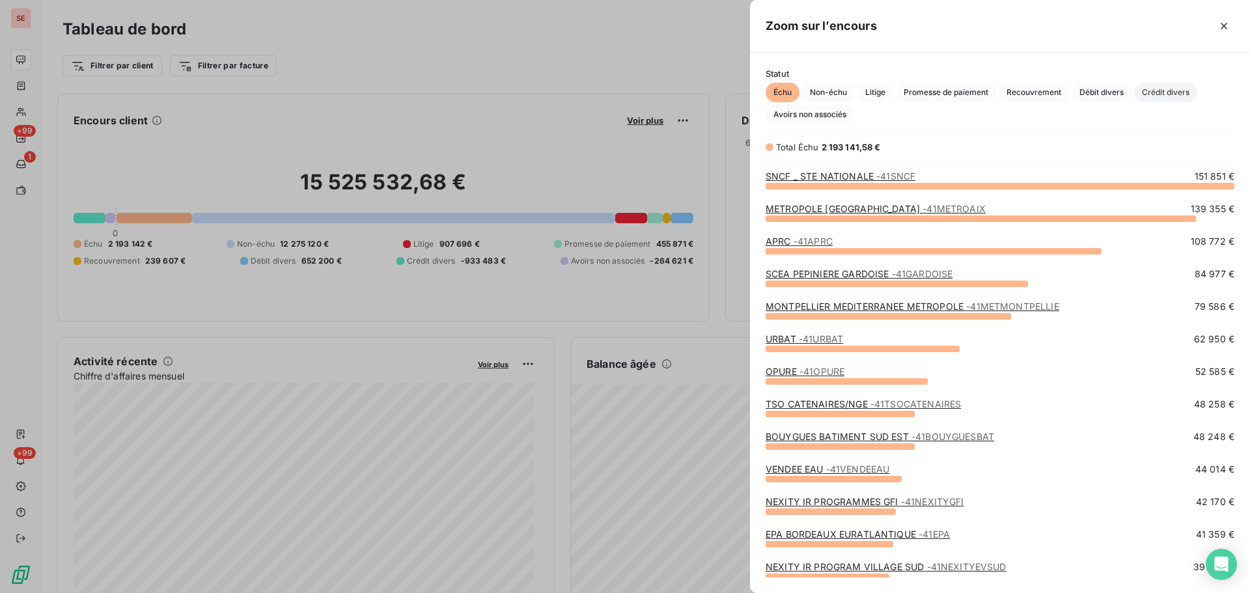
click at [1179, 94] on span "Crédit divers" at bounding box center [1165, 93] width 63 height 20
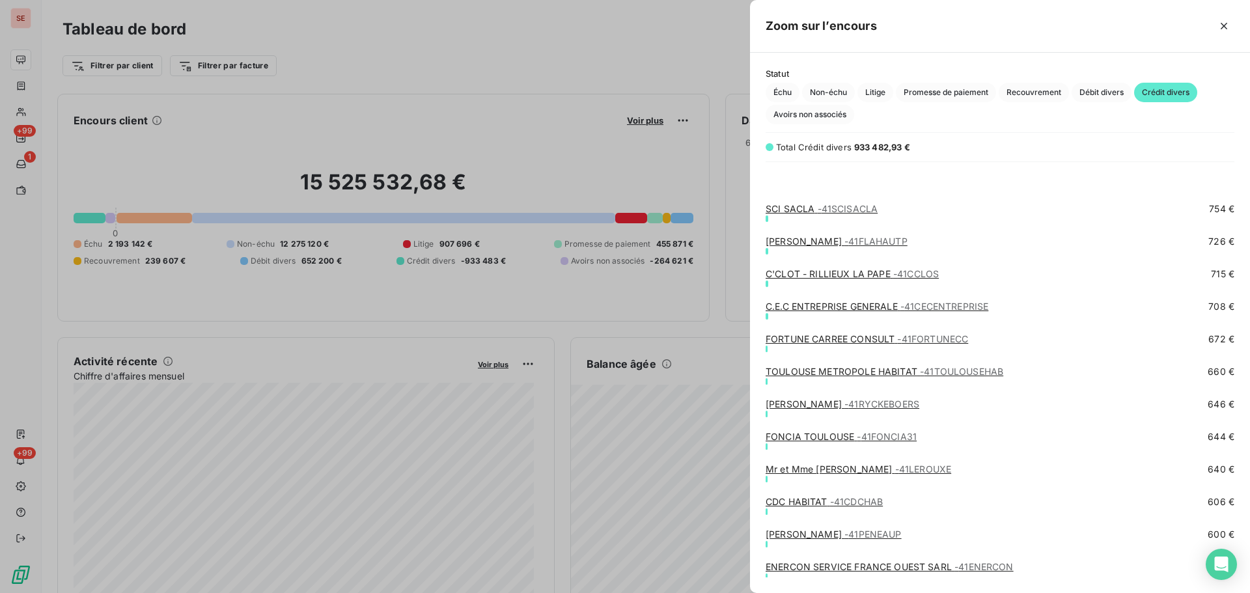
scroll to position [3298, 0]
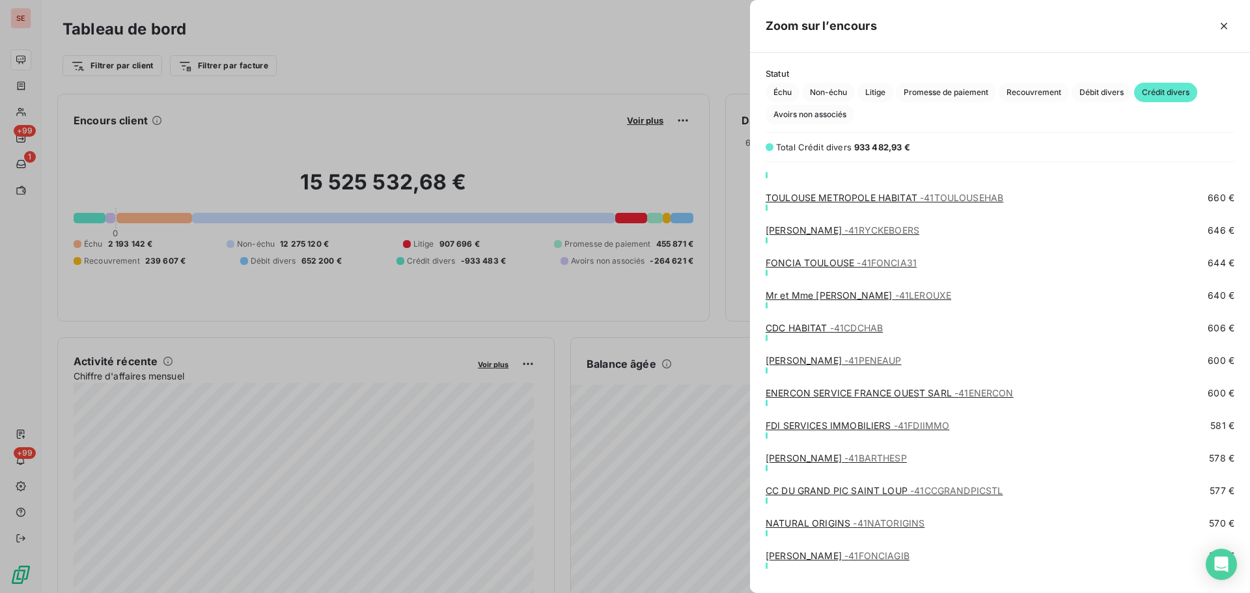
click at [806, 357] on link "[PERSON_NAME] - 41PENEAUP" at bounding box center [833, 360] width 136 height 11
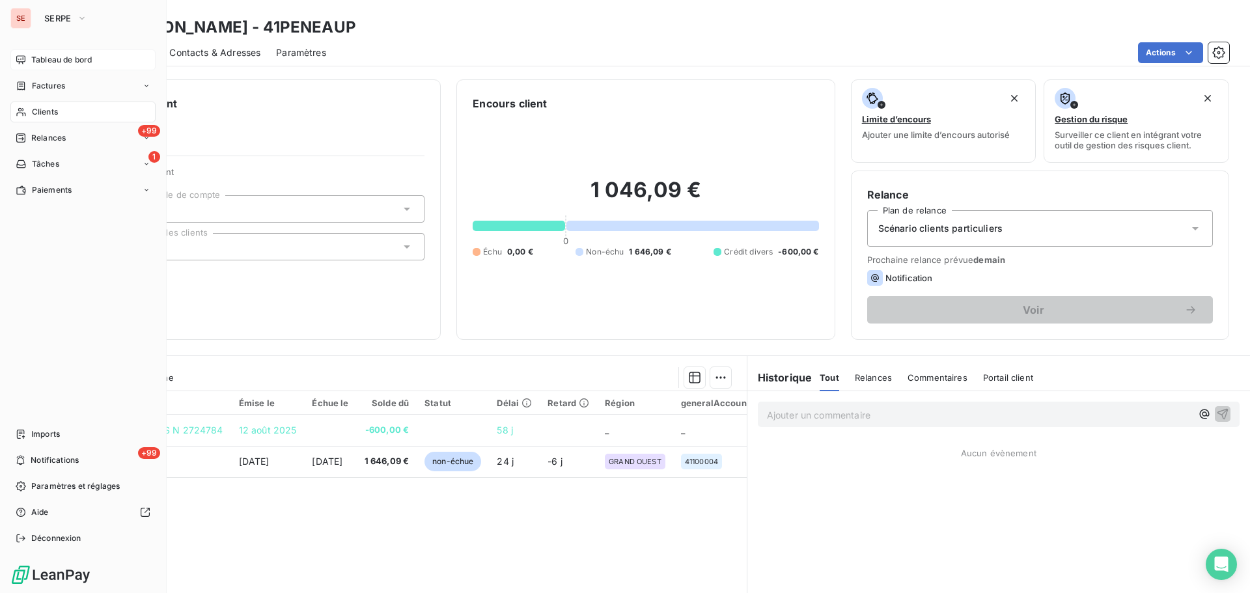
click at [58, 57] on span "Tableau de bord" at bounding box center [61, 60] width 61 height 12
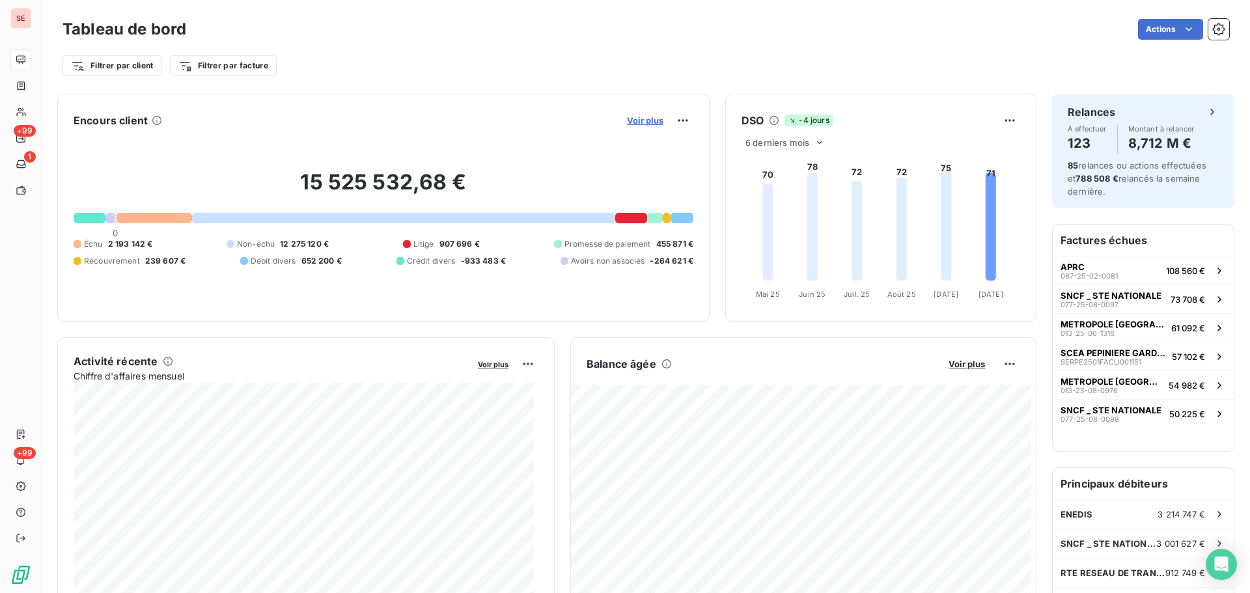
click at [647, 120] on span "Voir plus" at bounding box center [645, 120] width 36 height 10
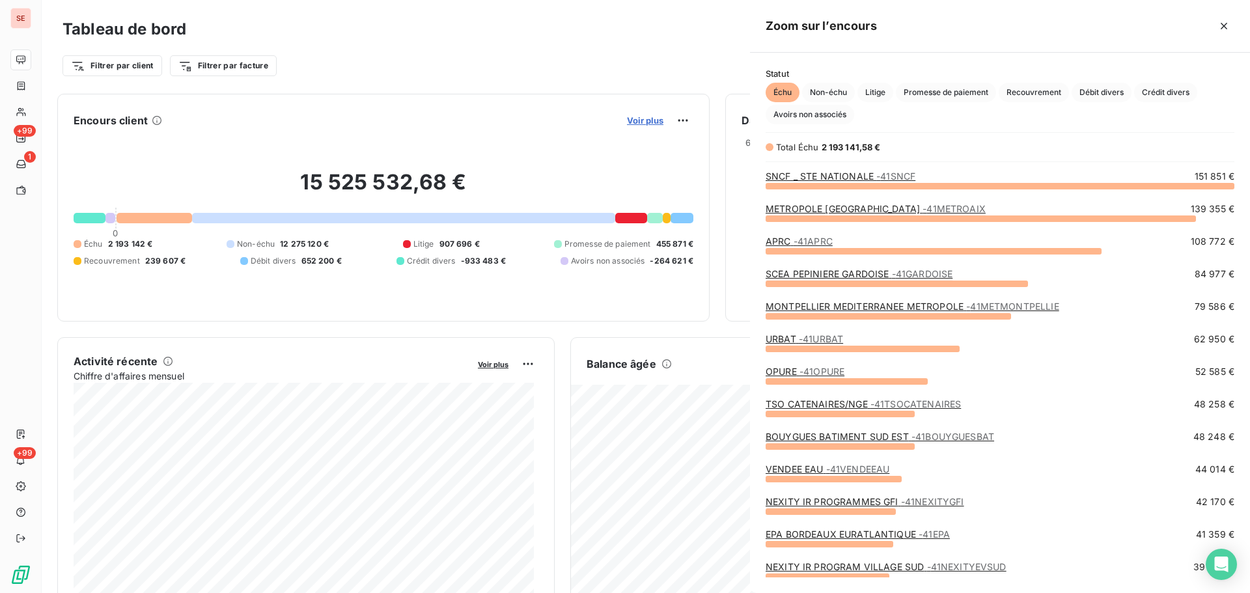
scroll to position [583, 490]
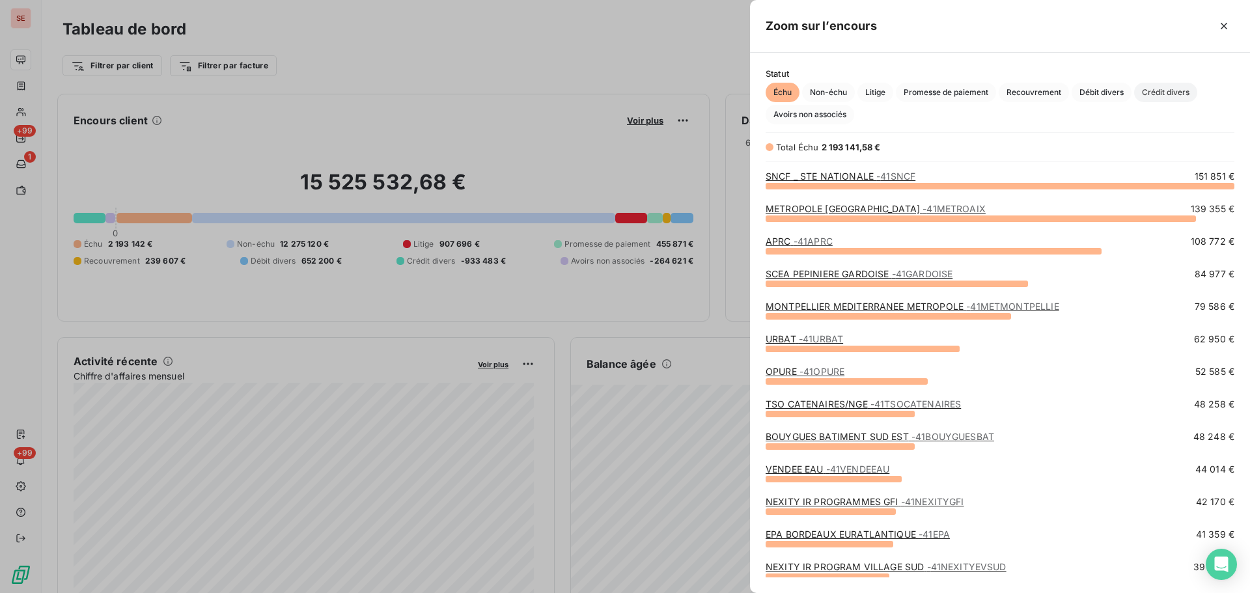
click at [1168, 96] on span "Crédit divers" at bounding box center [1165, 93] width 63 height 20
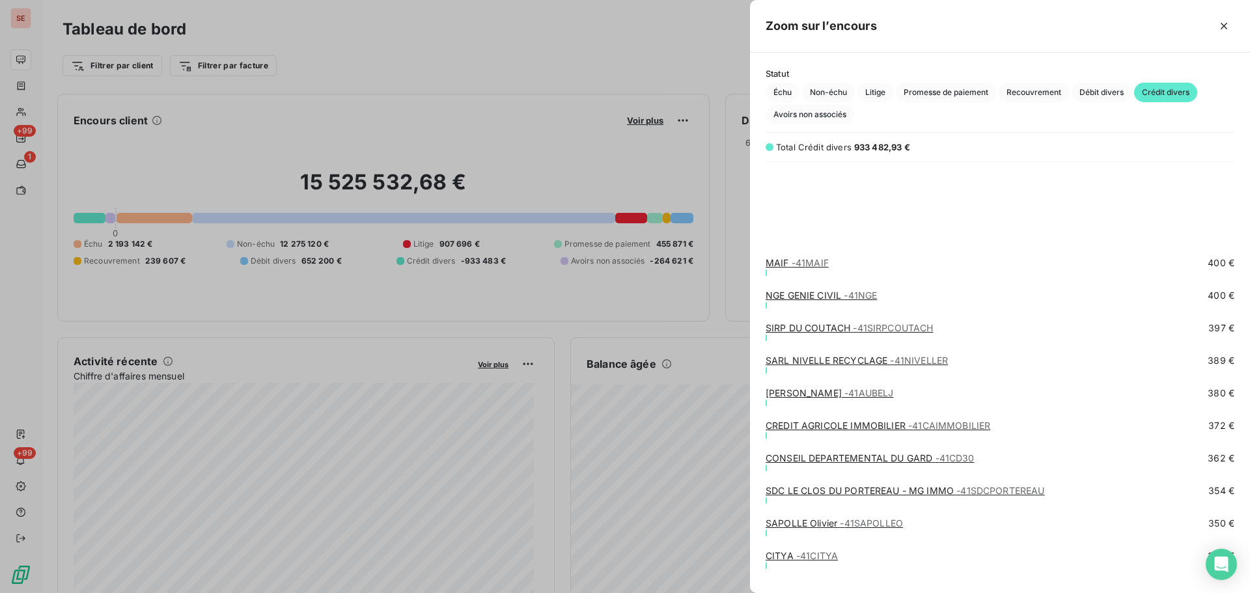
scroll to position [4513, 0]
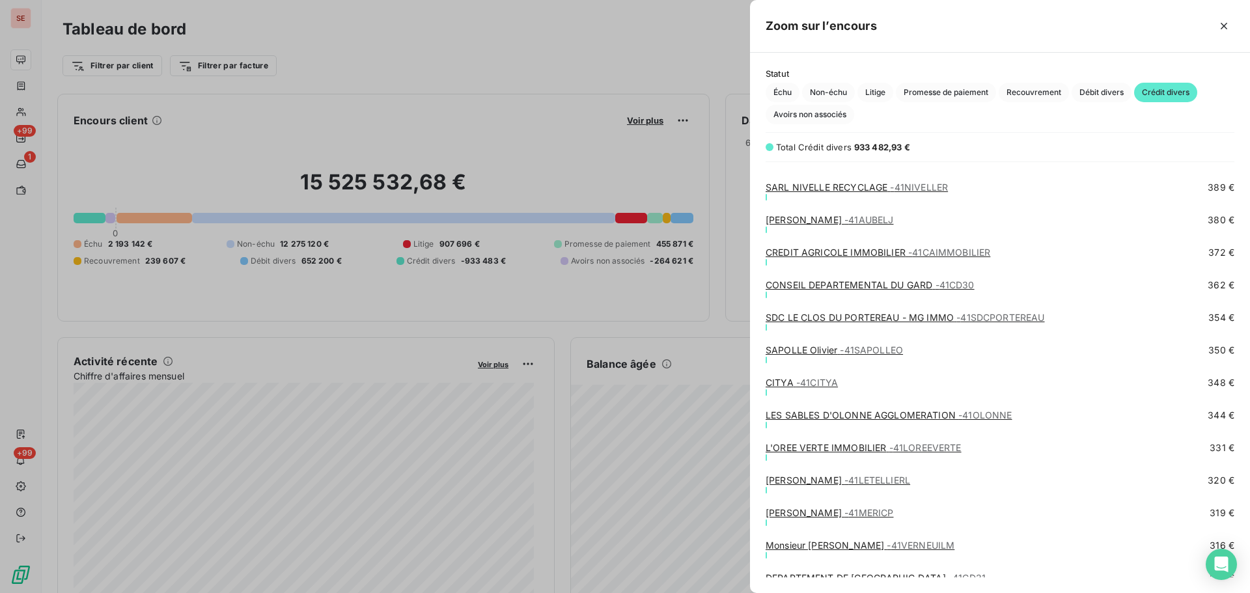
click at [881, 350] on span "- 41SAPOLLEO" at bounding box center [871, 349] width 63 height 11
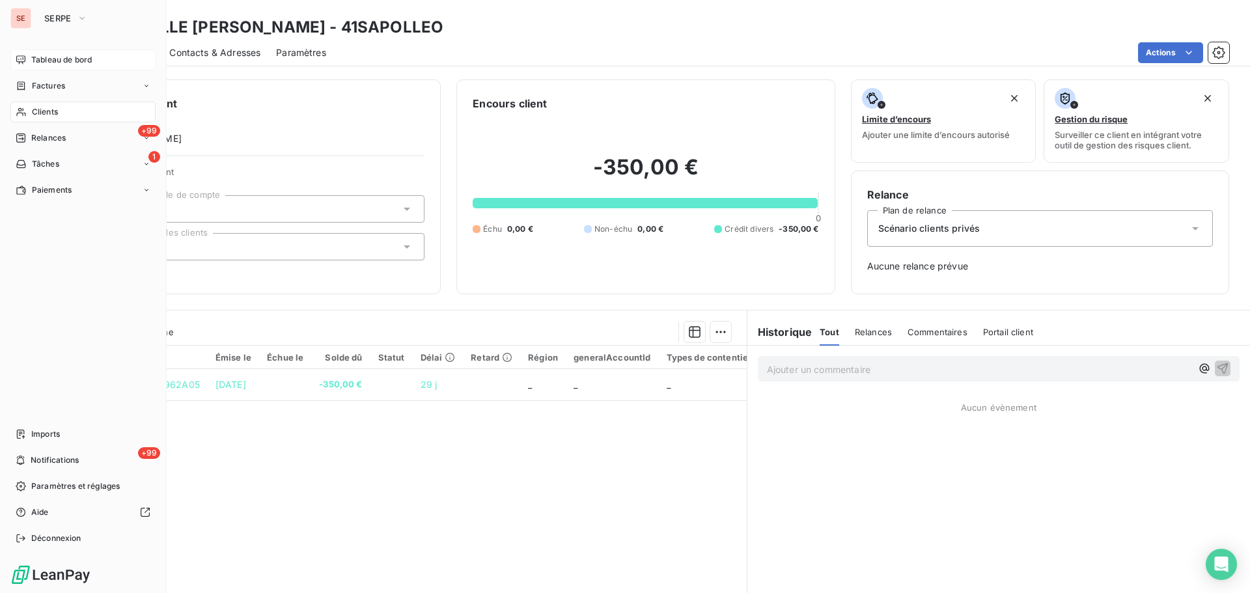
click at [44, 61] on span "Tableau de bord" at bounding box center [61, 60] width 61 height 12
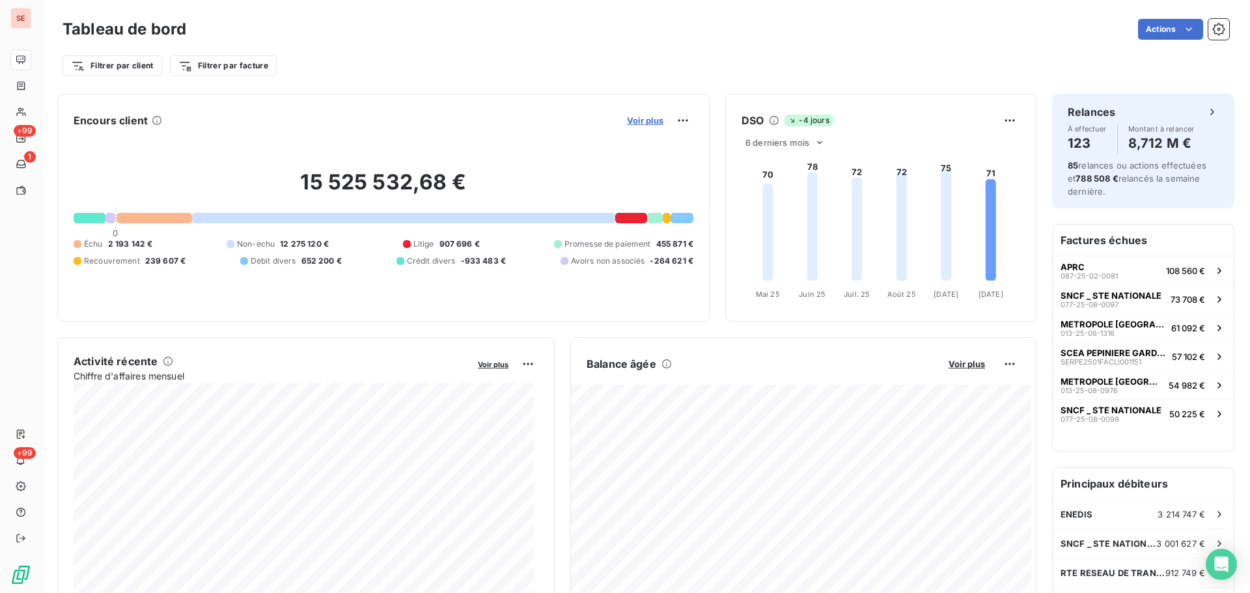
click at [654, 118] on span "Voir plus" at bounding box center [645, 120] width 36 height 10
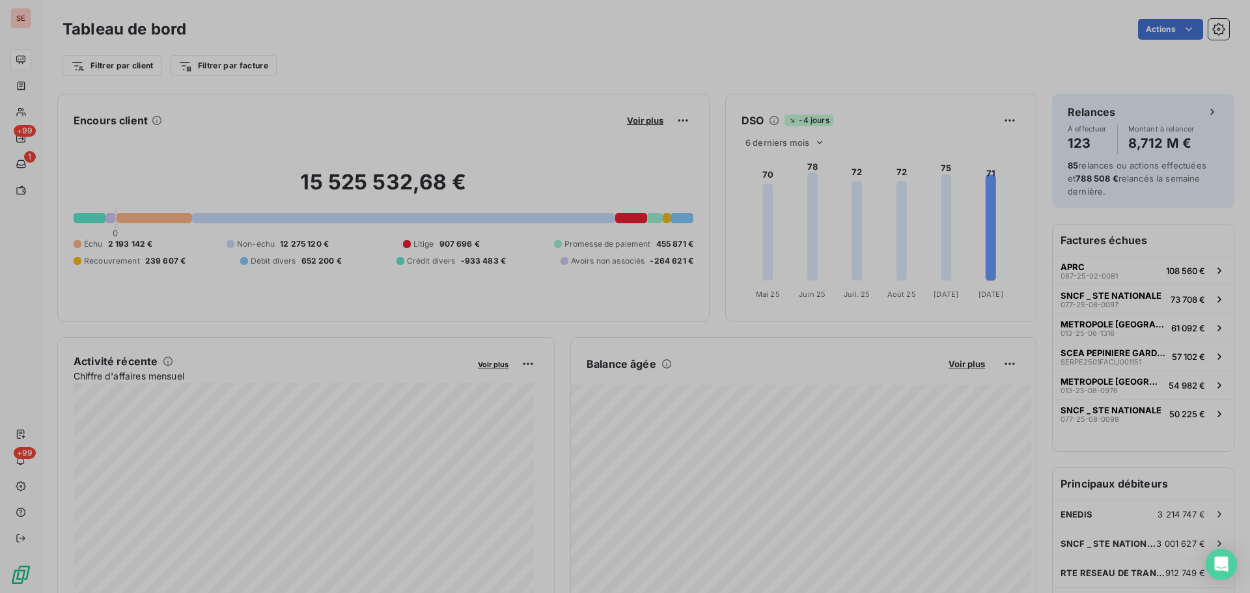
scroll to position [583, 490]
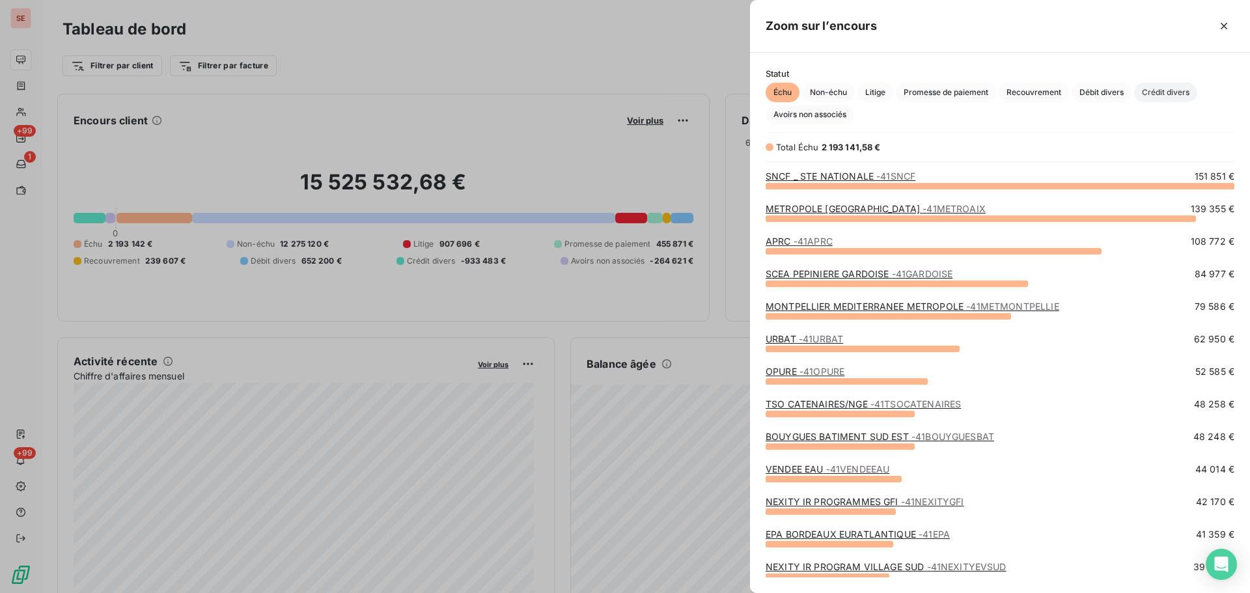
click at [1189, 93] on span "Crédit divers" at bounding box center [1165, 93] width 63 height 20
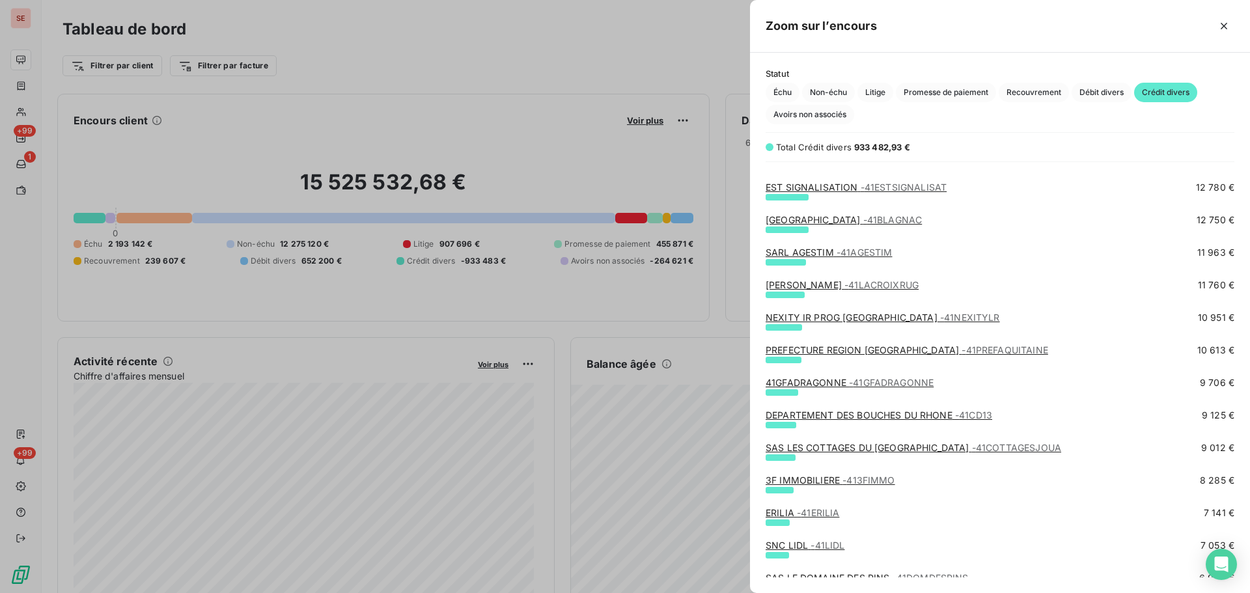
scroll to position [868, 0]
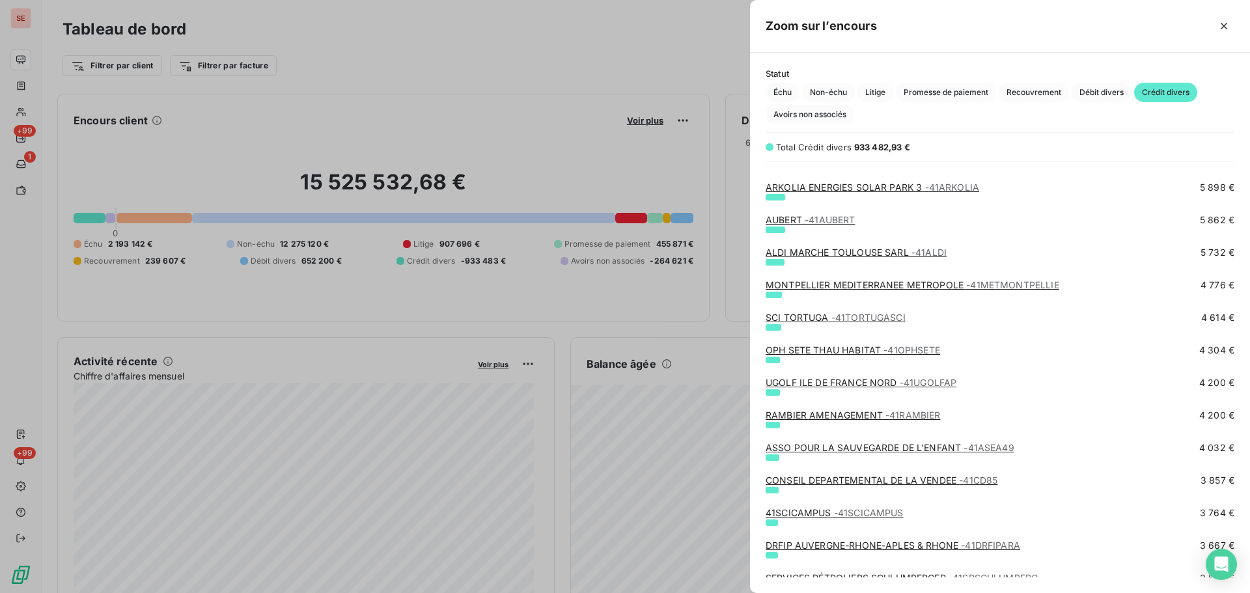
click at [862, 511] on span "- 41SCICAMPUS" at bounding box center [869, 512] width 70 height 11
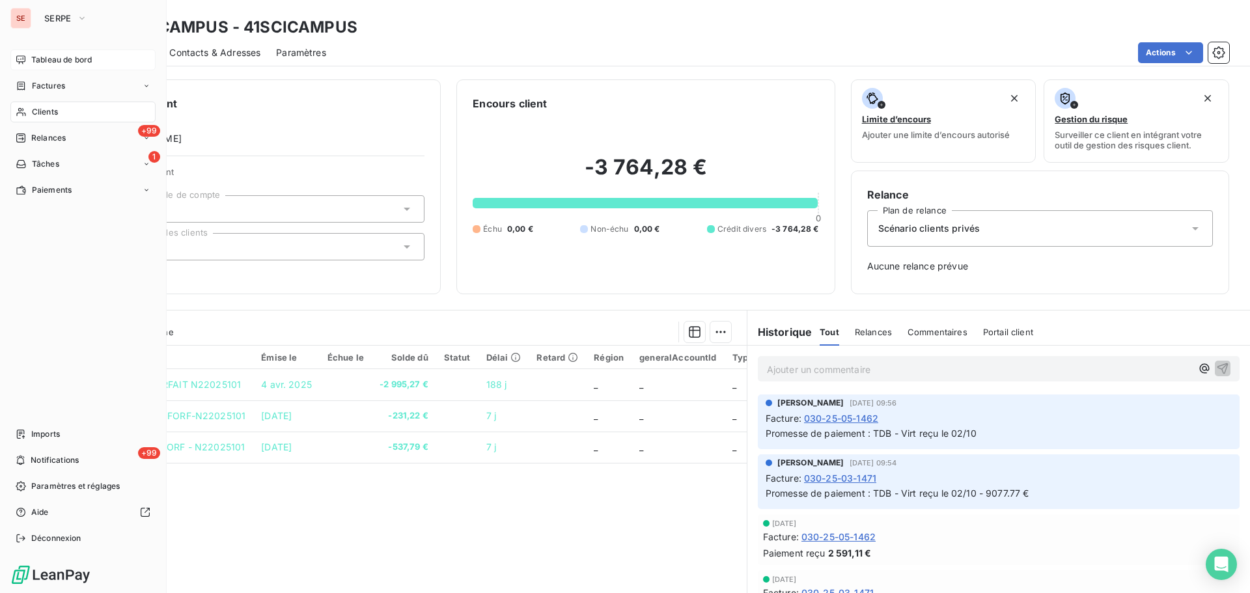
click at [66, 66] on div "Tableau de bord" at bounding box center [82, 59] width 145 height 21
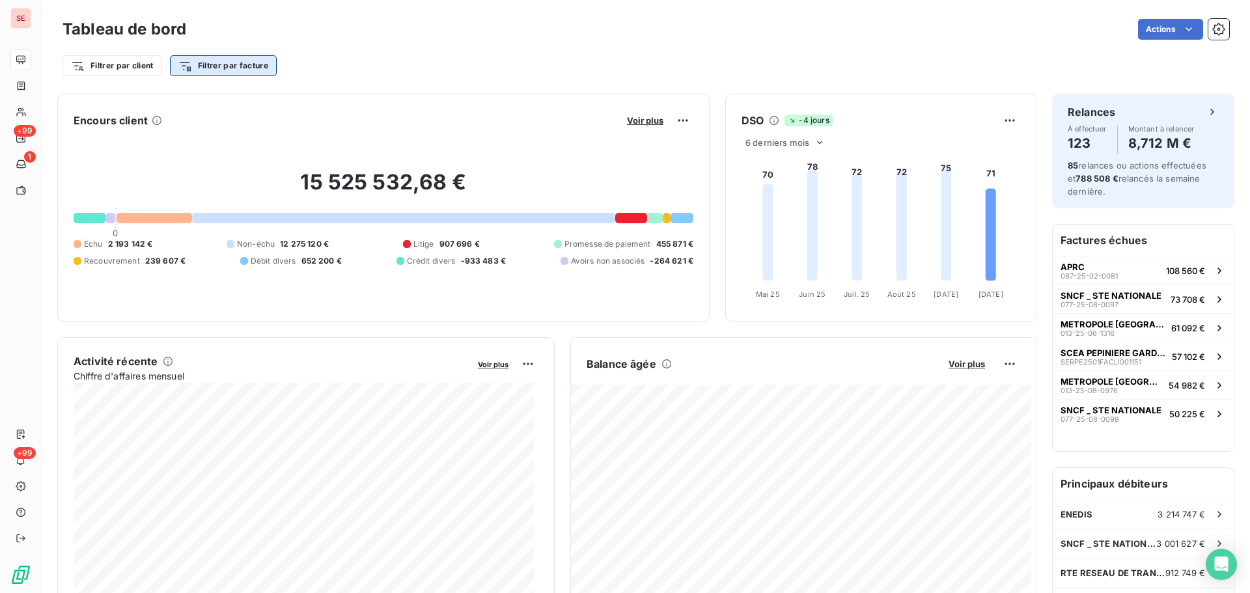
click at [234, 62] on html "SE +99 1 +99 Tableau de bord Actions Filtrer par client Filtrer par facture Enc…" at bounding box center [625, 296] width 1250 height 593
click at [357, 63] on html "SE +99 1 +99 Tableau de bord Actions Filtrer par client Filtrer par facture Enc…" at bounding box center [625, 296] width 1250 height 593
click at [633, 123] on span "Voir plus" at bounding box center [645, 120] width 36 height 10
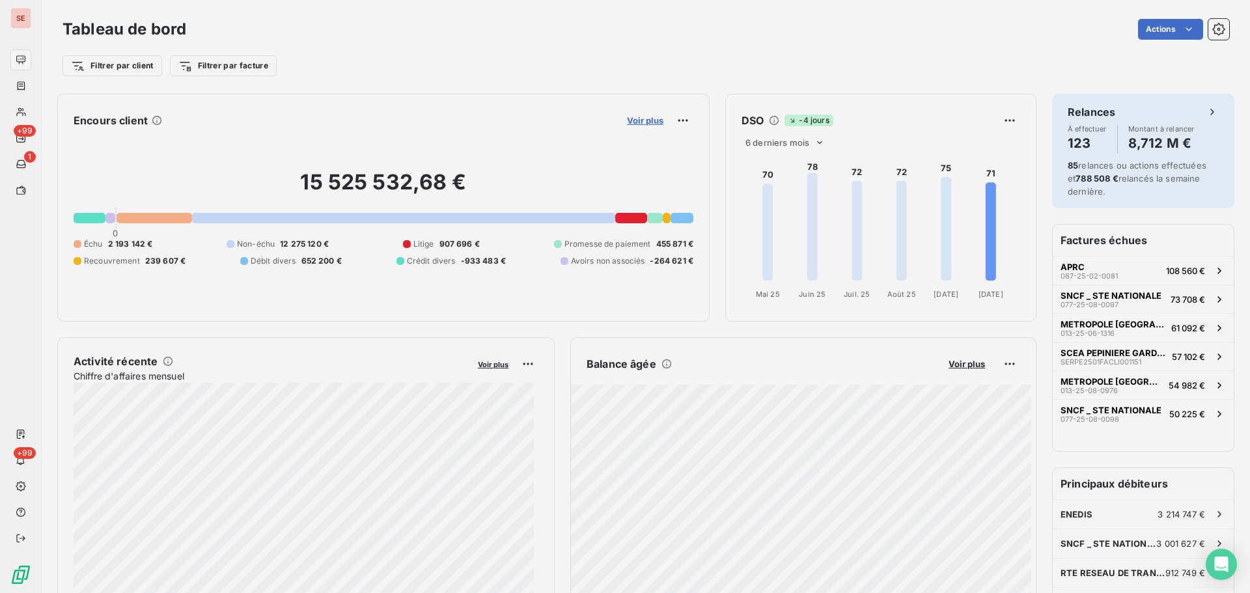
scroll to position [10, 10]
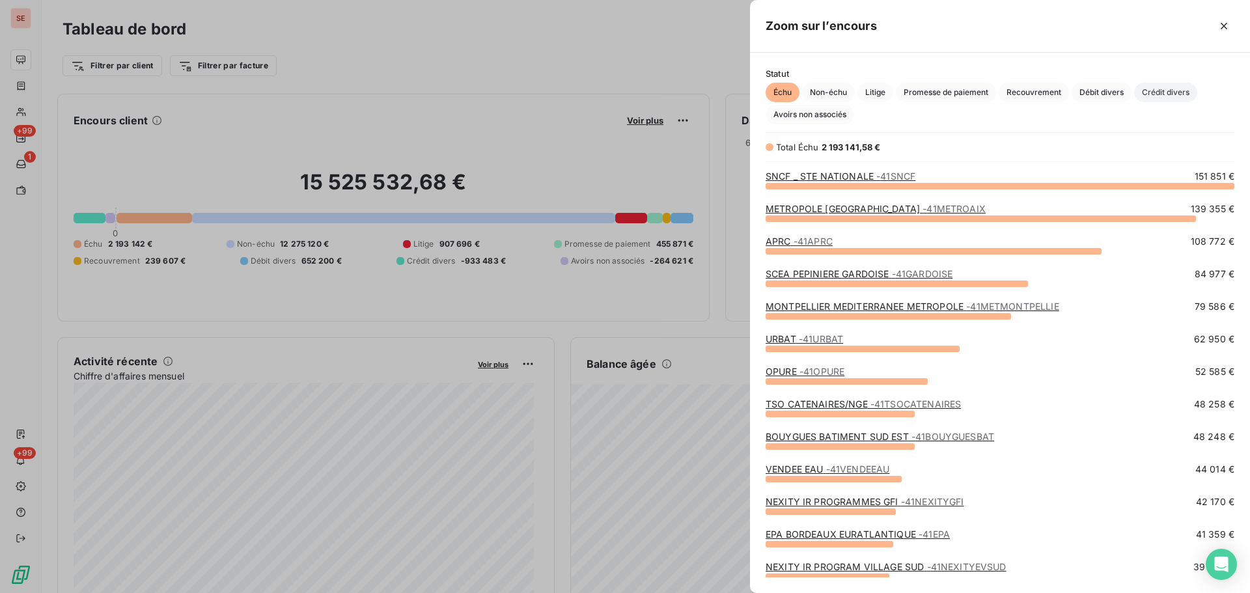
click at [1174, 90] on span "Crédit divers" at bounding box center [1165, 93] width 63 height 20
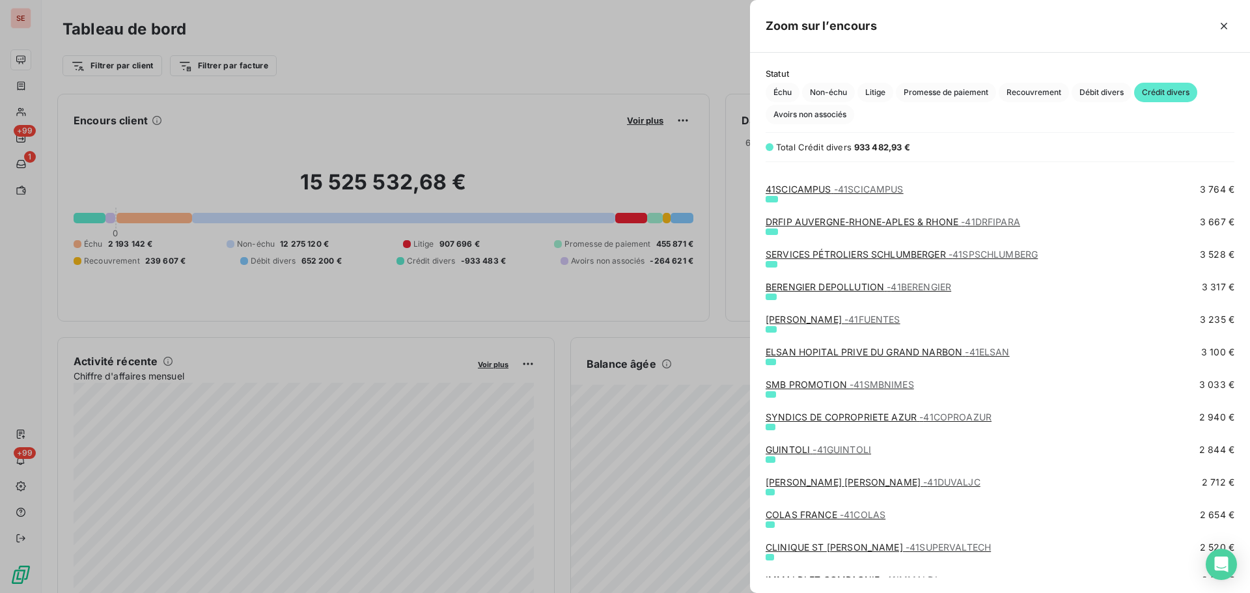
scroll to position [1215, 0]
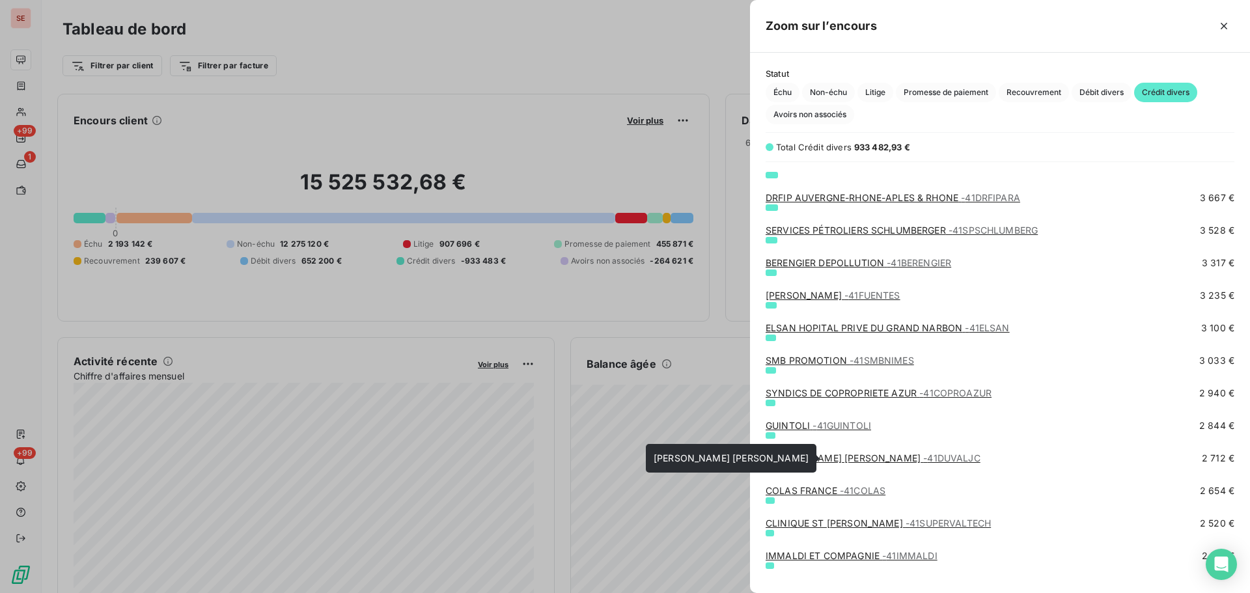
click at [864, 454] on link "[PERSON_NAME] [PERSON_NAME] - 41DUVALJC" at bounding box center [872, 457] width 215 height 11
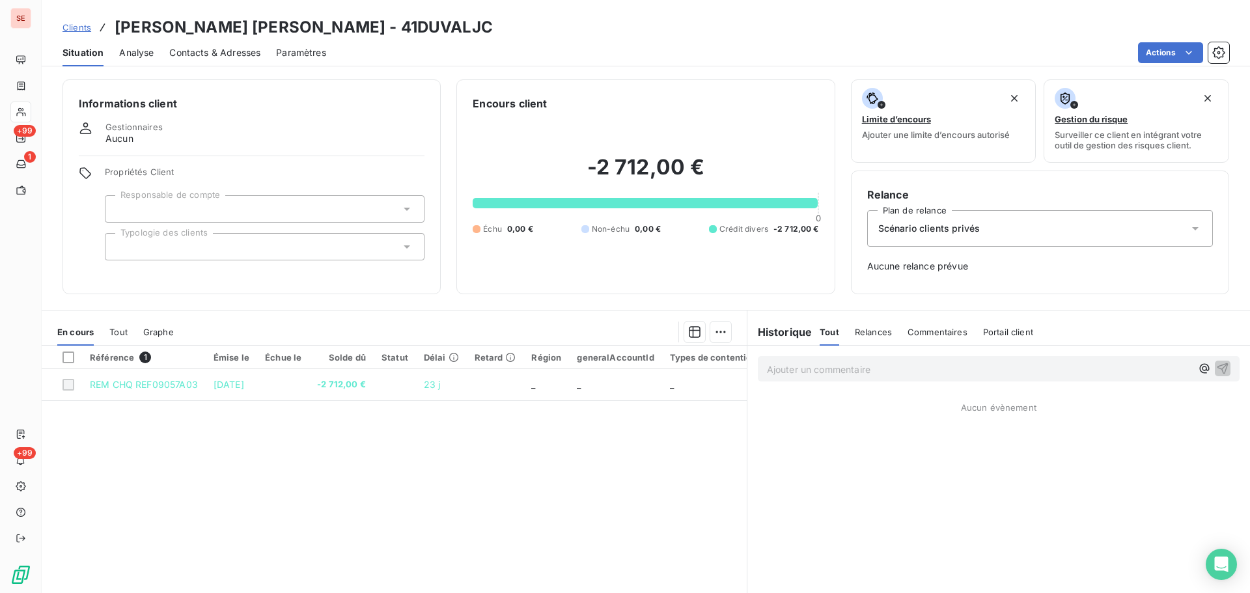
click at [770, 370] on p "Ajouter un commentaire ﻿" at bounding box center [979, 369] width 424 height 16
click at [841, 366] on p "Ajouter un commentaire ﻿" at bounding box center [979, 369] width 424 height 16
click at [875, 369] on p "Ajouter un commentaire ﻿" at bounding box center [979, 369] width 424 height 16
click at [813, 363] on p "Ajouter un commentaire ﻿" at bounding box center [979, 369] width 424 height 16
click at [767, 370] on span "035/25-07-0928/JT" at bounding box center [811, 368] width 89 height 11
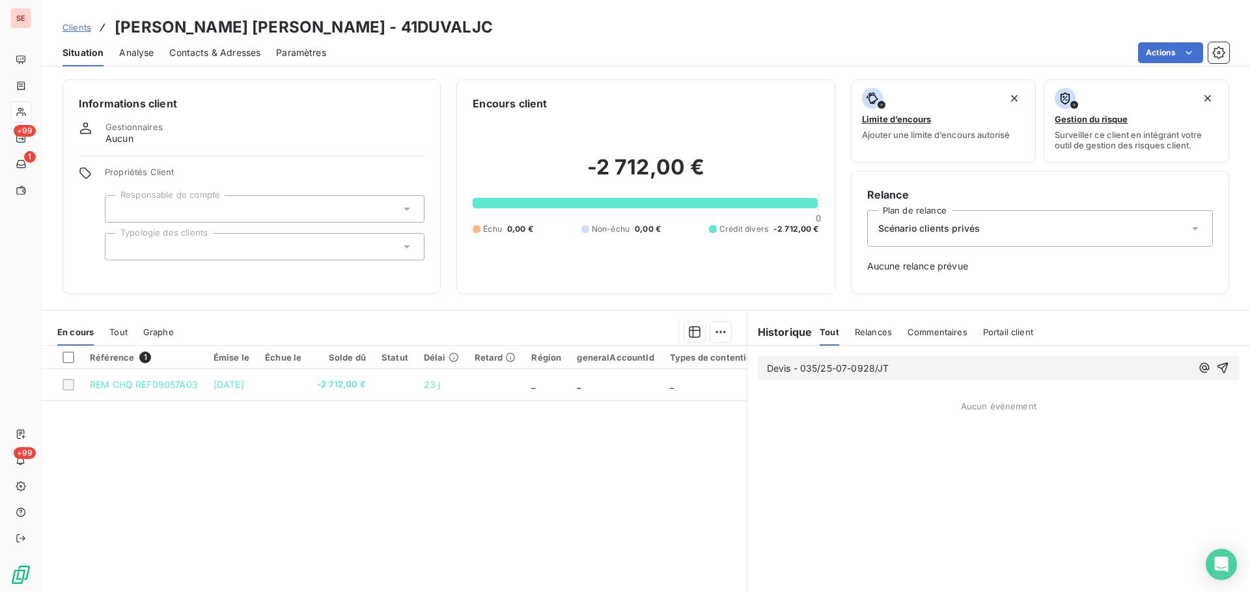
click at [900, 370] on p "Devis - 035/25-07-0928/JT" at bounding box center [979, 368] width 424 height 15
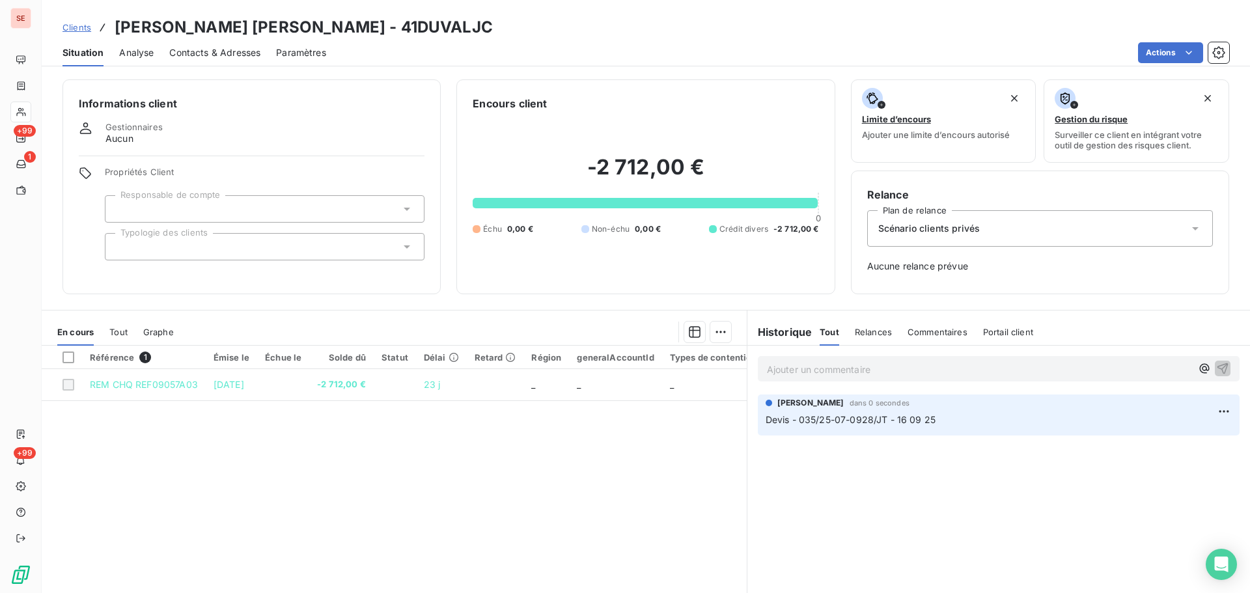
click at [984, 422] on p "Devis - 035/25-07-0928/JT - 16 09 25" at bounding box center [998, 420] width 466 height 15
click at [1214, 407] on html "SE +99 1 +99 Clients [PERSON_NAME] [PERSON_NAME] - 41DUVALJC Situation Analyse …" at bounding box center [625, 296] width 1250 height 593
click at [1187, 435] on div "Editer" at bounding box center [1182, 440] width 73 height 21
click at [1036, 413] on p "Devis - 035/25-07-0928/JT - 16 09 25 - 3 fiches chantier" at bounding box center [989, 420] width 448 height 15
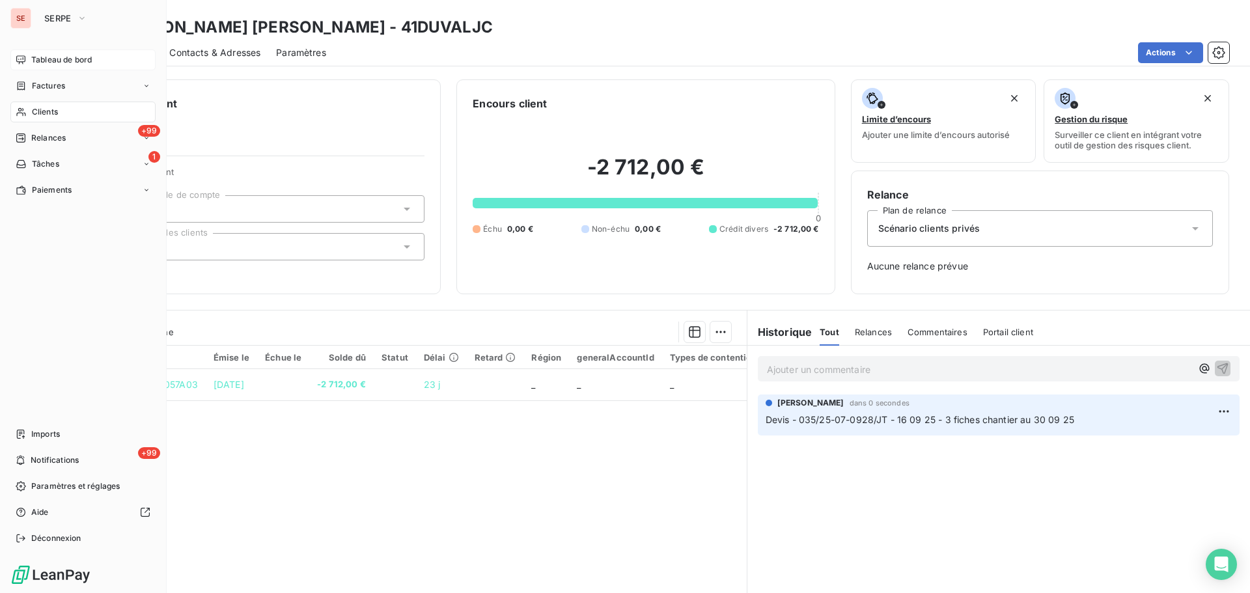
click at [60, 66] on div "Tableau de bord" at bounding box center [82, 59] width 145 height 21
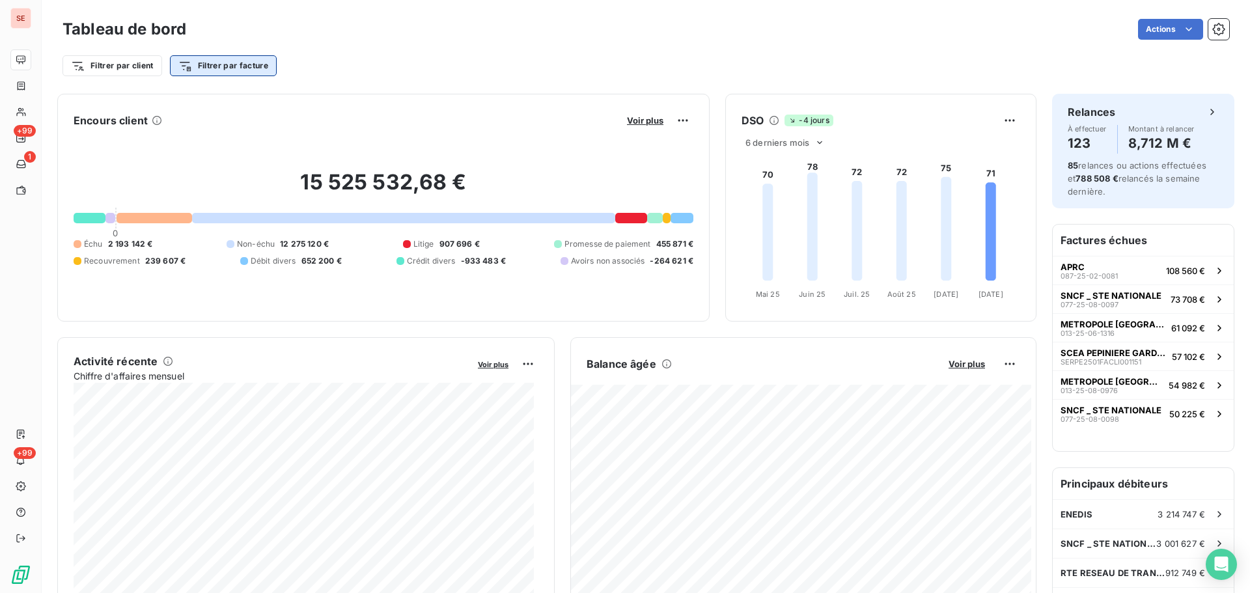
click at [215, 64] on html "SE +99 1 +99 Tableau de bord Actions Filtrer par client Filtrer par facture Enc…" at bounding box center [625, 296] width 1250 height 593
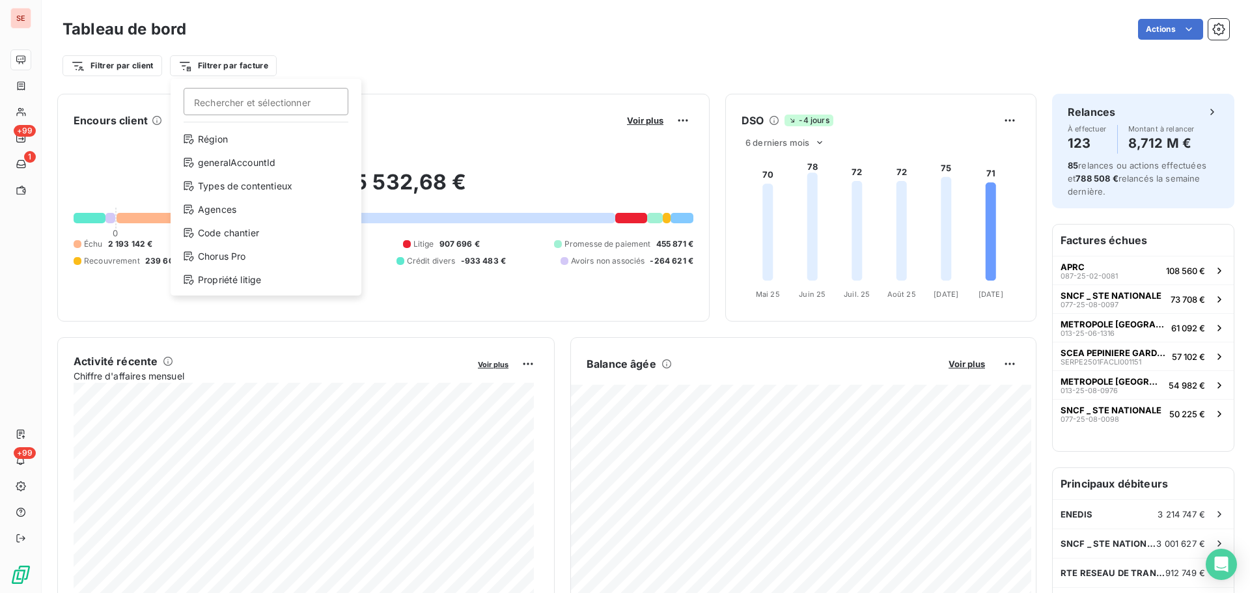
click at [360, 55] on html "SE +99 1 +99 Tableau de bord Actions Filtrer par client Filtrer par facture Rec…" at bounding box center [625, 296] width 1250 height 593
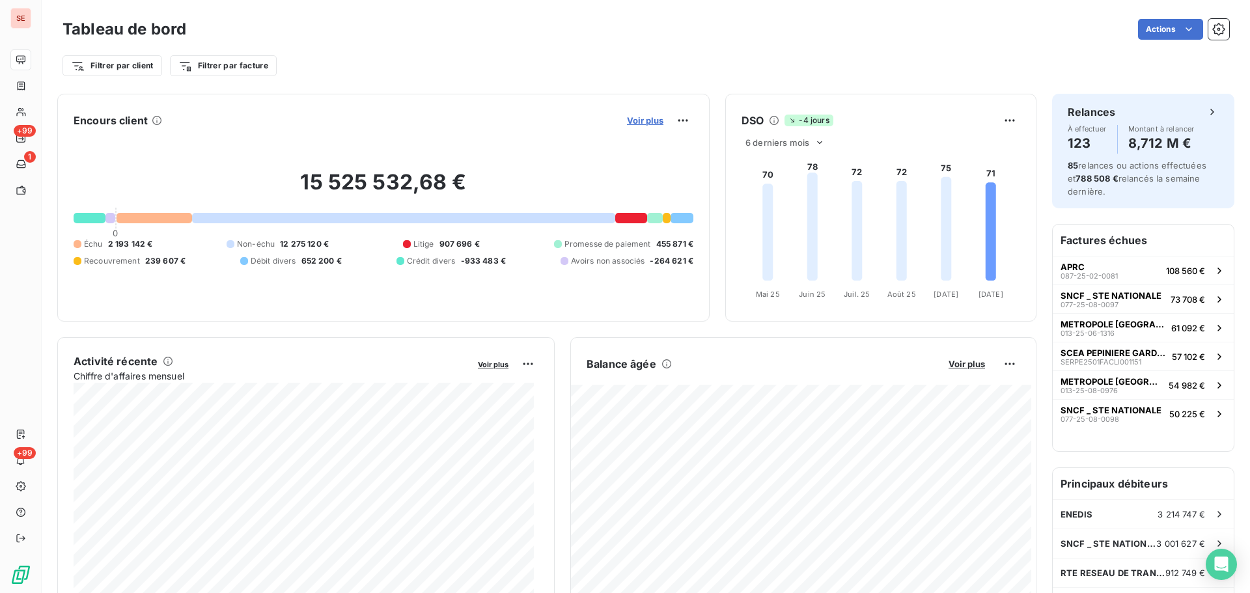
click at [627, 123] on span "Voir plus" at bounding box center [645, 120] width 36 height 10
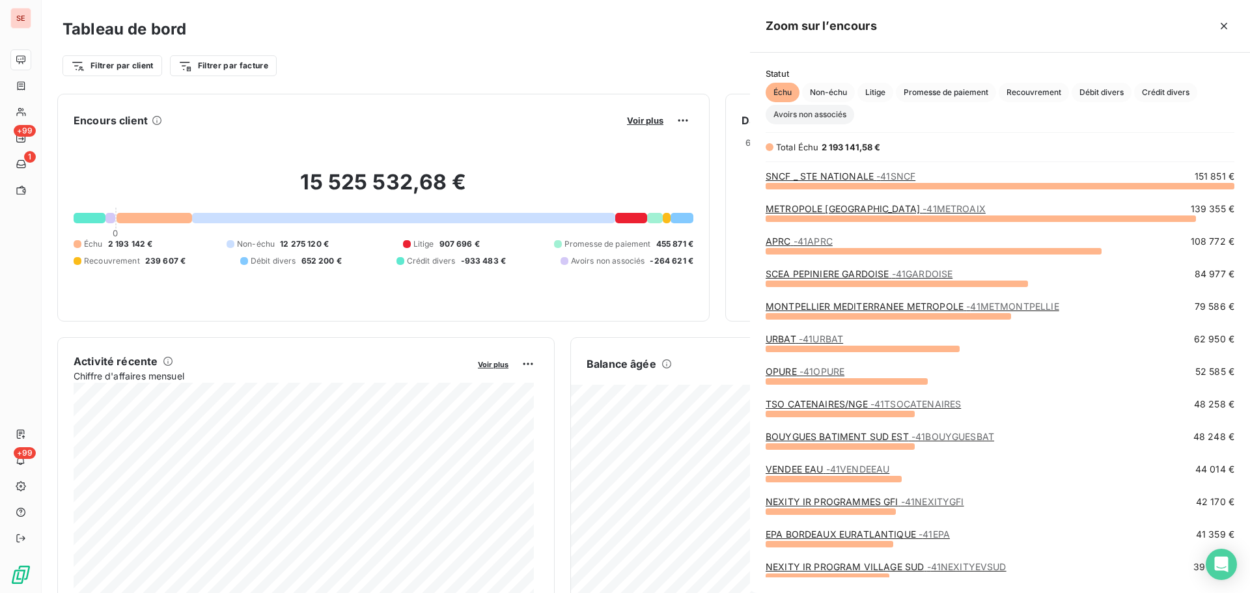
scroll to position [583, 490]
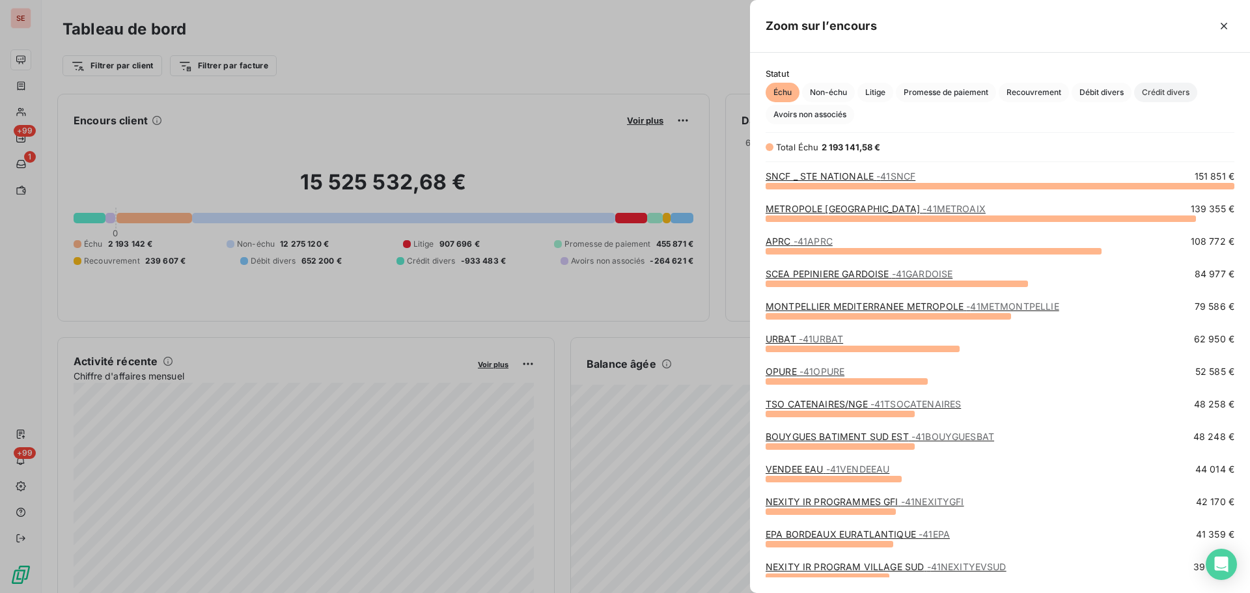
click at [1161, 92] on span "Crédit divers" at bounding box center [1165, 93] width 63 height 20
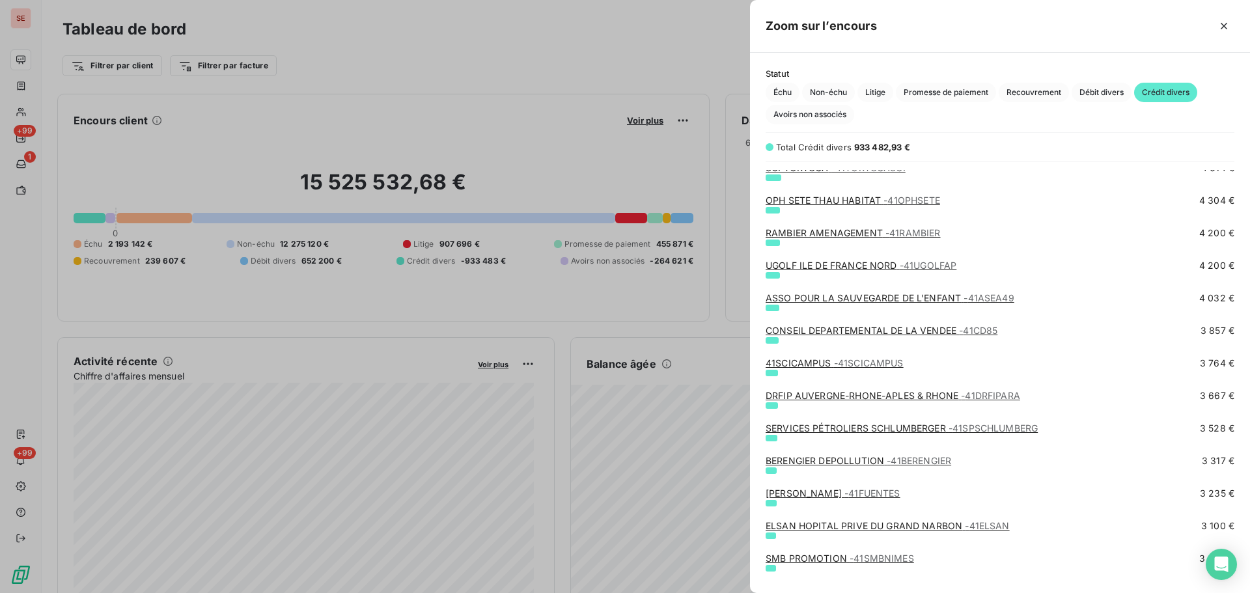
scroll to position [1041, 0]
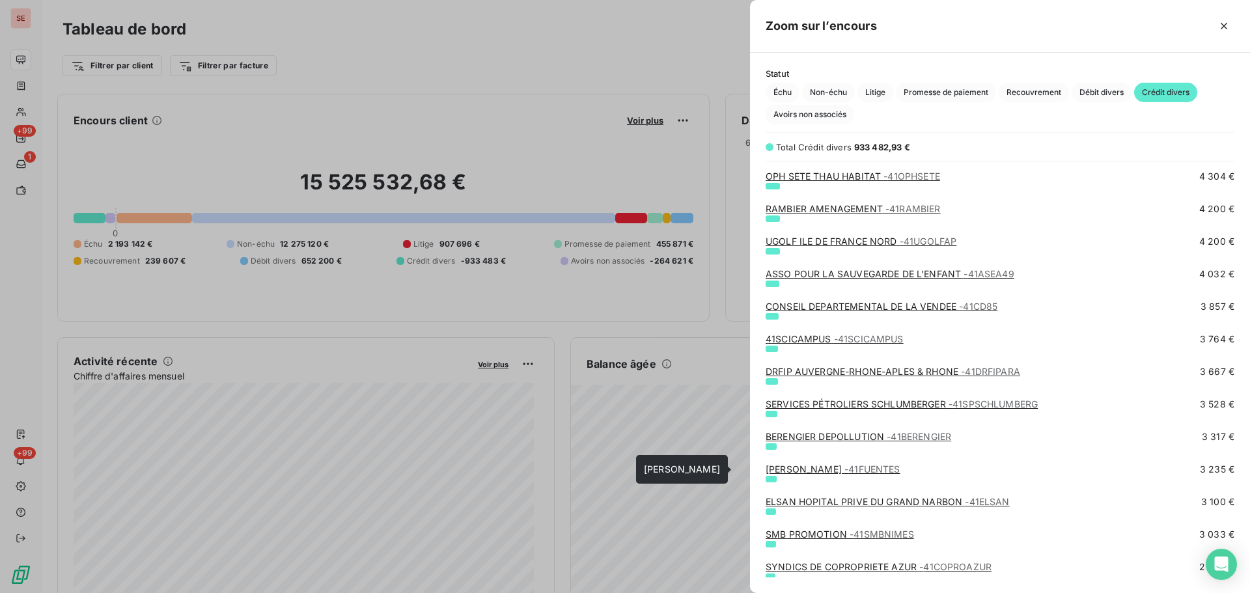
click at [900, 468] on span "- 41FUENTES" at bounding box center [872, 468] width 56 height 11
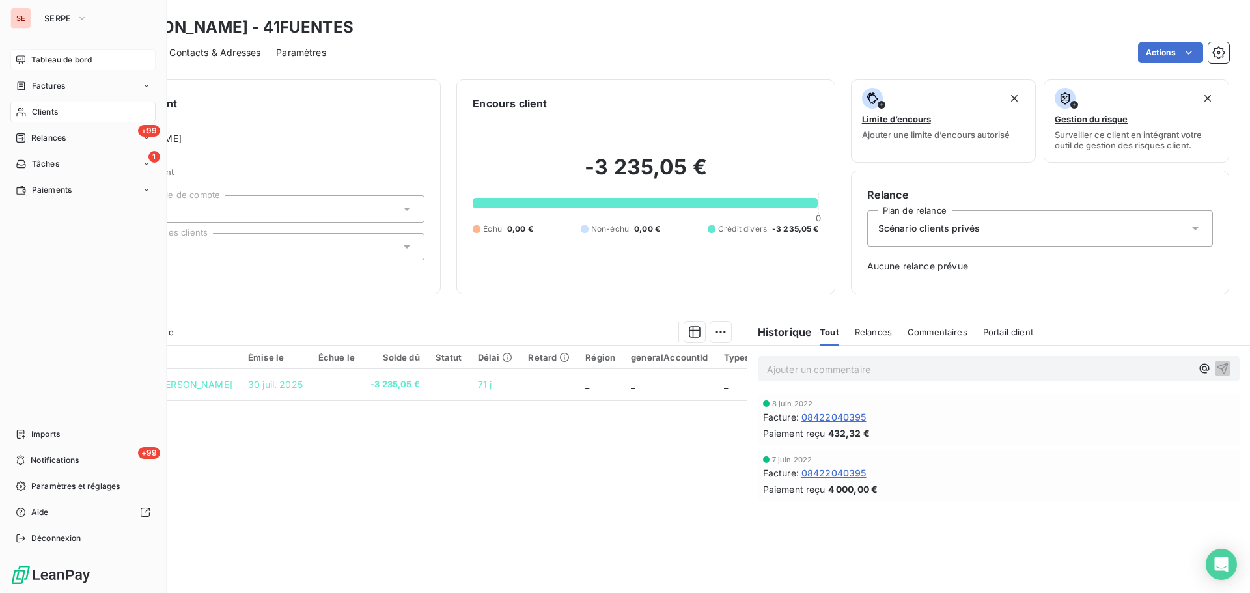
click at [64, 59] on span "Tableau de bord" at bounding box center [61, 60] width 61 height 12
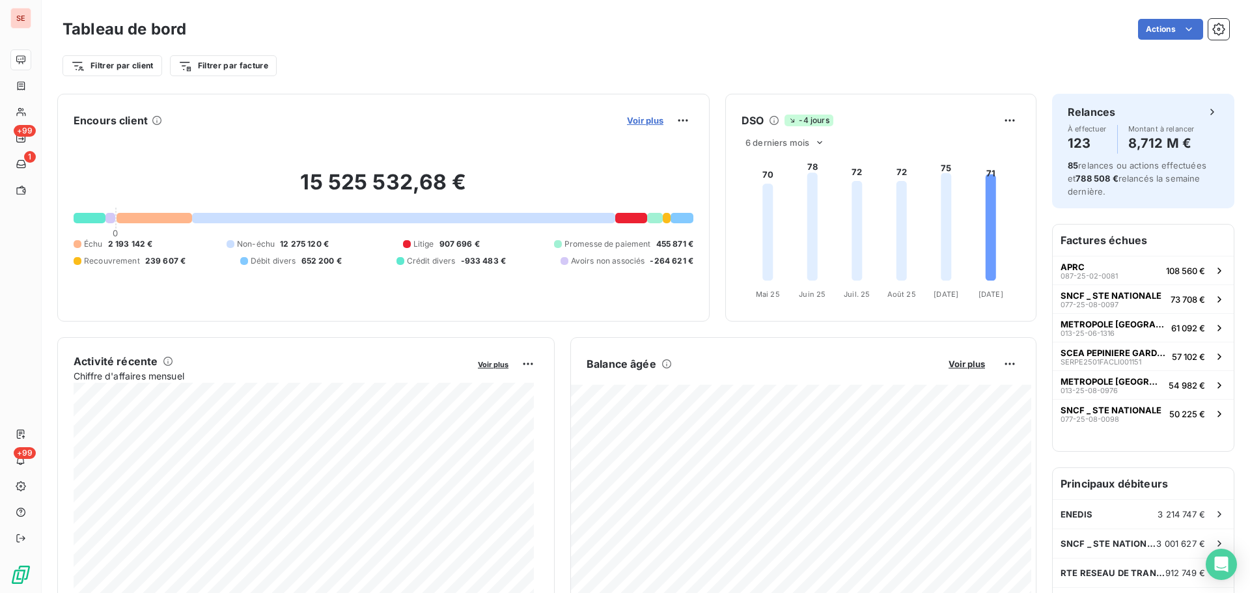
click at [640, 120] on span "Voir plus" at bounding box center [645, 120] width 36 height 10
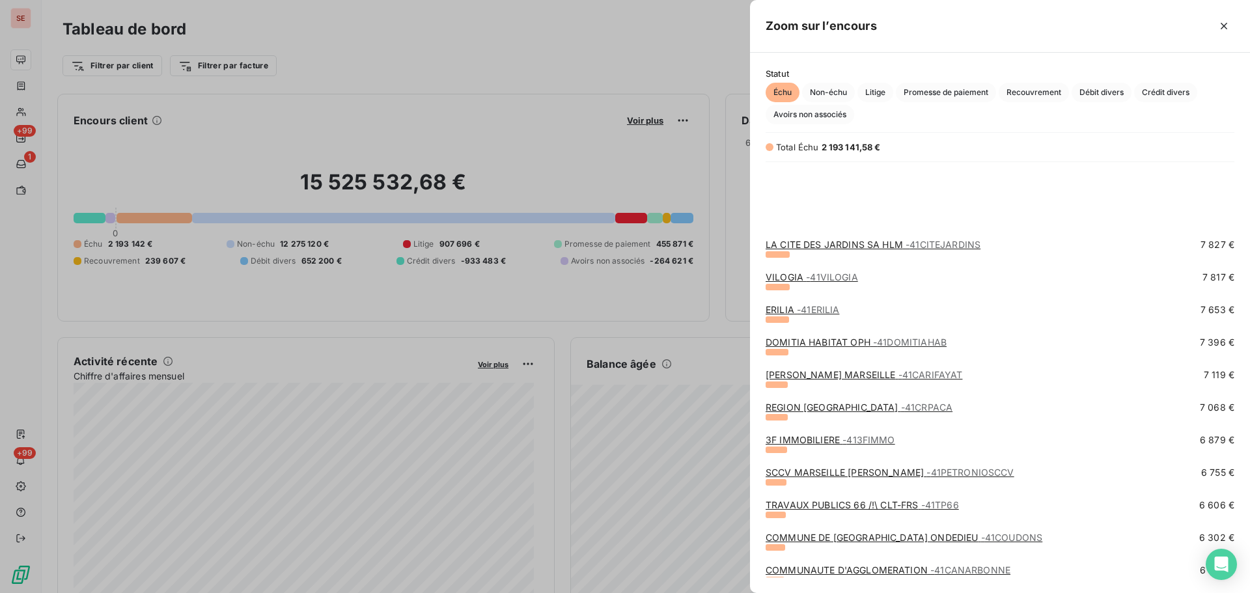
scroll to position [2257, 0]
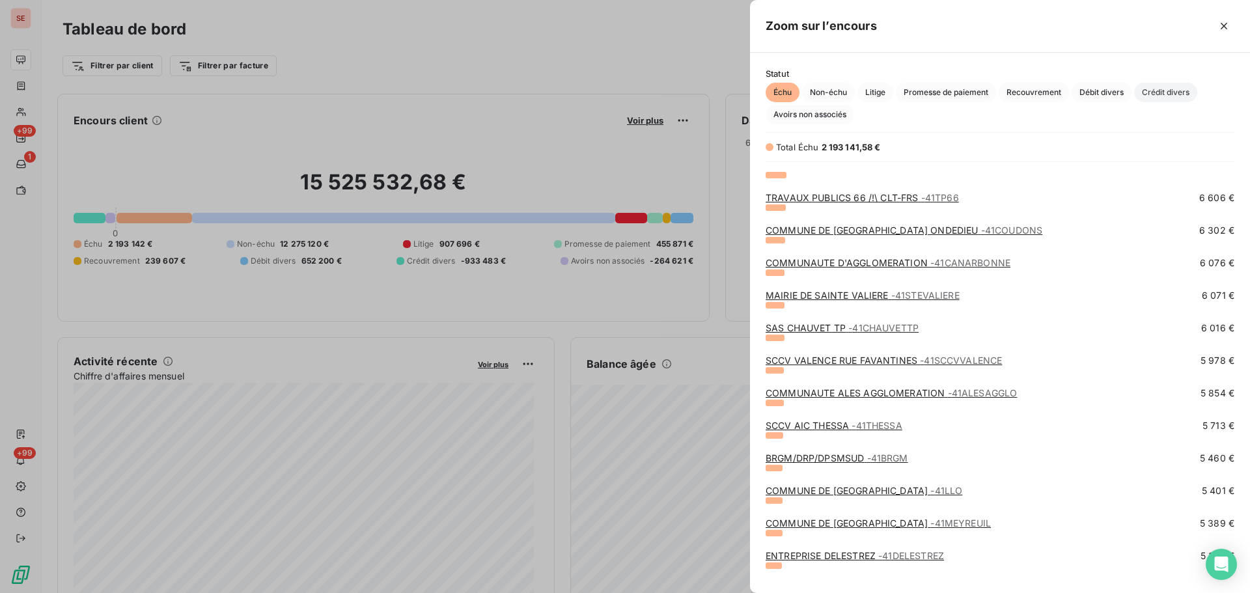
click at [1166, 92] on span "Crédit divers" at bounding box center [1165, 93] width 63 height 20
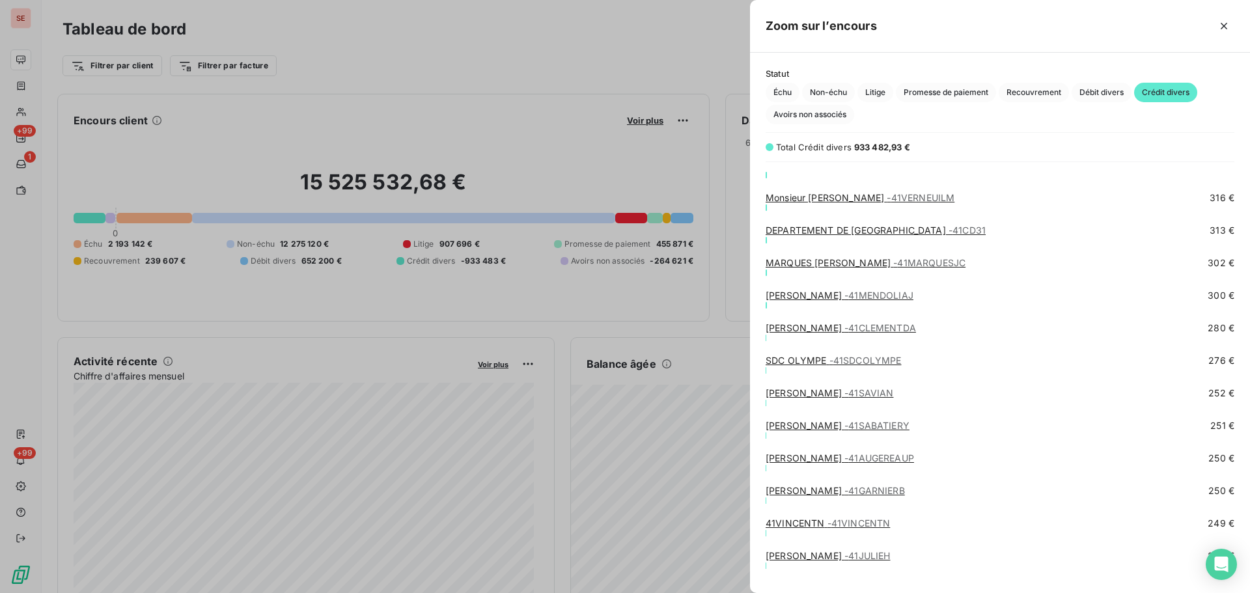
scroll to position [5034, 0]
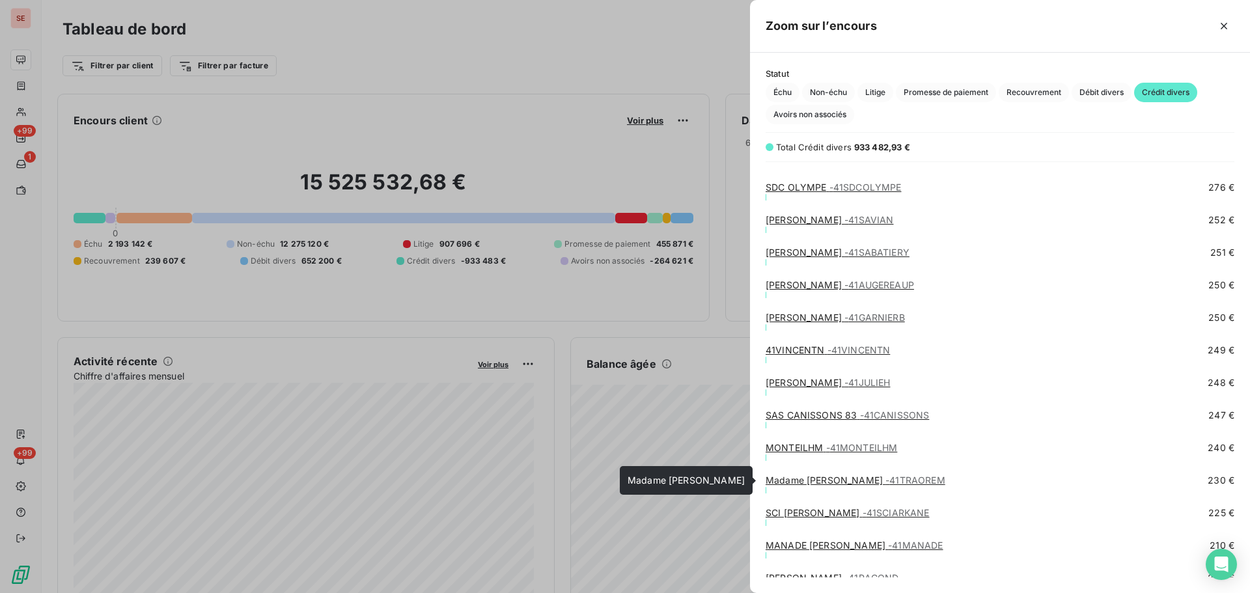
click at [845, 479] on link "Madame [PERSON_NAME] - 41TRAOREM" at bounding box center [855, 480] width 180 height 11
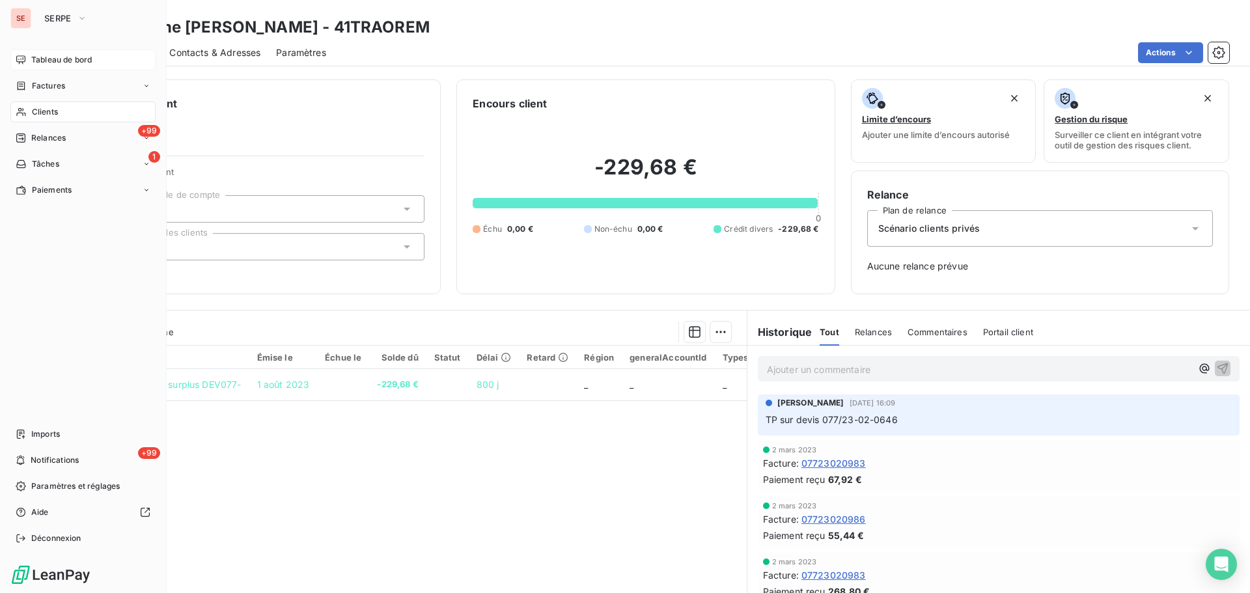
click at [41, 52] on div "Tableau de bord" at bounding box center [82, 59] width 145 height 21
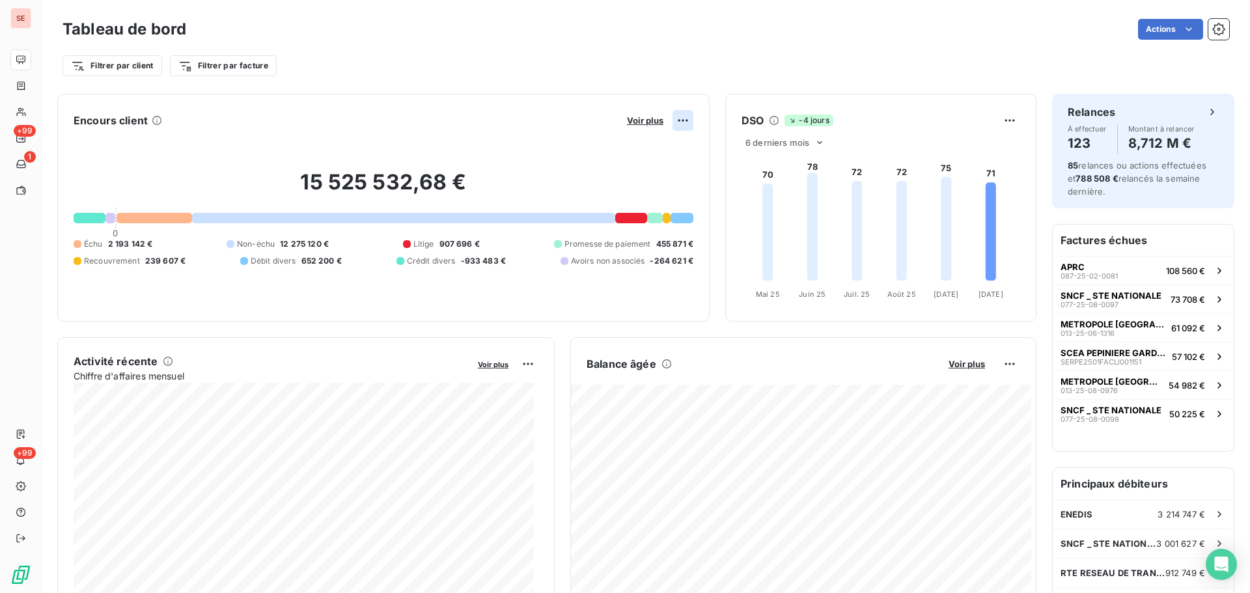
click at [672, 120] on html "SE +99 1 +99 Tableau de bord Actions Filtrer par client Filtrer par facture Enc…" at bounding box center [625, 296] width 1250 height 593
click at [637, 118] on html "SE +99 1 +99 Tableau de bord Actions Filtrer par client Filtrer par facture Enc…" at bounding box center [625, 296] width 1250 height 593
click at [637, 118] on span "Voir plus" at bounding box center [645, 120] width 36 height 10
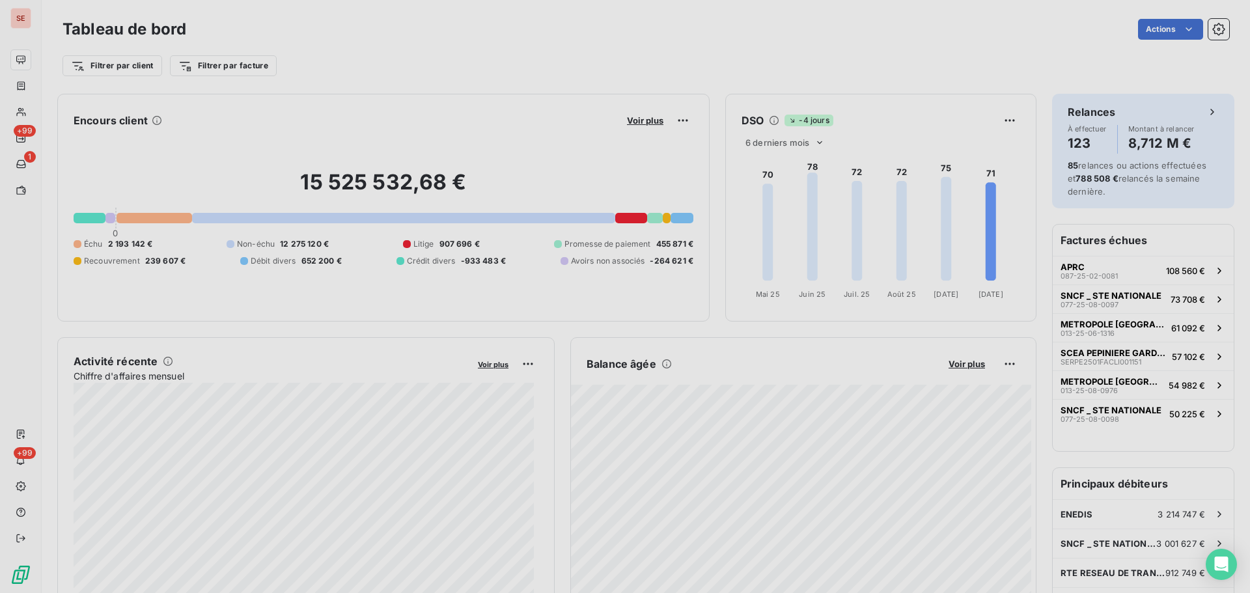
scroll to position [583, 490]
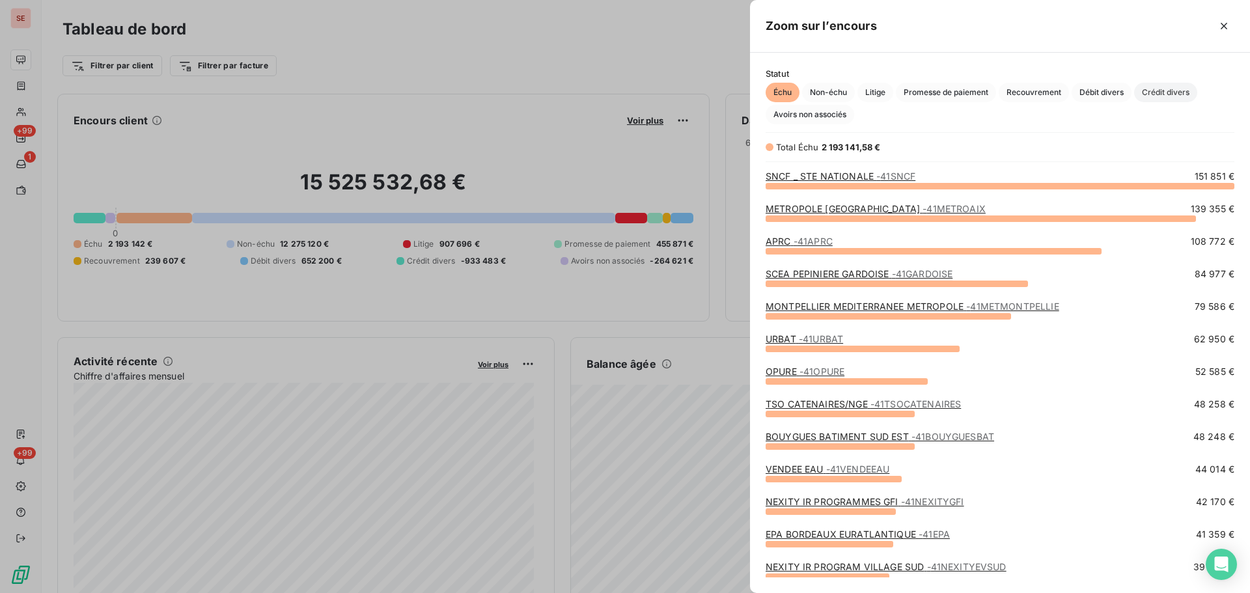
click at [1154, 84] on span "Crédit divers" at bounding box center [1165, 93] width 63 height 20
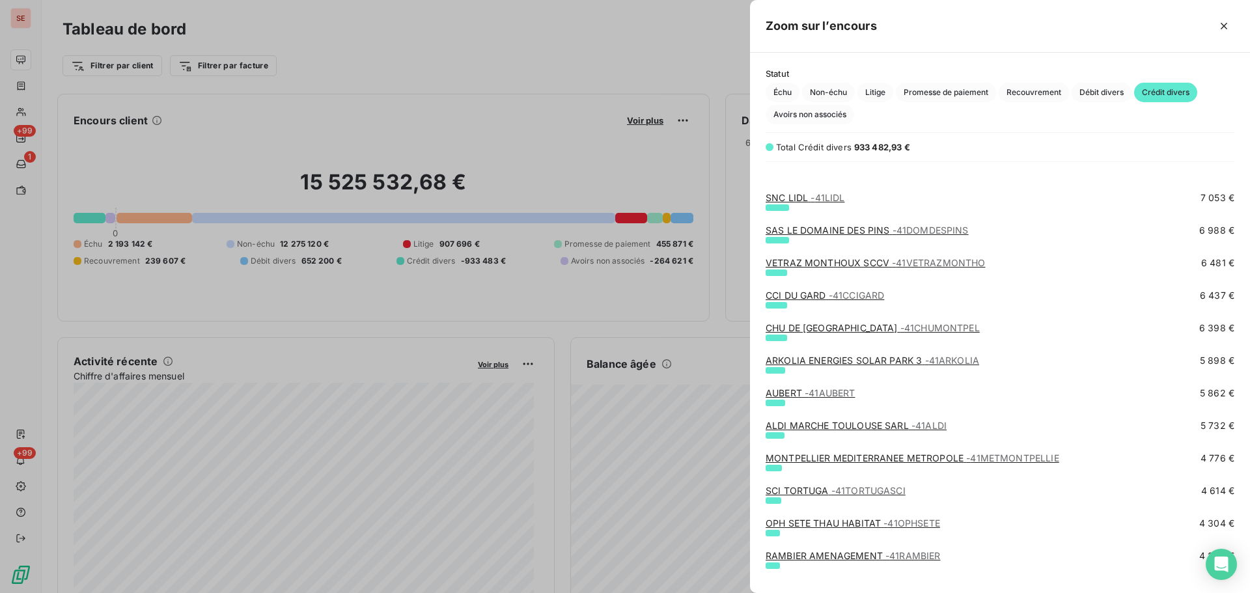
scroll to position [868, 0]
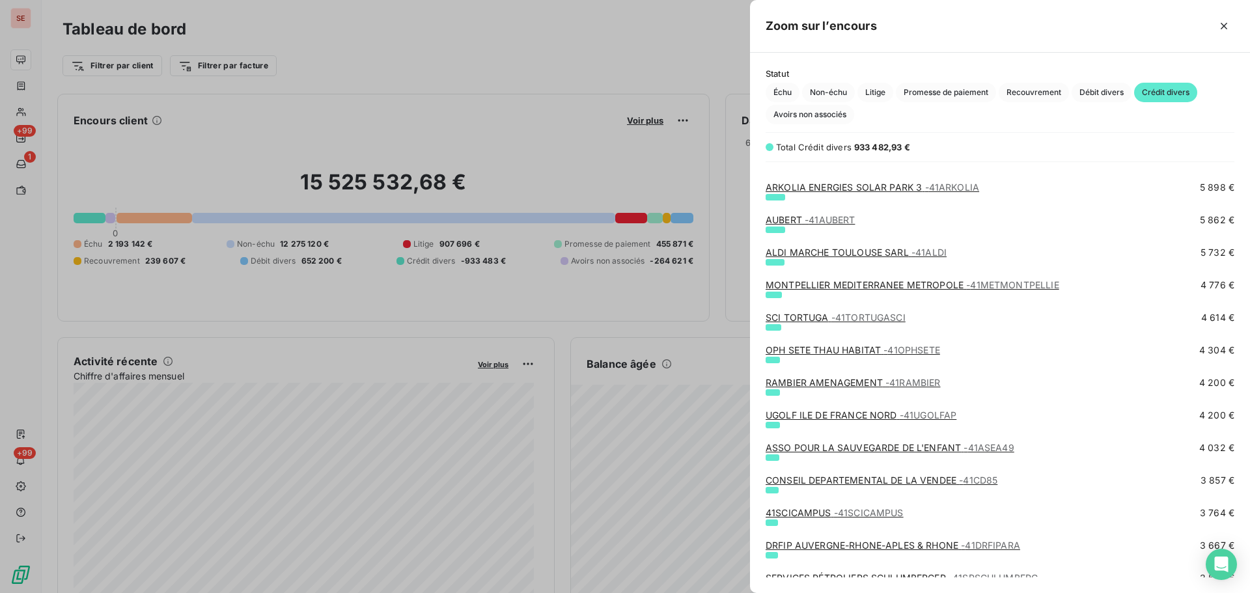
click at [900, 382] on span "- 41RAMBIER" at bounding box center [912, 382] width 55 height 11
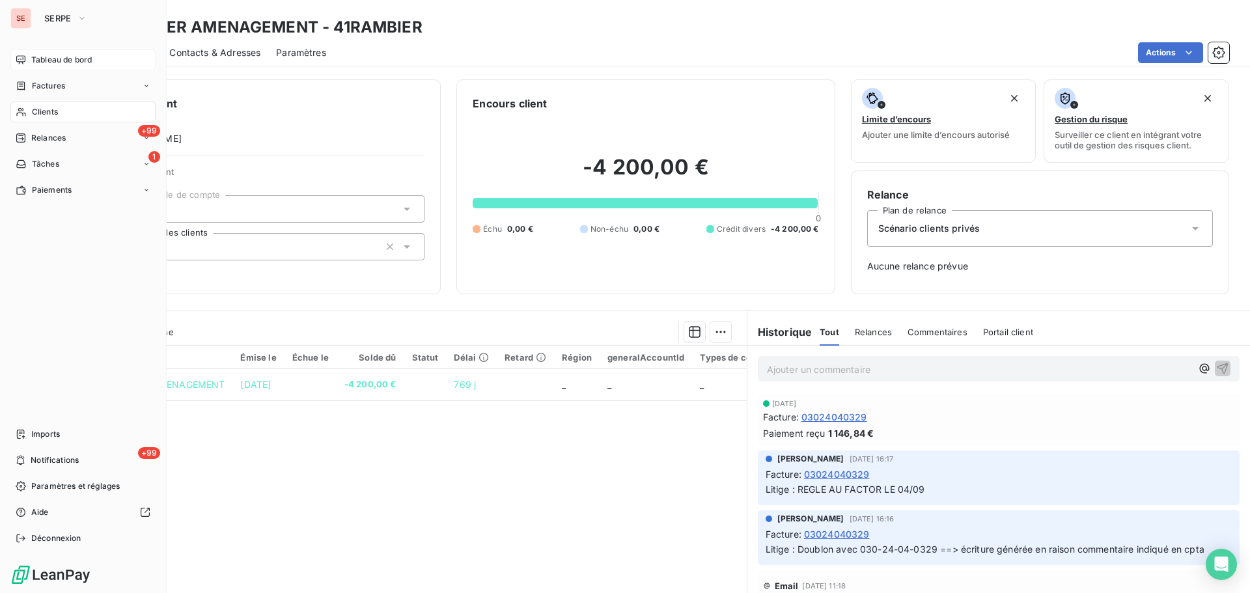
click at [33, 55] on span "Tableau de bord" at bounding box center [61, 60] width 61 height 12
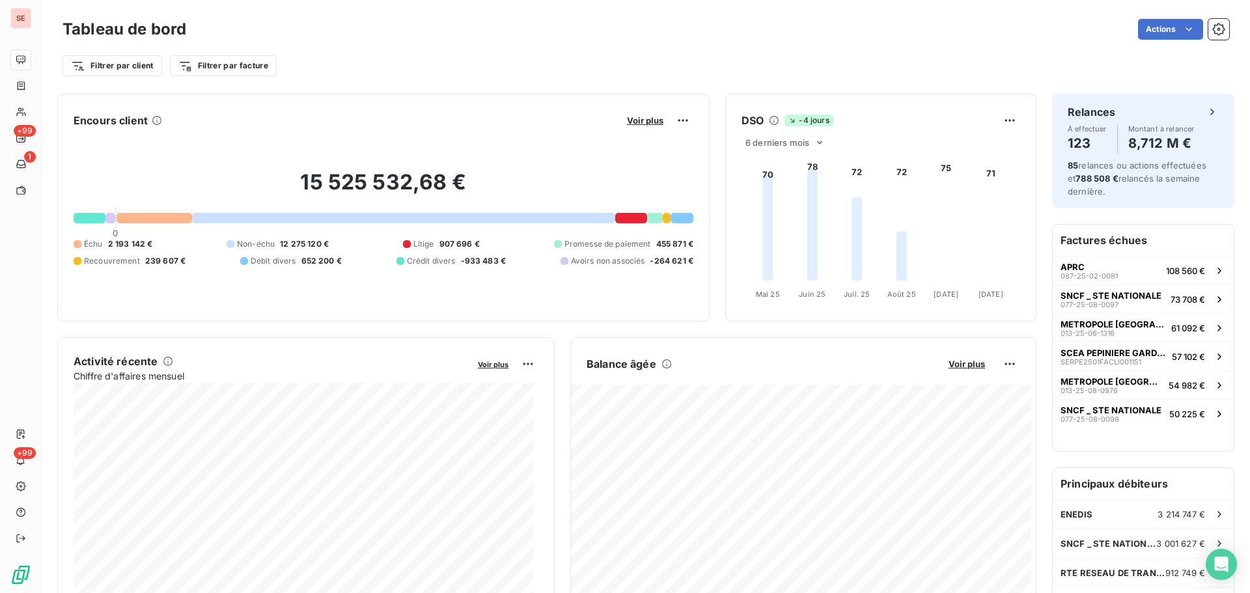
click at [635, 115] on button "Voir plus" at bounding box center [645, 121] width 44 height 12
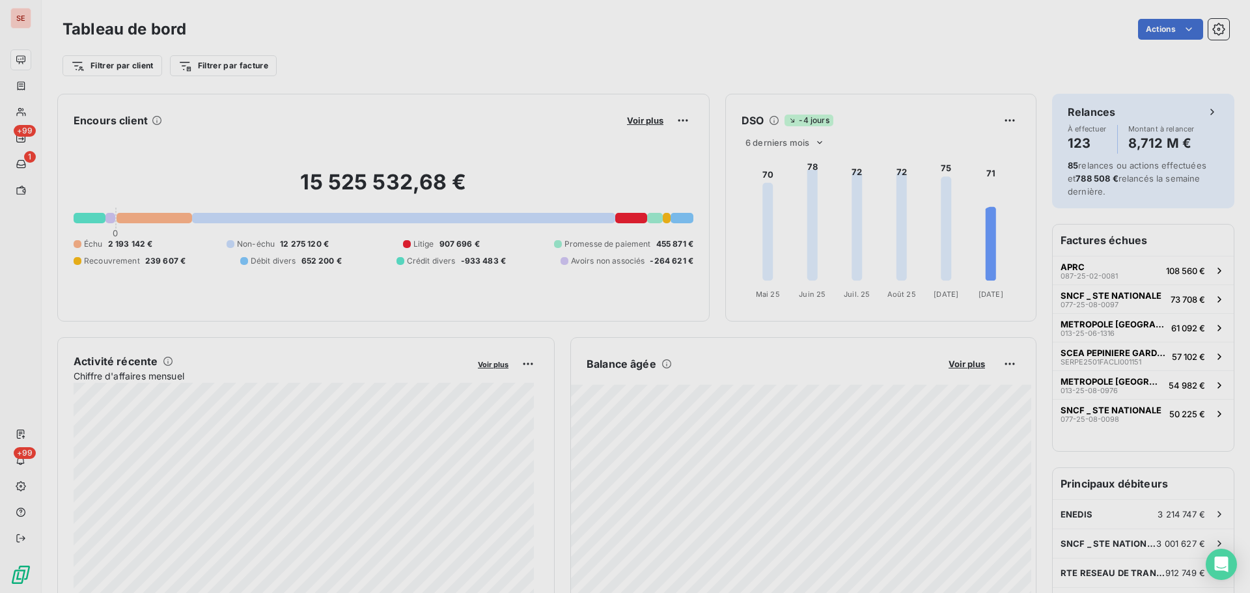
scroll to position [10, 10]
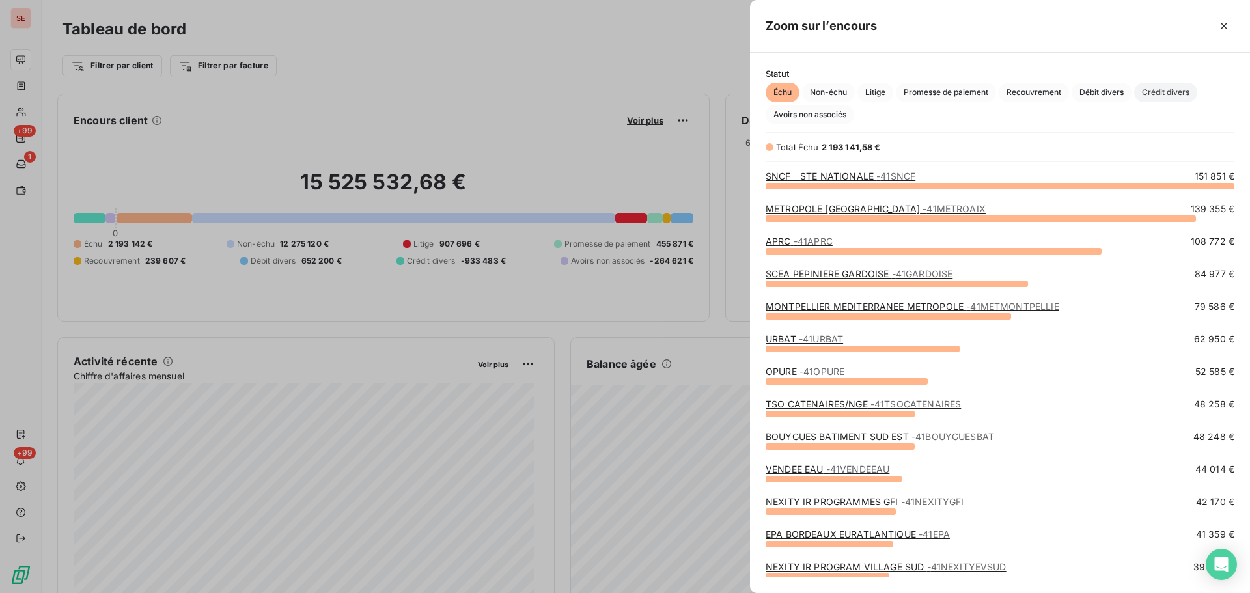
click at [1150, 90] on span "Crédit divers" at bounding box center [1165, 93] width 63 height 20
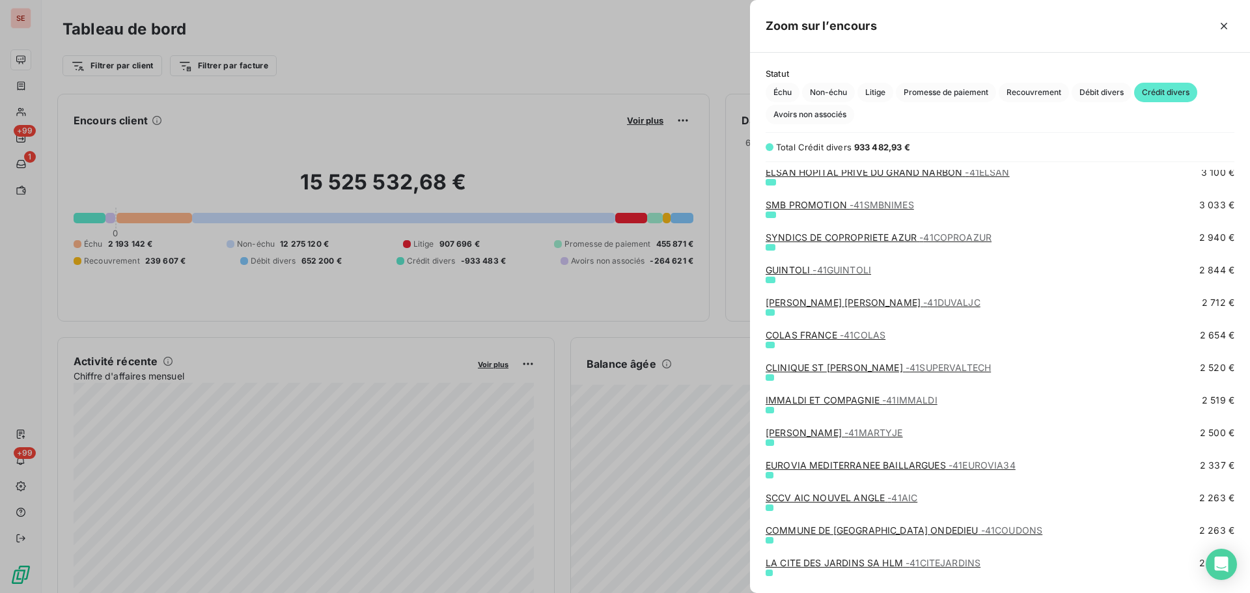
scroll to position [1388, 0]
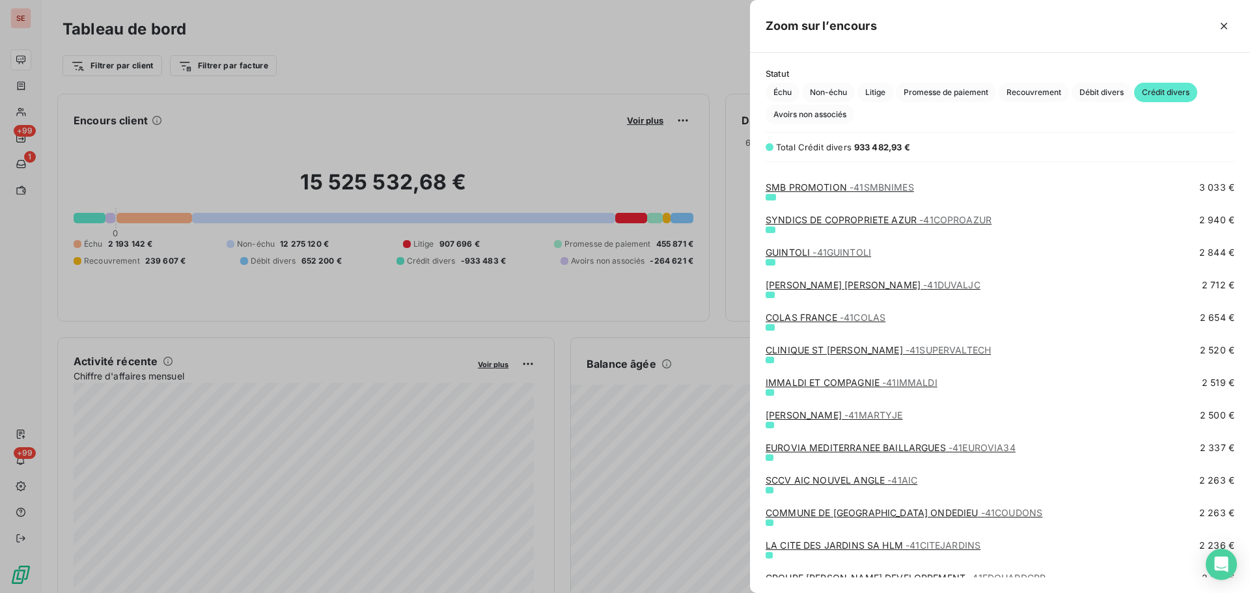
click at [912, 509] on link "COMMUNE DE [GEOGRAPHIC_DATA] ONDEDIEU - 41COUDONS" at bounding box center [903, 512] width 277 height 11
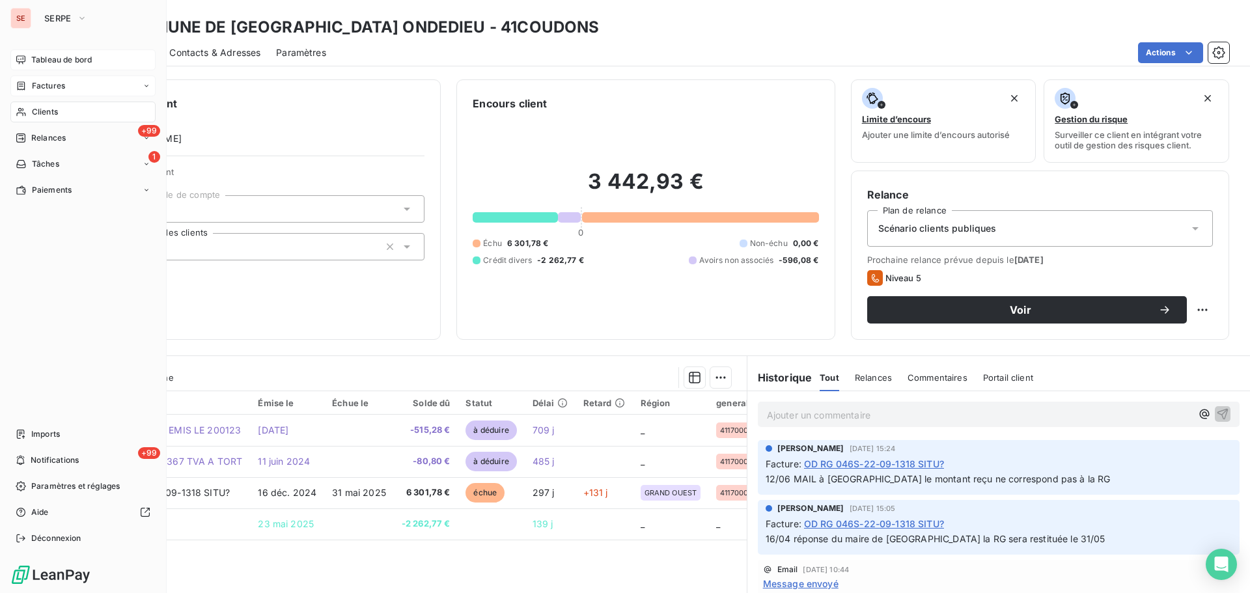
click at [49, 80] on span "Factures" at bounding box center [48, 86] width 33 height 12
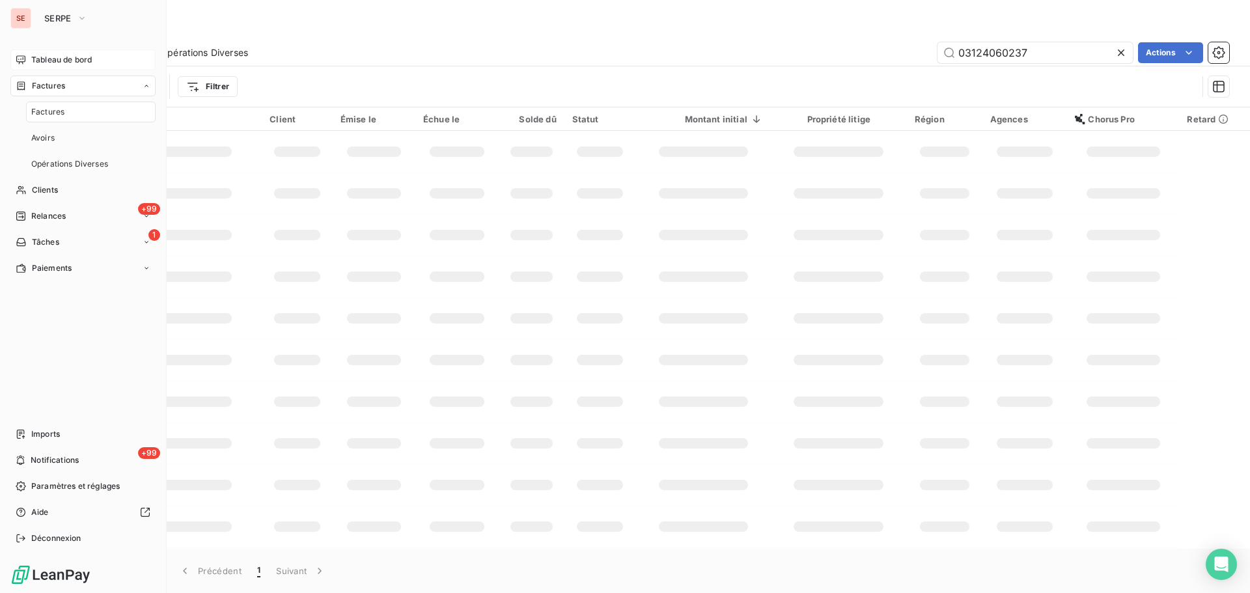
click at [64, 83] on span "Factures" at bounding box center [48, 86] width 33 height 12
click at [79, 63] on span "Tableau de bord" at bounding box center [61, 60] width 61 height 12
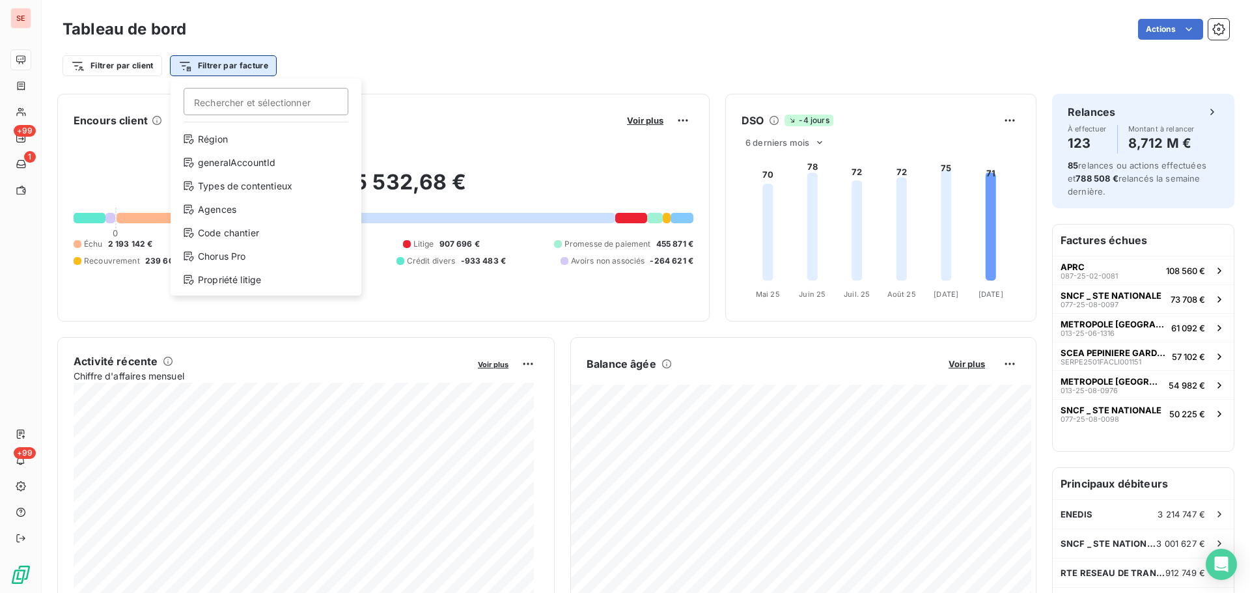
click at [240, 71] on html "SE +99 1 +99 Tableau de bord Actions Filtrer par client Filtrer par facture Rec…" at bounding box center [625, 296] width 1250 height 593
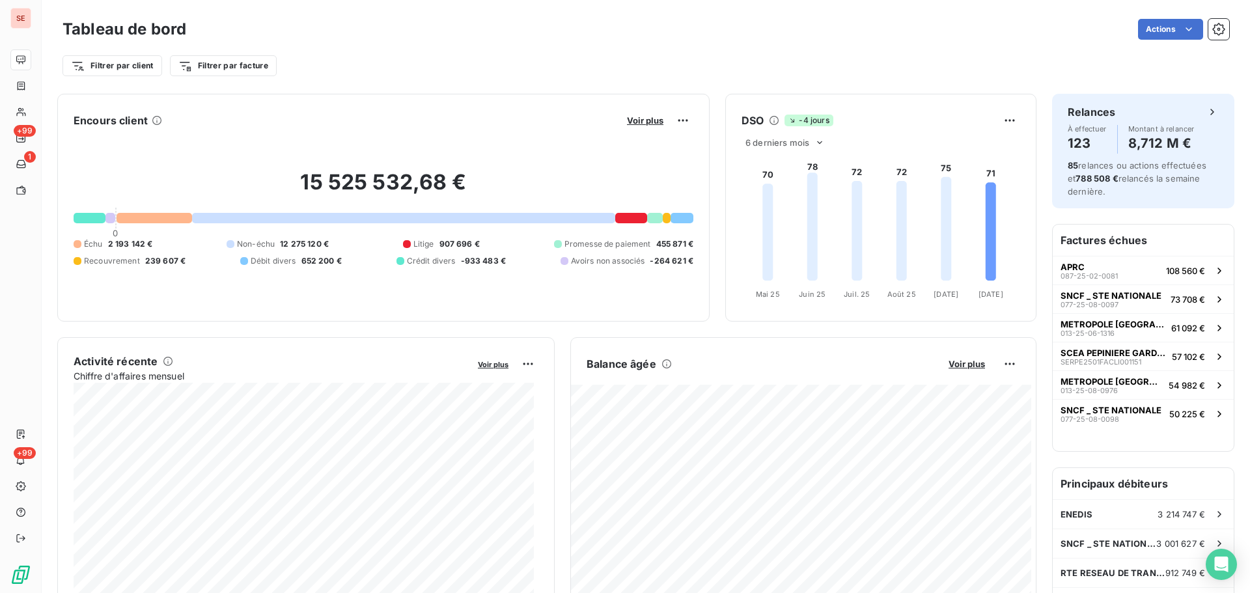
click at [461, 70] on html "SE +99 1 +99 Tableau de bord Actions Filtrer par client Filtrer par facture Enc…" at bounding box center [625, 296] width 1250 height 593
click at [648, 120] on span "Voir plus" at bounding box center [645, 120] width 36 height 10
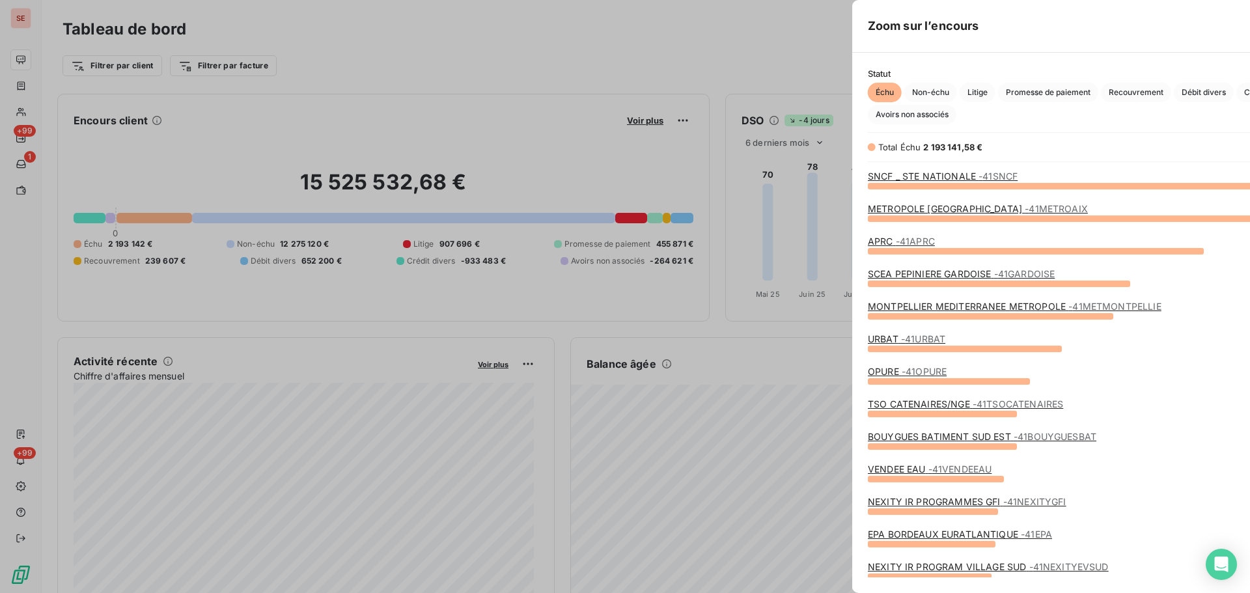
scroll to position [583, 490]
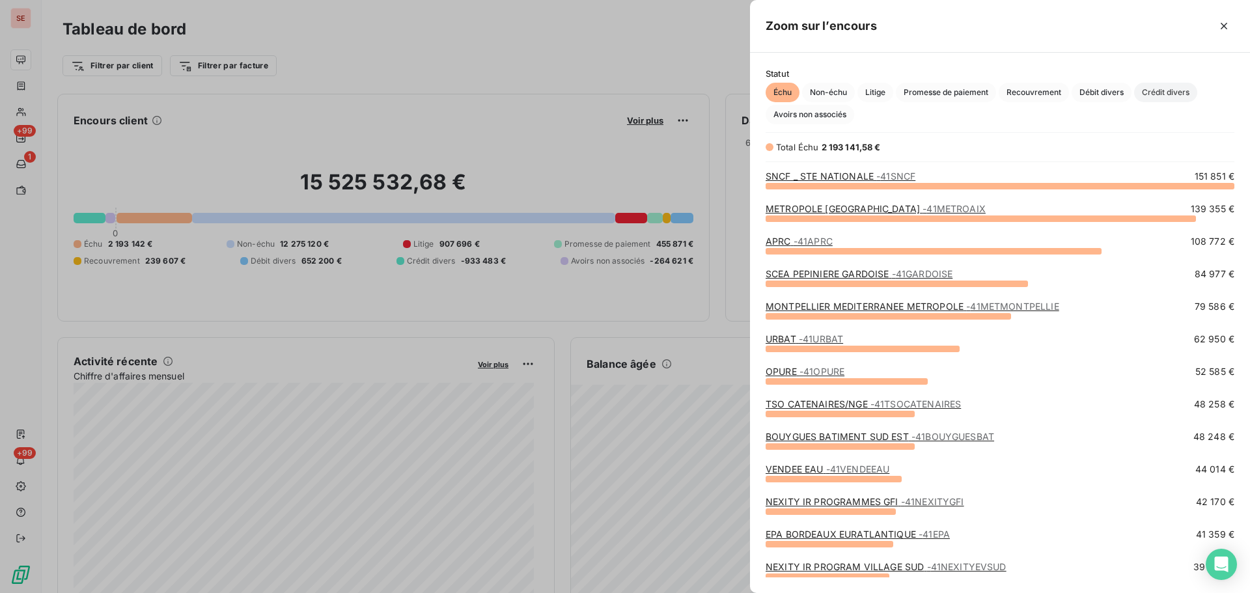
click at [1159, 89] on span "Crédit divers" at bounding box center [1165, 93] width 63 height 20
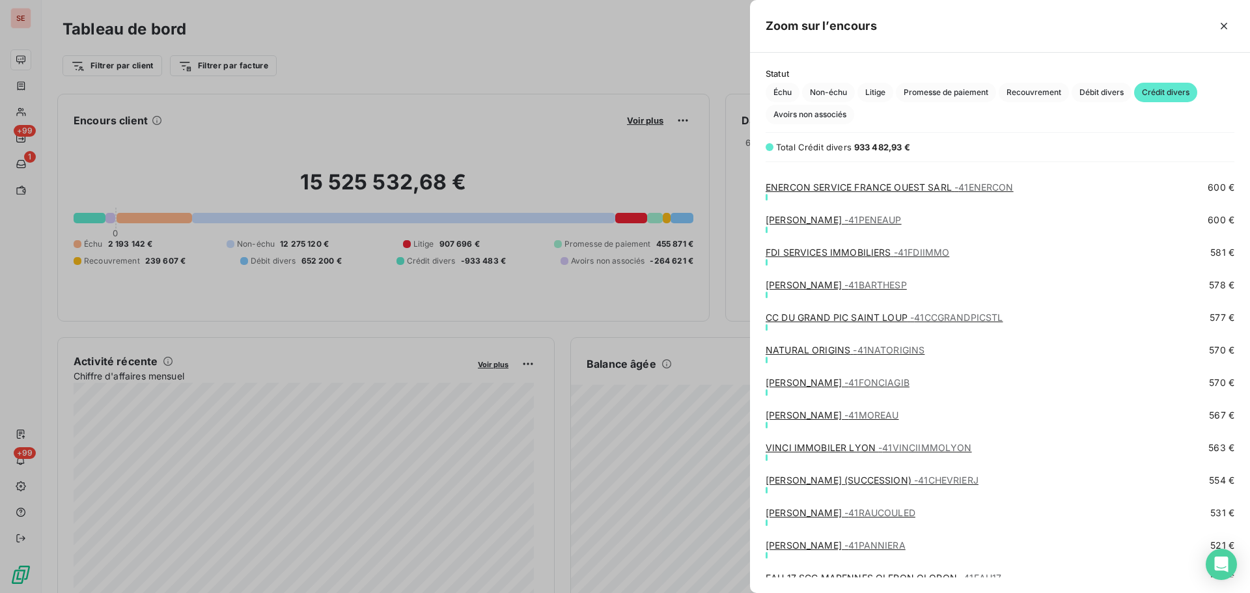
scroll to position [3819, 0]
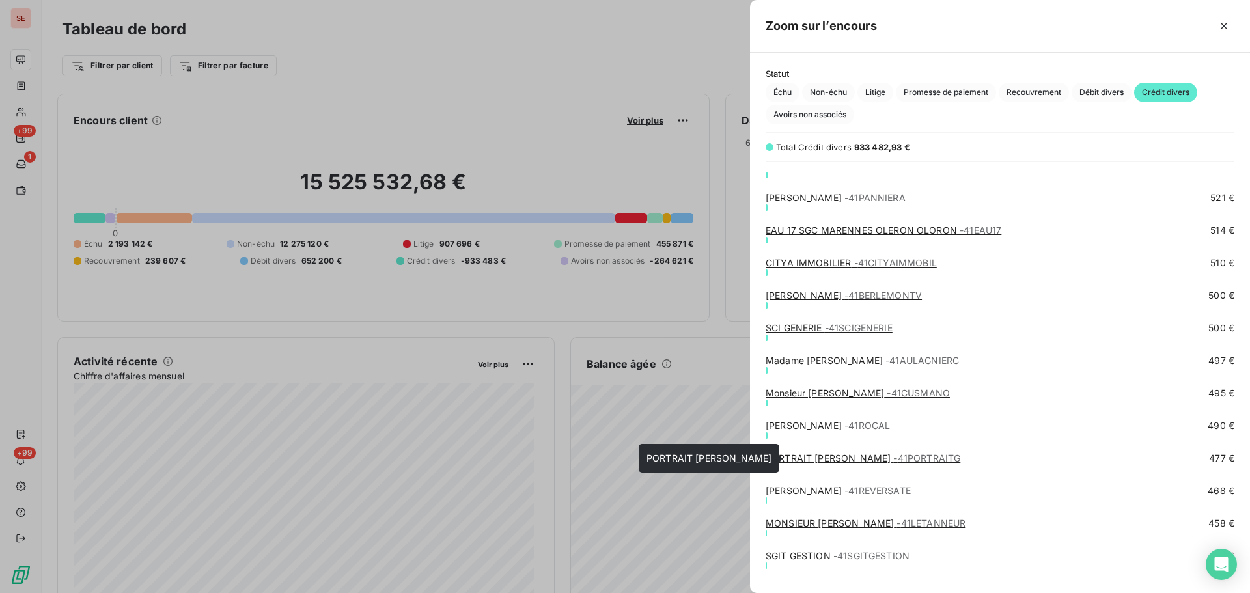
click at [834, 457] on link "PORTRAIT [PERSON_NAME] - 41PORTRAITG" at bounding box center [862, 457] width 195 height 11
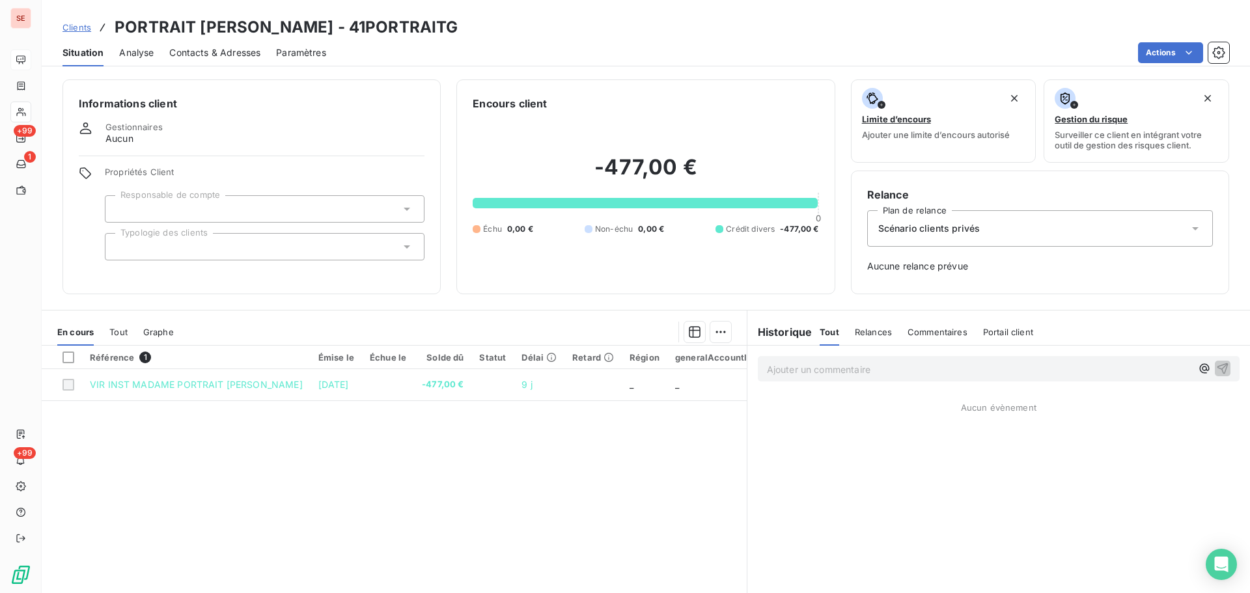
click at [886, 372] on p "Ajouter un commentaire ﻿" at bounding box center [979, 369] width 424 height 16
click at [872, 370] on p "Acompte sur devis" at bounding box center [979, 368] width 424 height 15
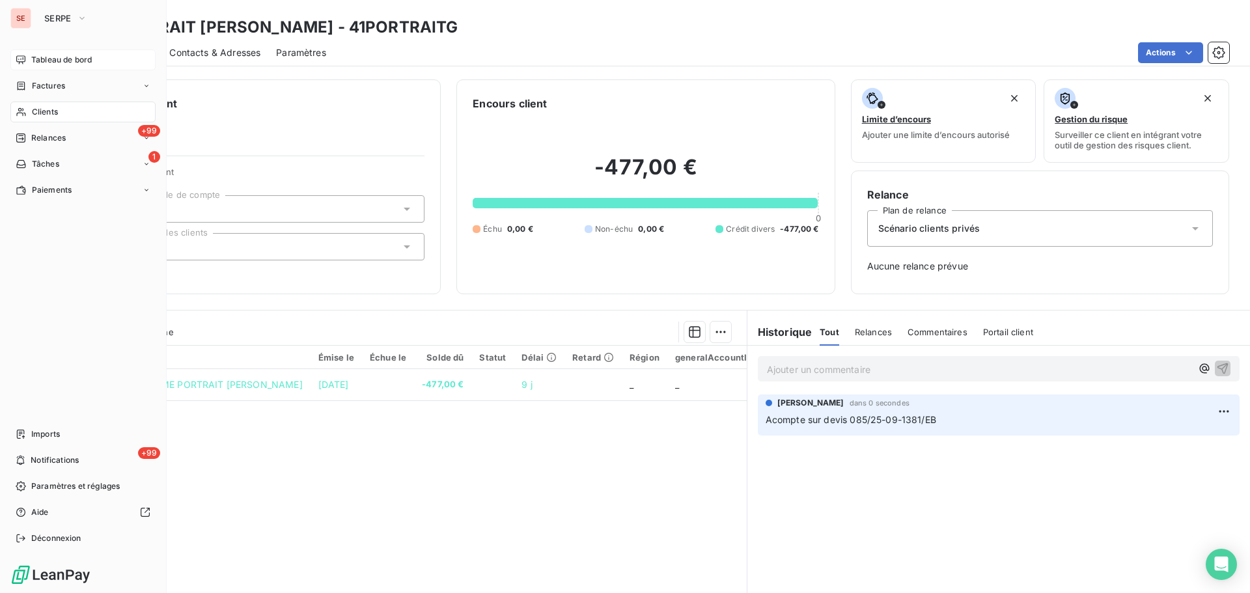
click at [20, 55] on icon at bounding box center [21, 60] width 10 height 10
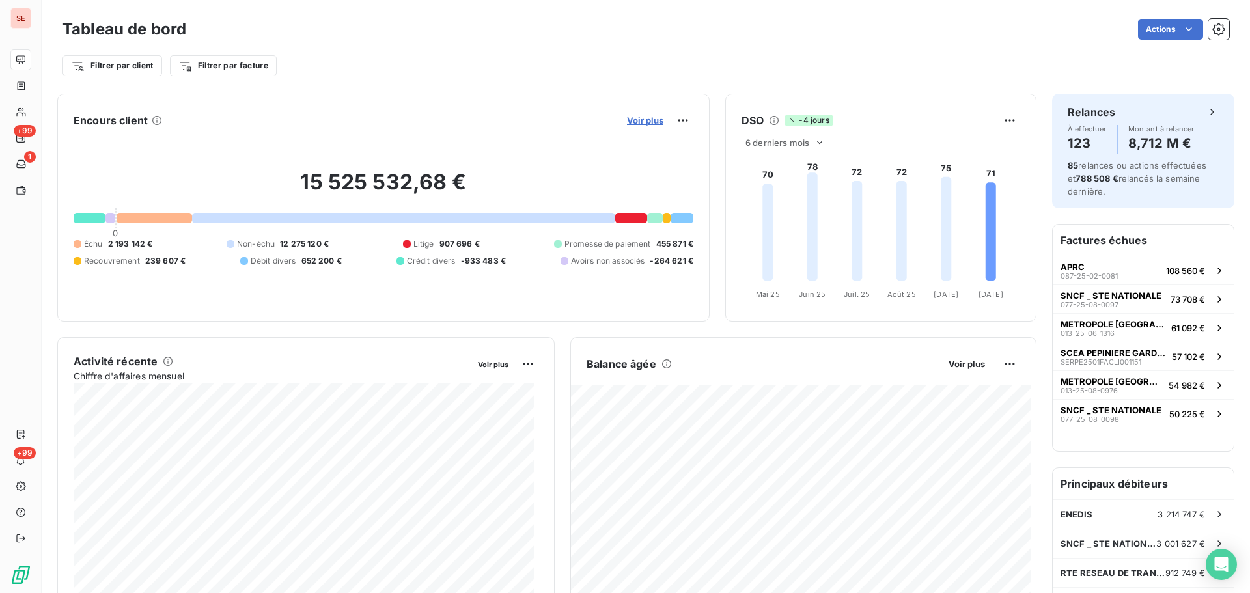
click at [643, 124] on span "Voir plus" at bounding box center [645, 120] width 36 height 10
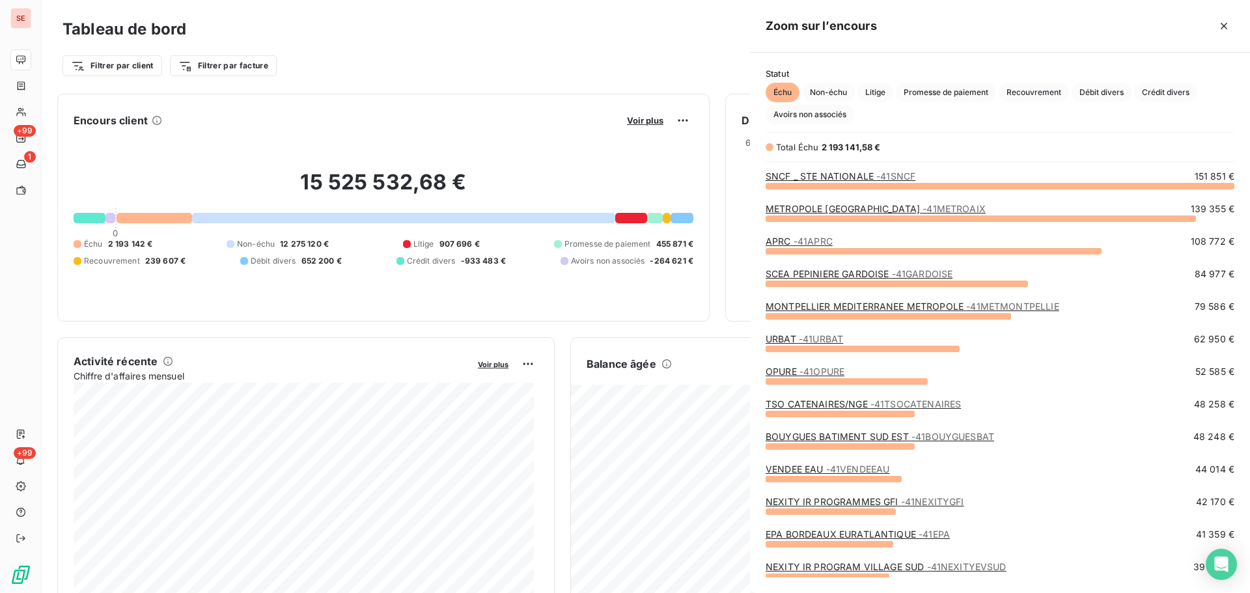
scroll to position [583, 490]
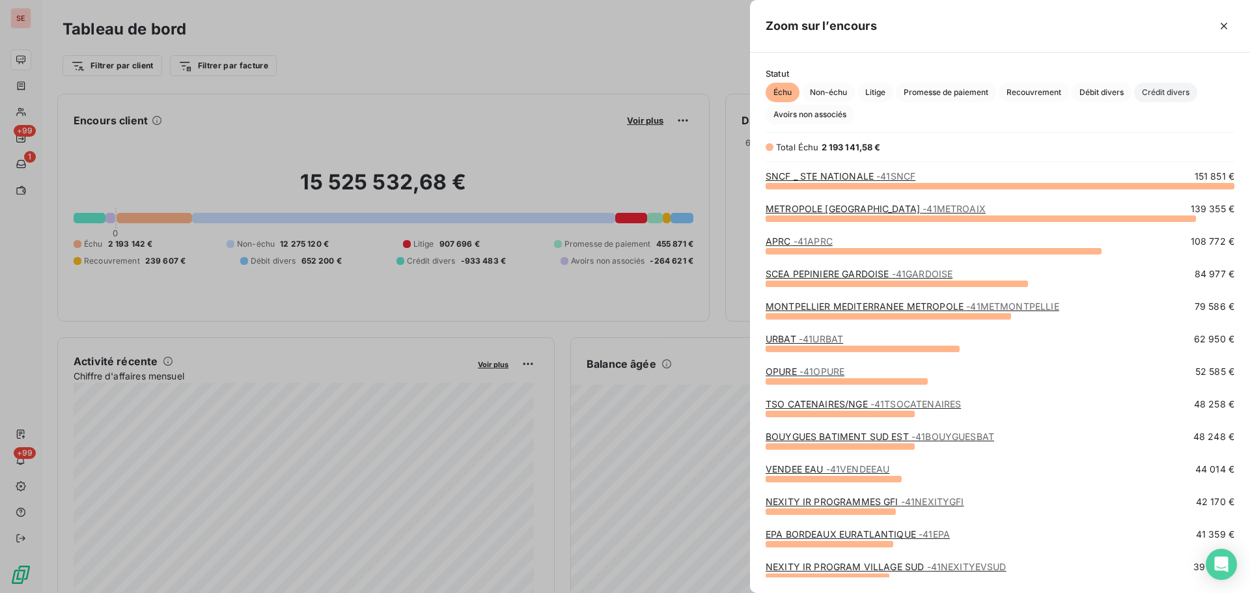
click at [1157, 100] on span "Crédit divers" at bounding box center [1165, 93] width 63 height 20
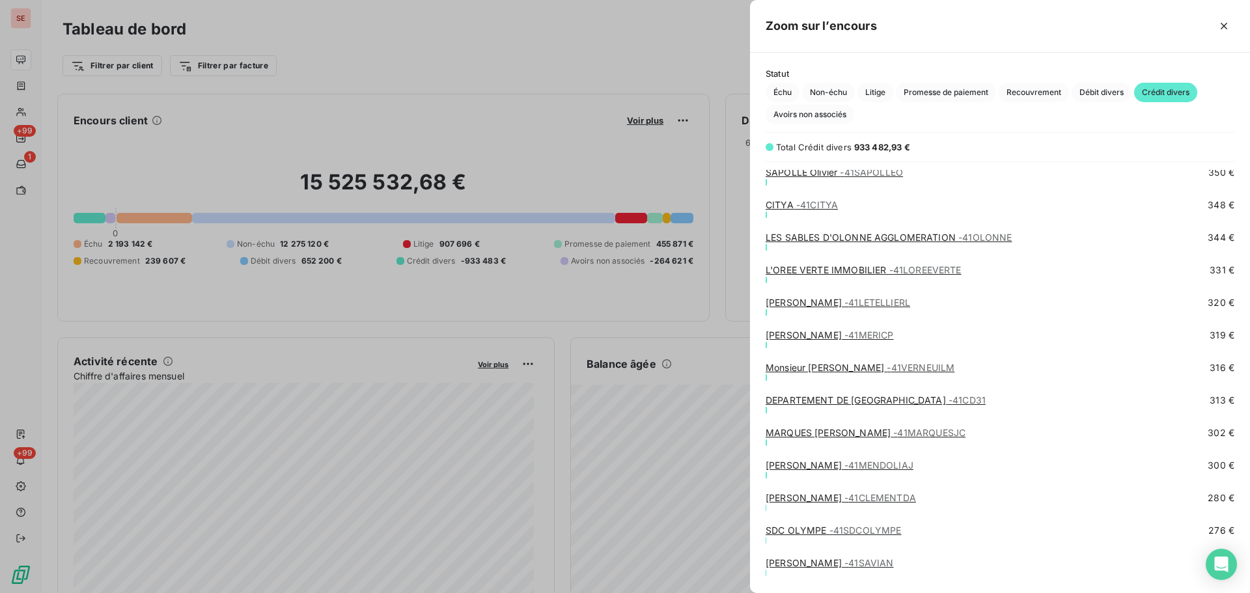
scroll to position [4860, 0]
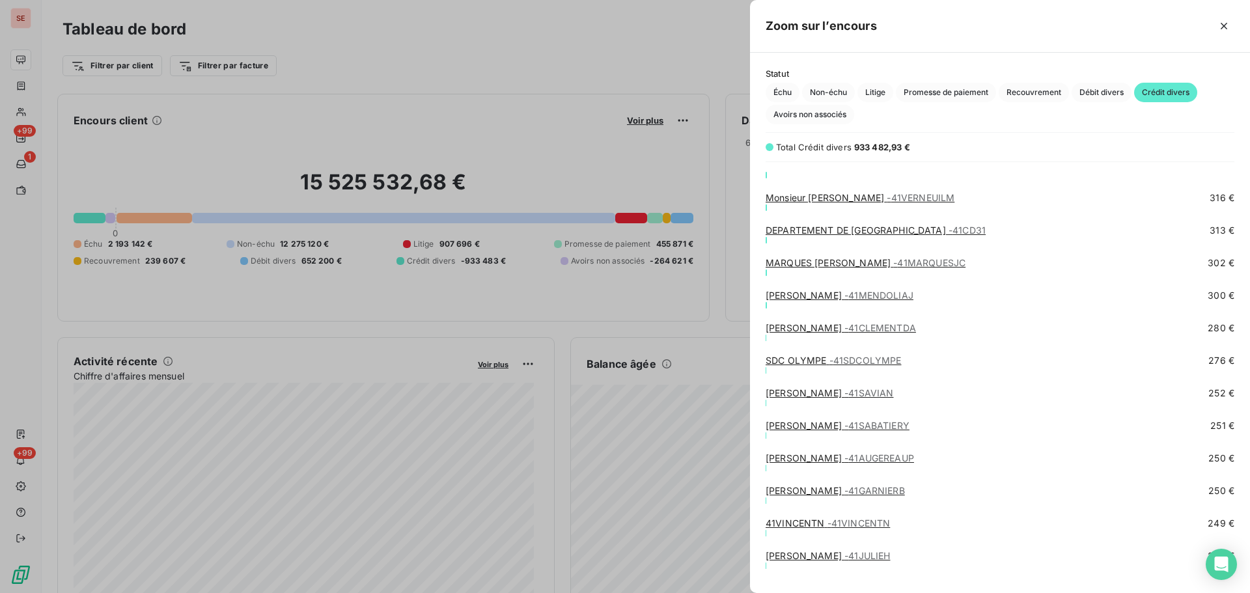
click at [896, 327] on span "- 41CLEMENTDA" at bounding box center [880, 327] width 72 height 11
